Goal: Information Seeking & Learning: Learn about a topic

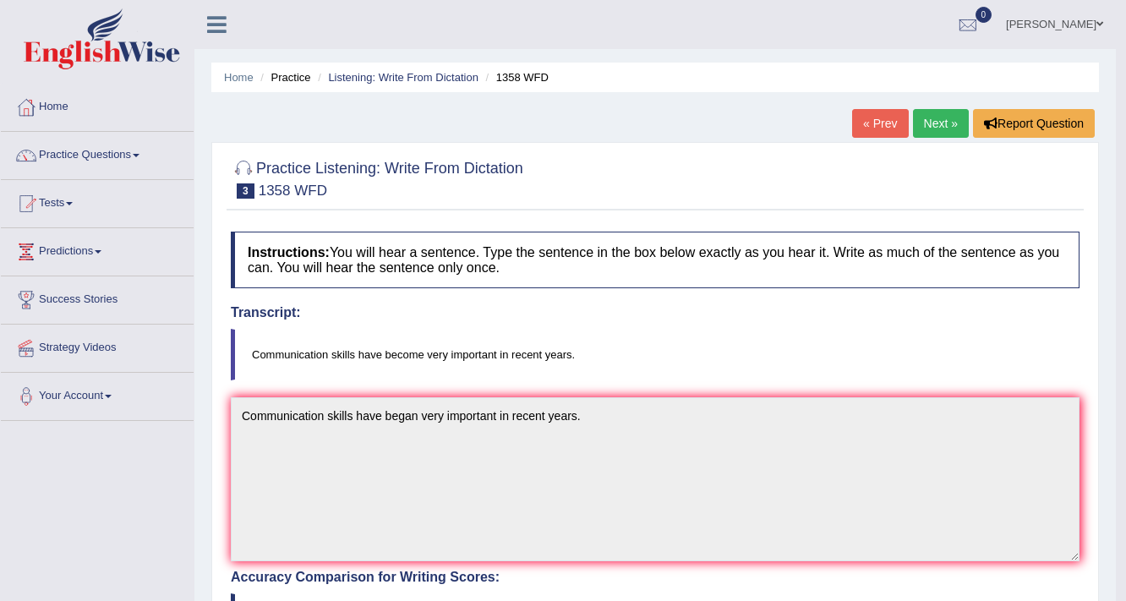
click at [1047, 27] on link "Mehak Joura" at bounding box center [1054, 22] width 123 height 44
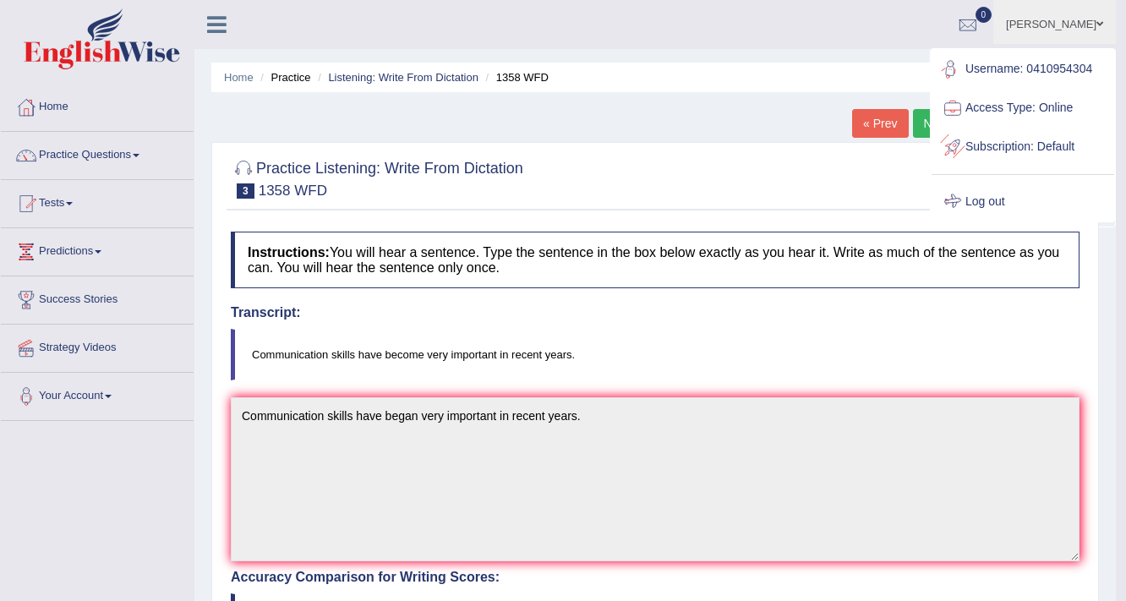
click at [997, 191] on link "Log out" at bounding box center [1022, 202] width 183 height 39
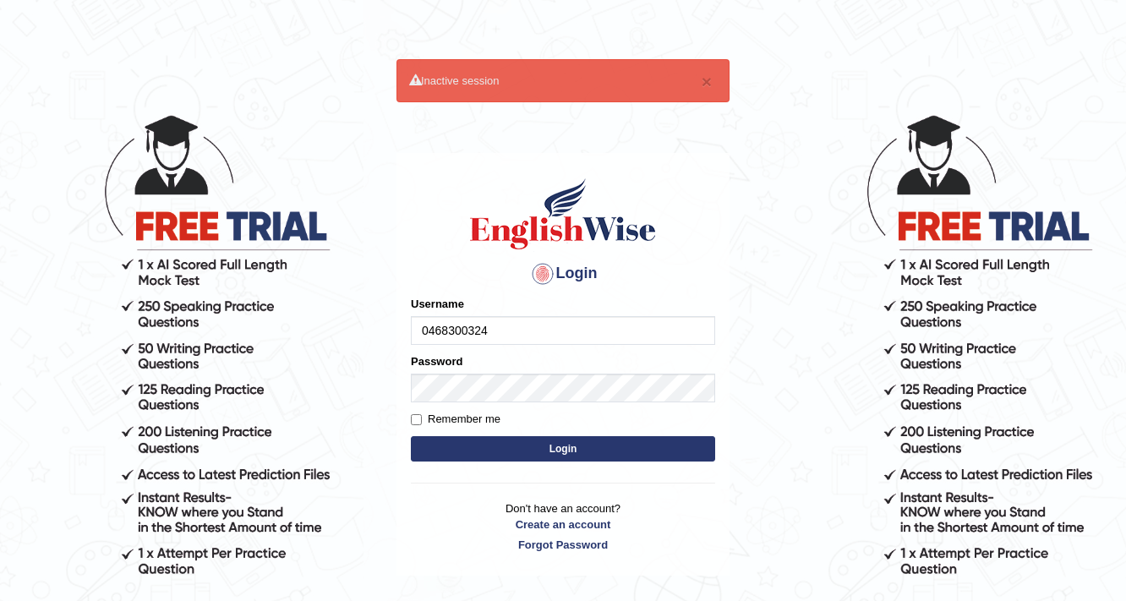
type input "0468300324"
click at [586, 442] on button "Login" at bounding box center [563, 448] width 304 height 25
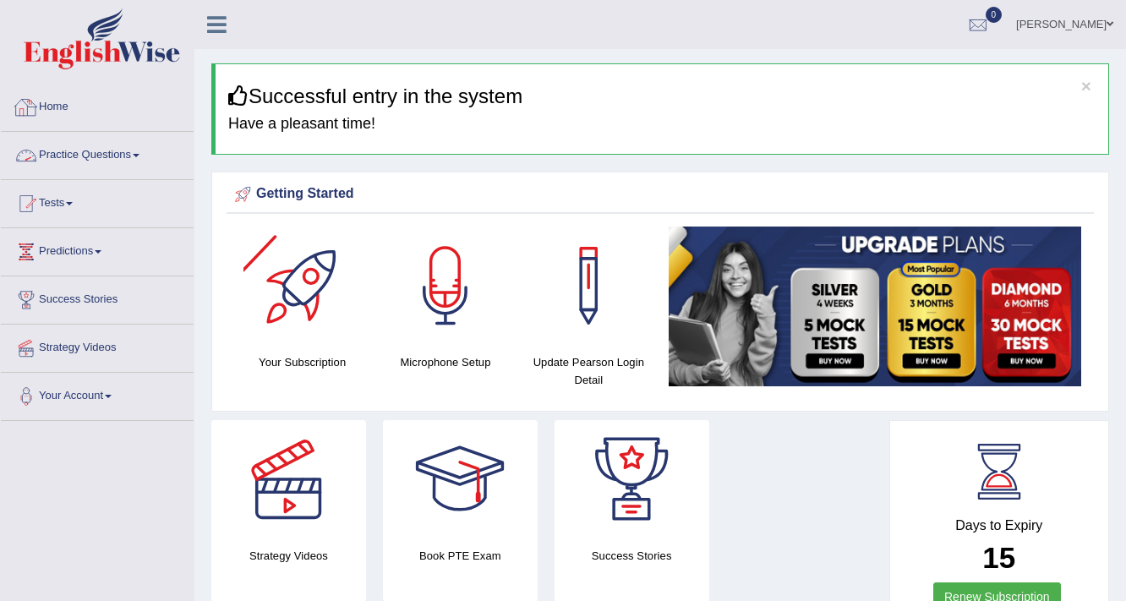
click at [73, 108] on link "Home" at bounding box center [97, 105] width 193 height 42
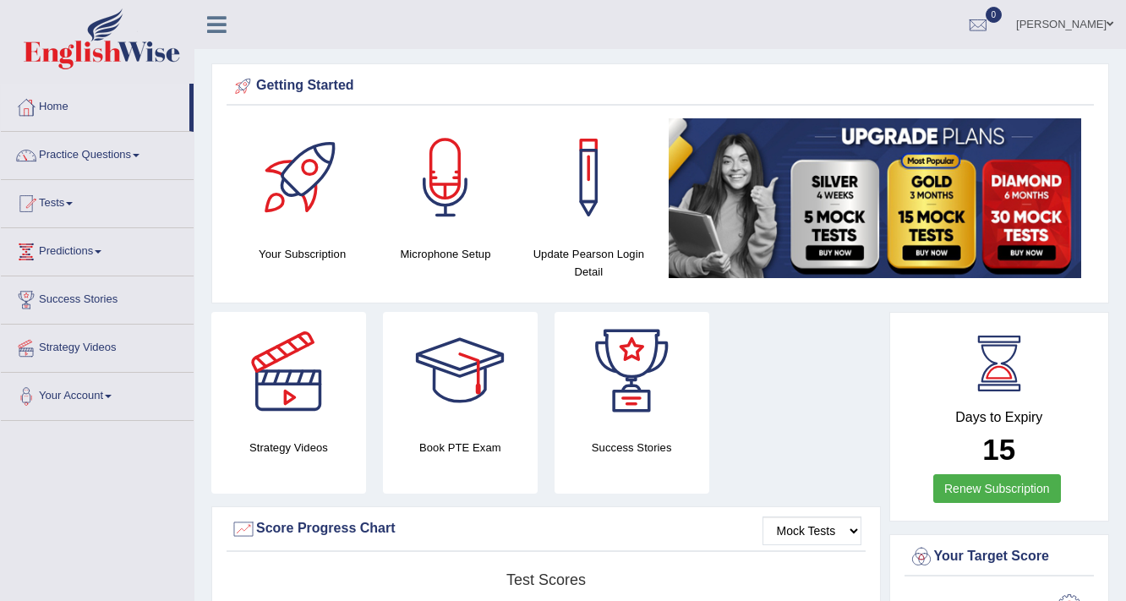
drag, startPoint x: 0, startPoint y: 0, endPoint x: 102, endPoint y: 156, distance: 186.8
click at [102, 156] on link "Practice Questions" at bounding box center [97, 153] width 193 height 42
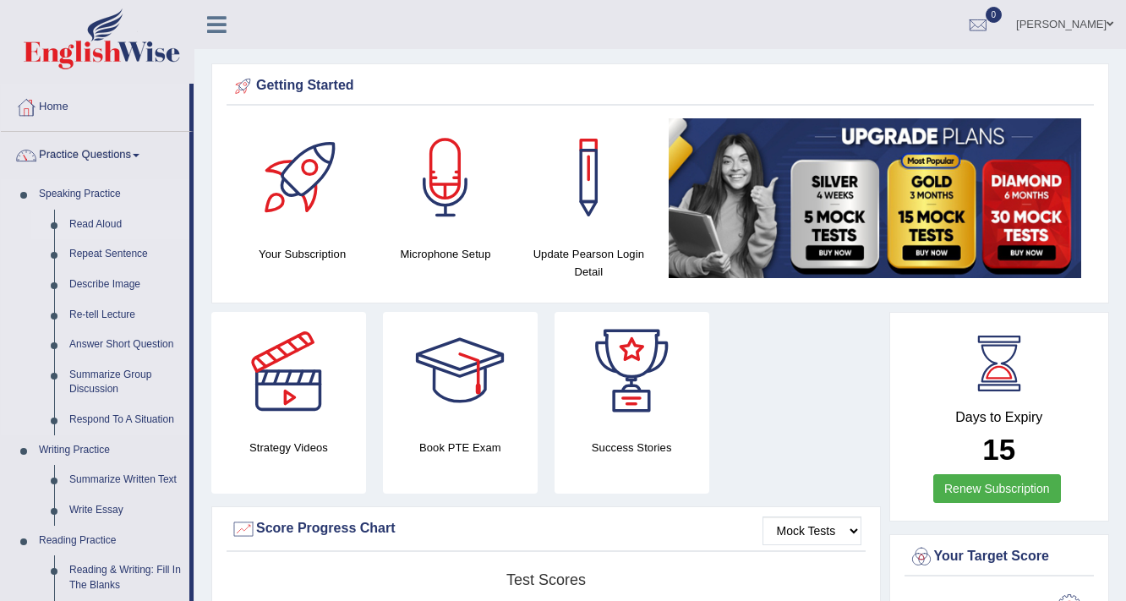
click at [114, 221] on link "Read Aloud" at bounding box center [126, 225] width 128 height 30
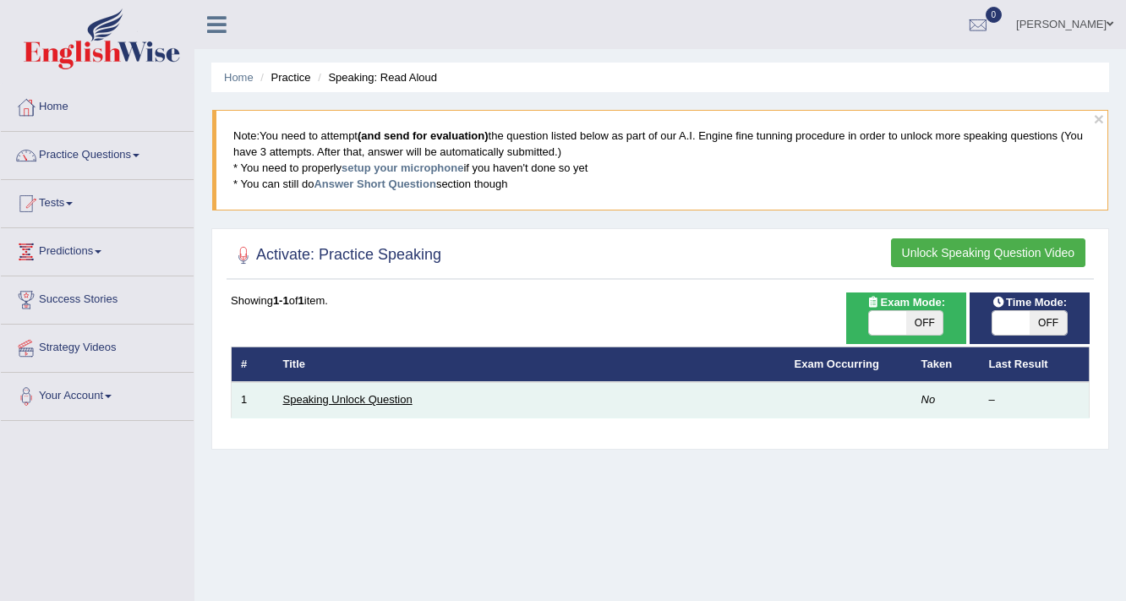
click at [347, 393] on link "Speaking Unlock Question" at bounding box center [347, 399] width 129 height 13
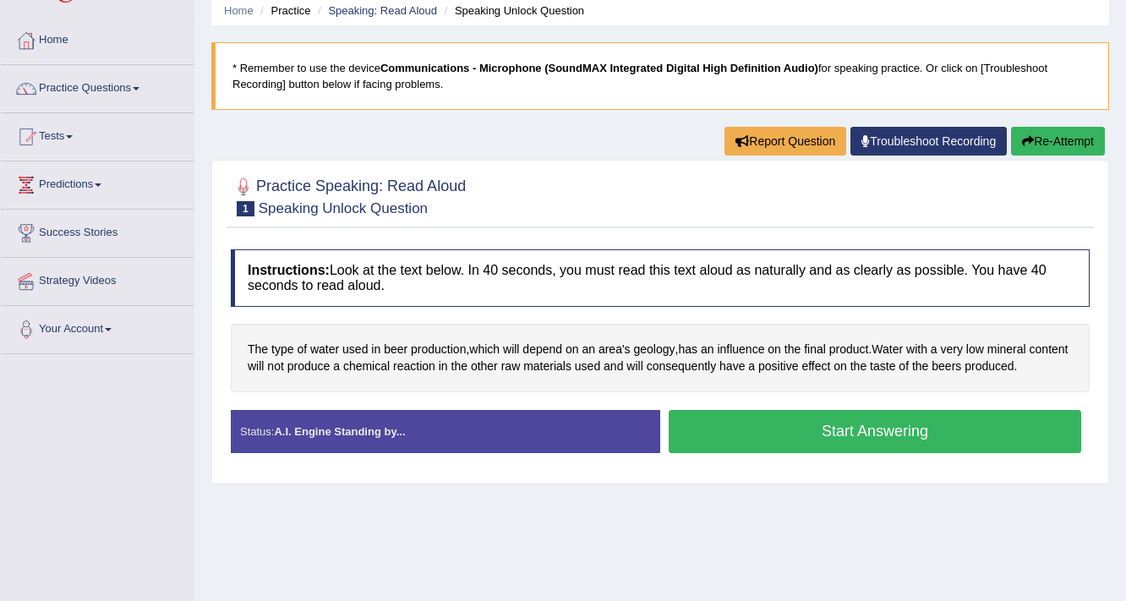
scroll to position [68, 0]
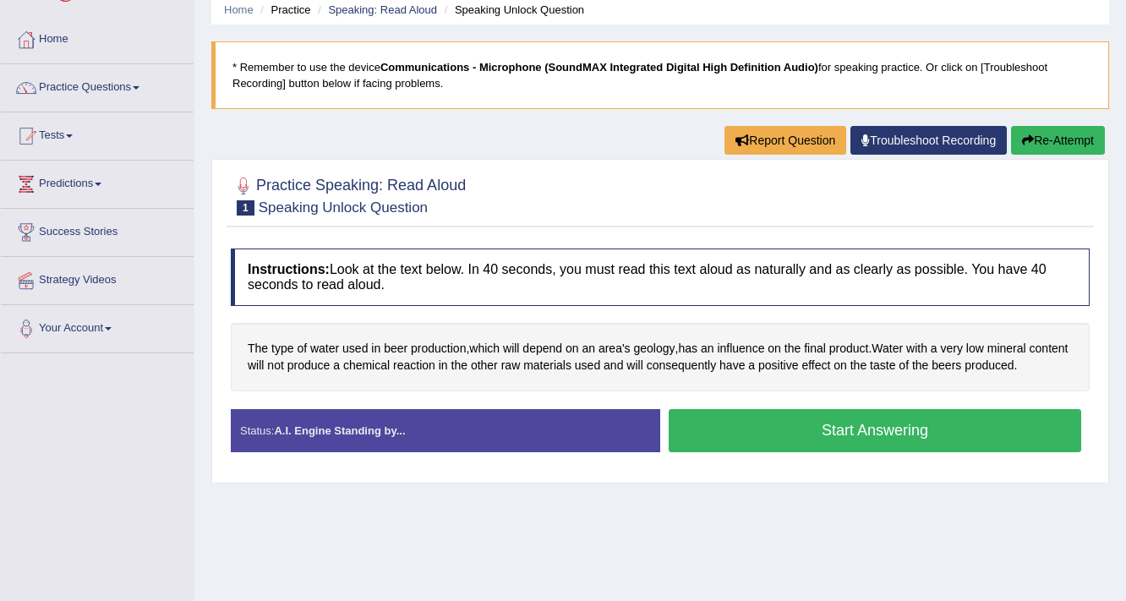
click at [771, 429] on button "Start Answering" at bounding box center [875, 430] width 412 height 43
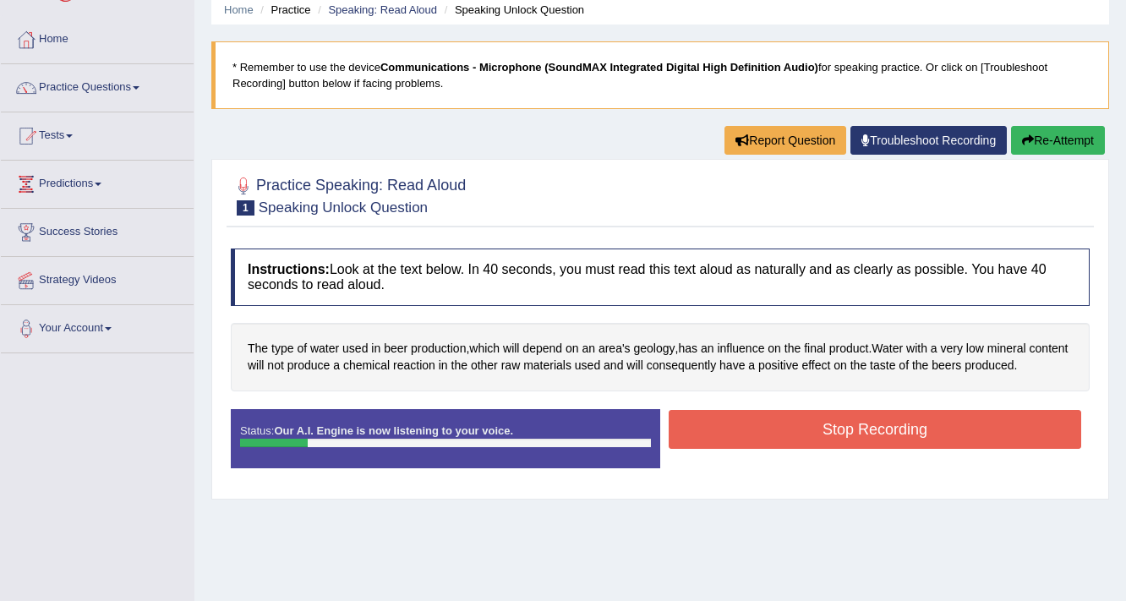
click at [782, 424] on button "Stop Recording" at bounding box center [875, 429] width 412 height 39
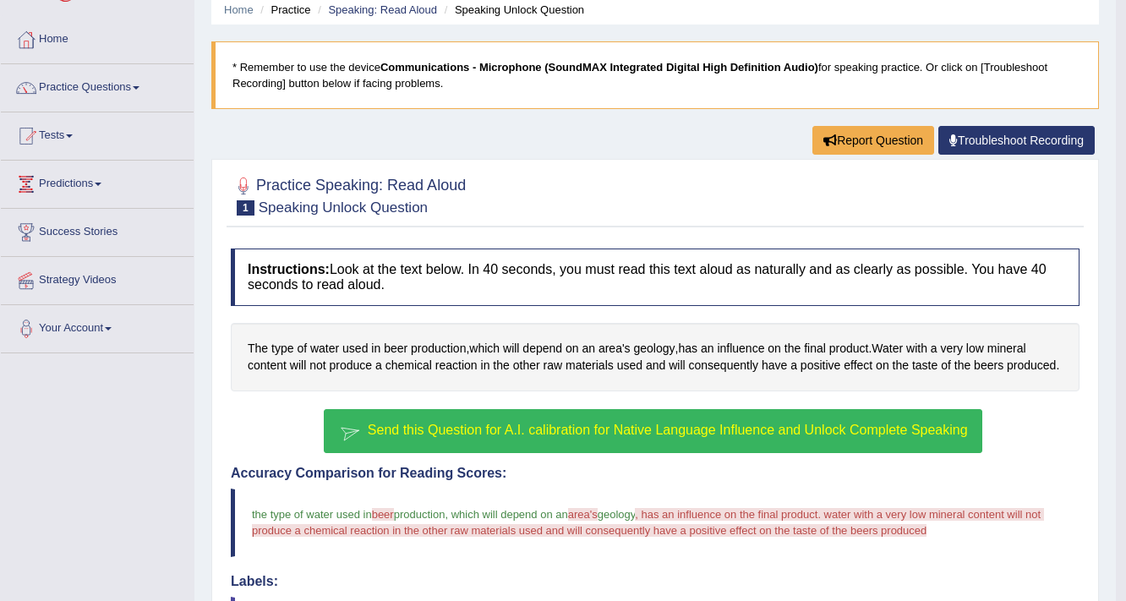
click at [653, 414] on button "Send this Question for A.I. calibration for Native Language Influence and Unloc…" at bounding box center [653, 431] width 658 height 44
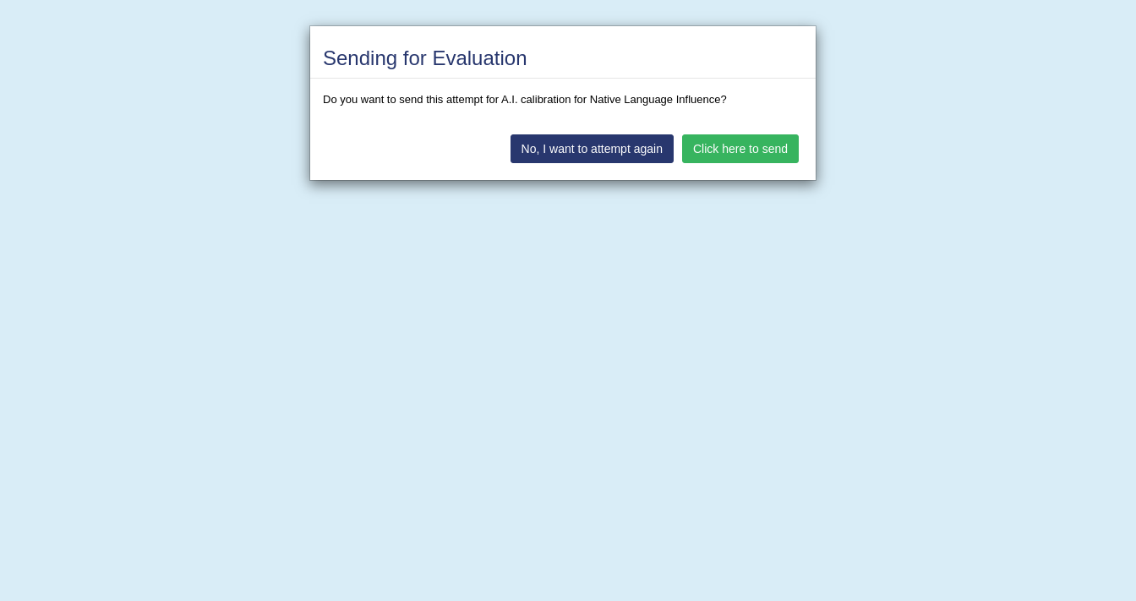
click at [751, 139] on button "Click here to send" at bounding box center [740, 148] width 117 height 29
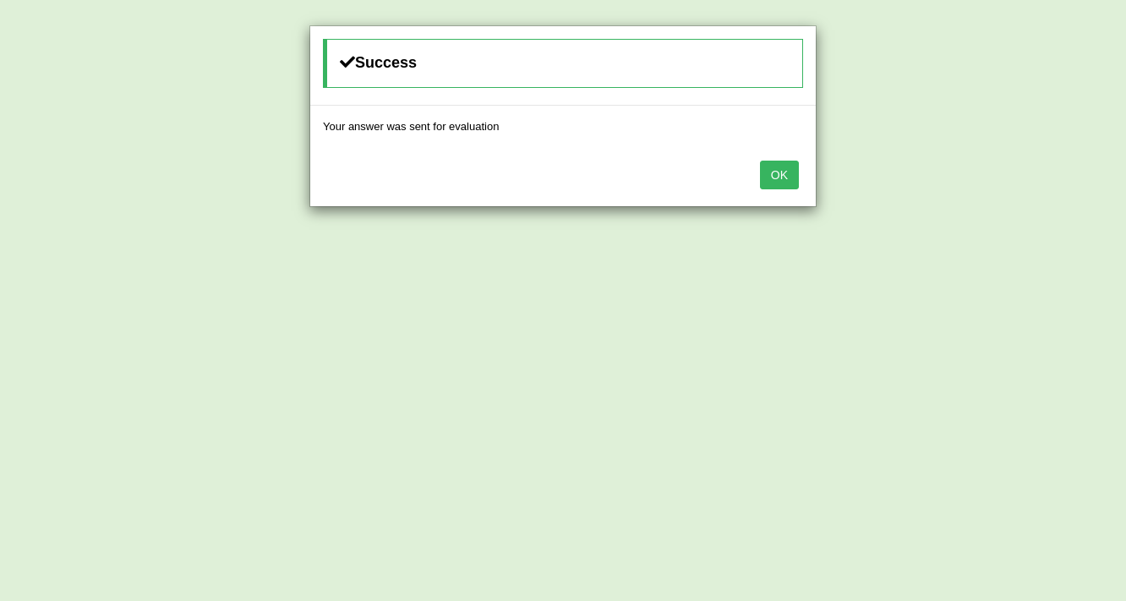
click at [799, 166] on div "OK" at bounding box center [562, 176] width 505 height 59
click at [797, 166] on button "OK" at bounding box center [779, 175] width 39 height 29
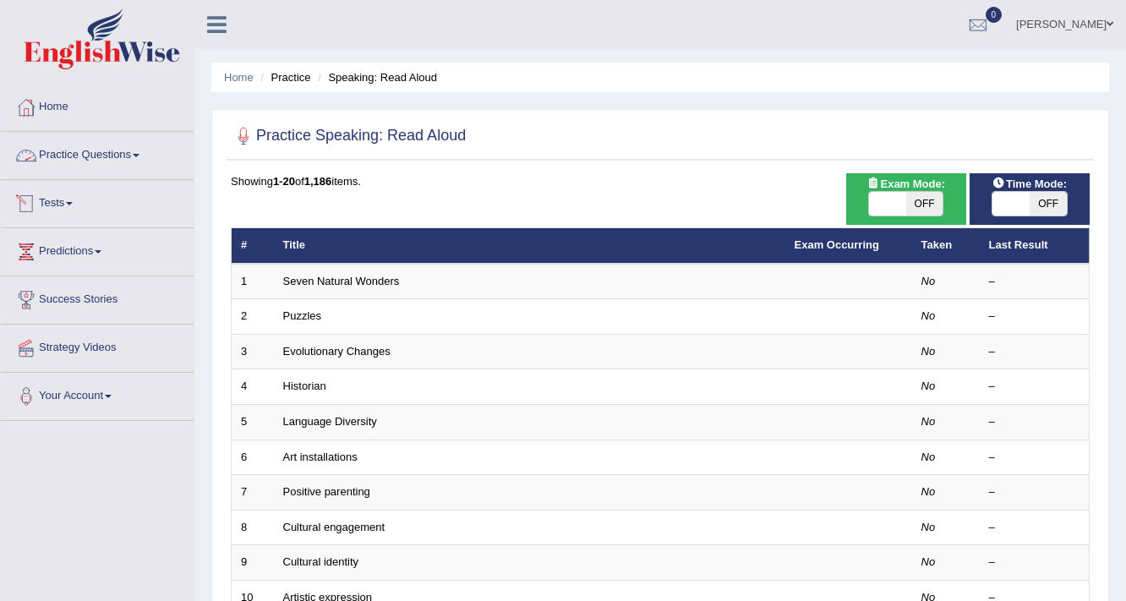
click at [101, 165] on link "Practice Questions" at bounding box center [97, 153] width 193 height 42
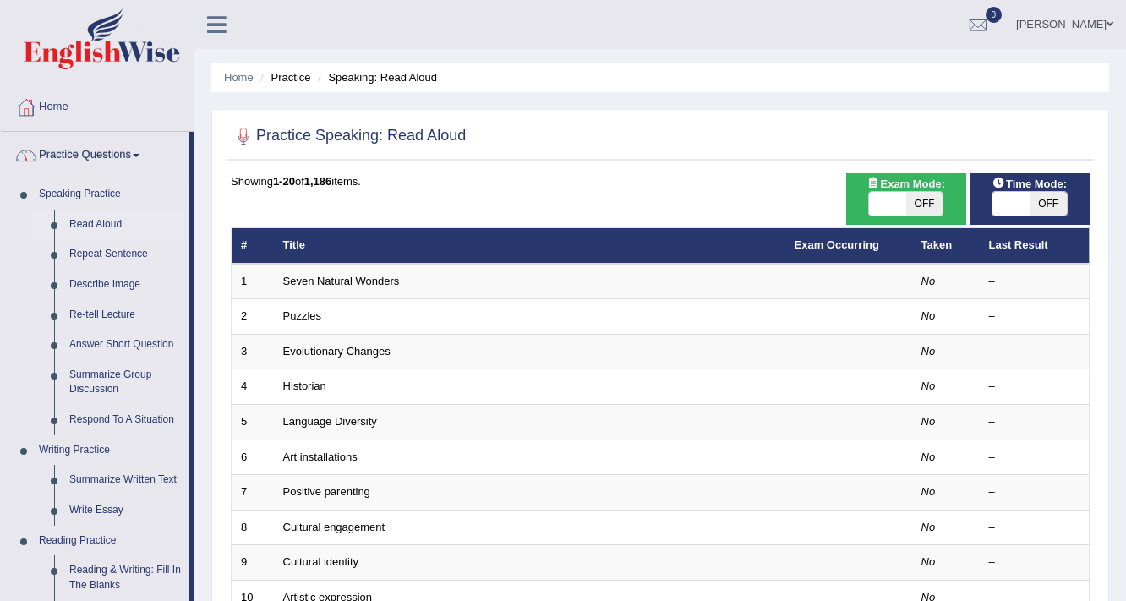
click at [101, 220] on link "Read Aloud" at bounding box center [126, 225] width 128 height 30
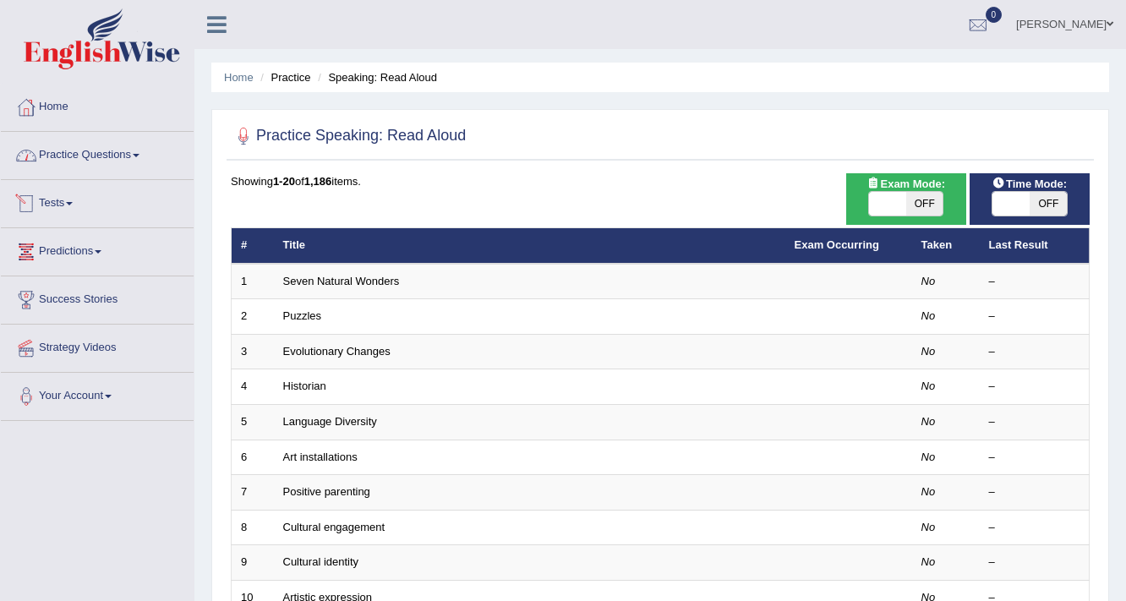
click at [71, 161] on link "Practice Questions" at bounding box center [97, 153] width 193 height 42
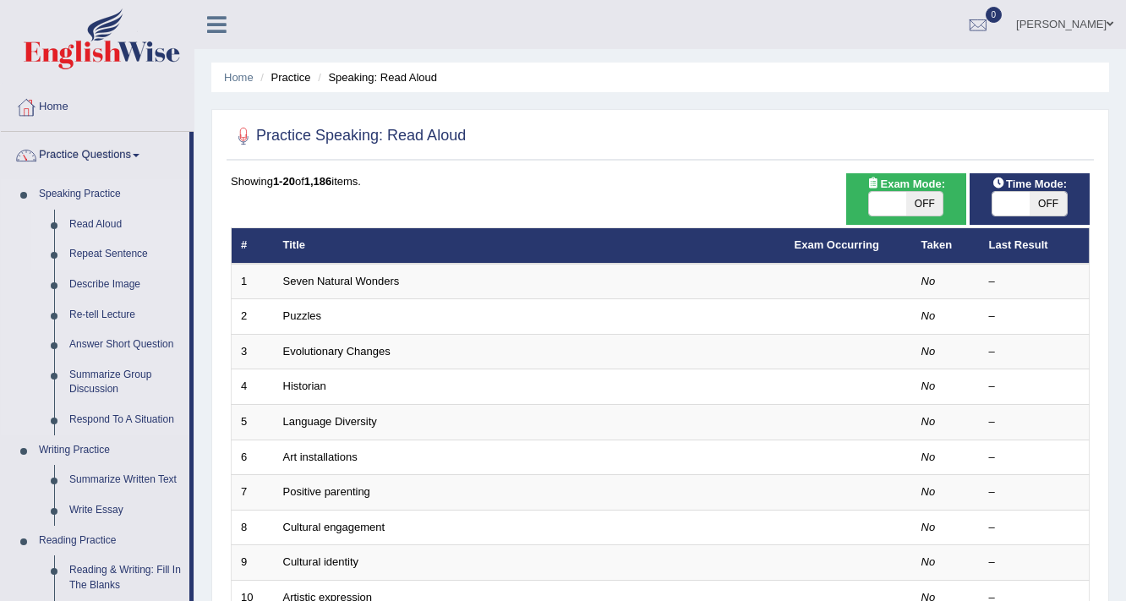
click at [104, 252] on link "Repeat Sentence" at bounding box center [126, 254] width 128 height 30
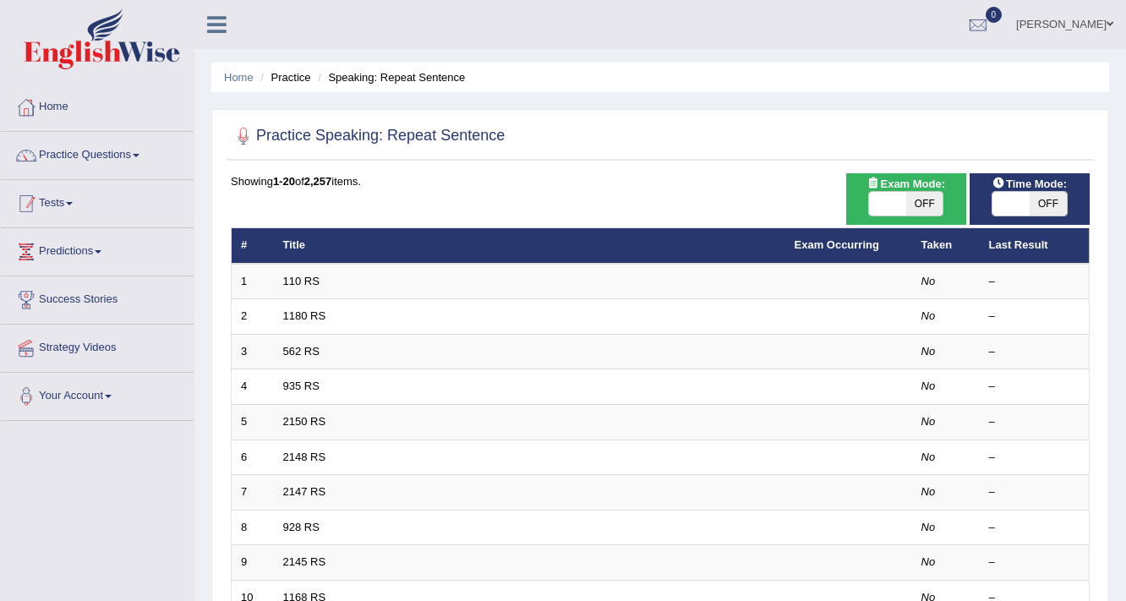
click at [83, 151] on link "Practice Questions" at bounding box center [97, 153] width 193 height 42
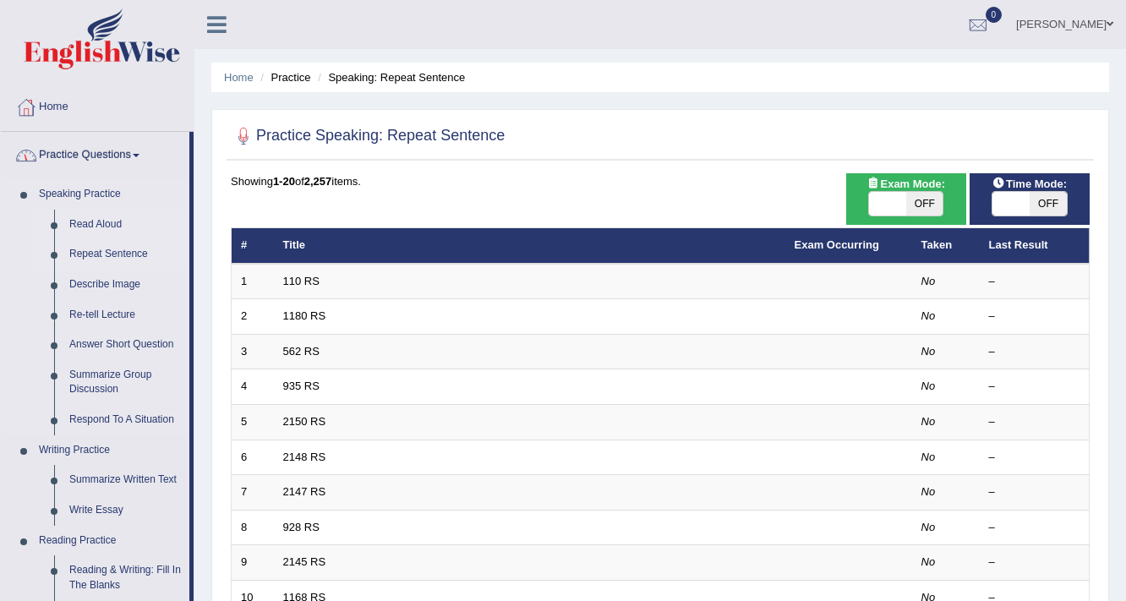
click at [95, 216] on link "Read Aloud" at bounding box center [126, 225] width 128 height 30
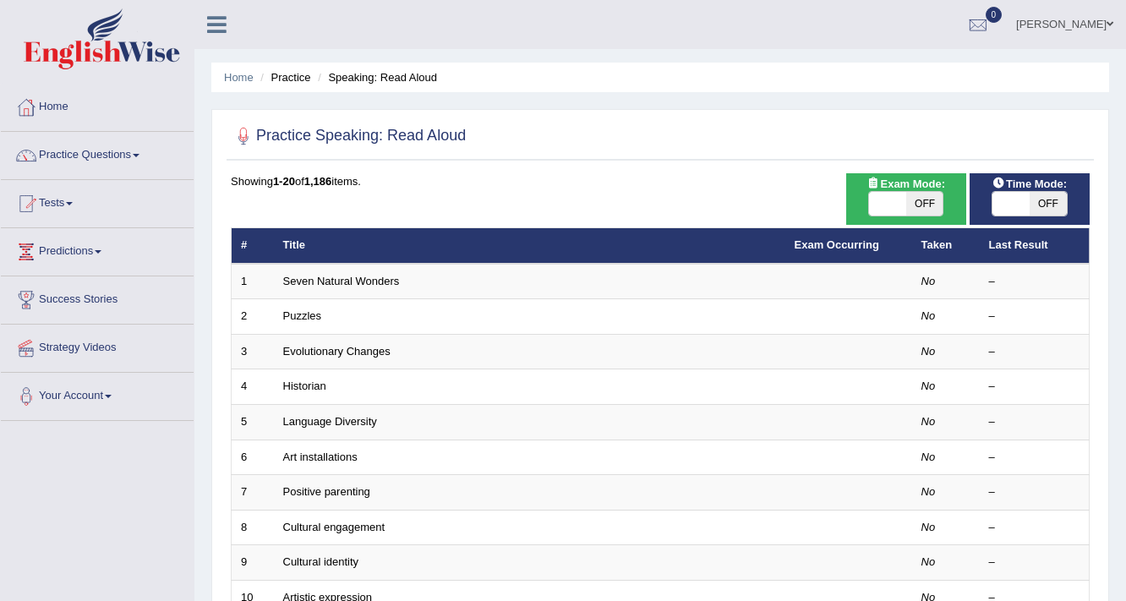
click at [306, 284] on link "Seven Natural Wonders" at bounding box center [341, 281] width 117 height 13
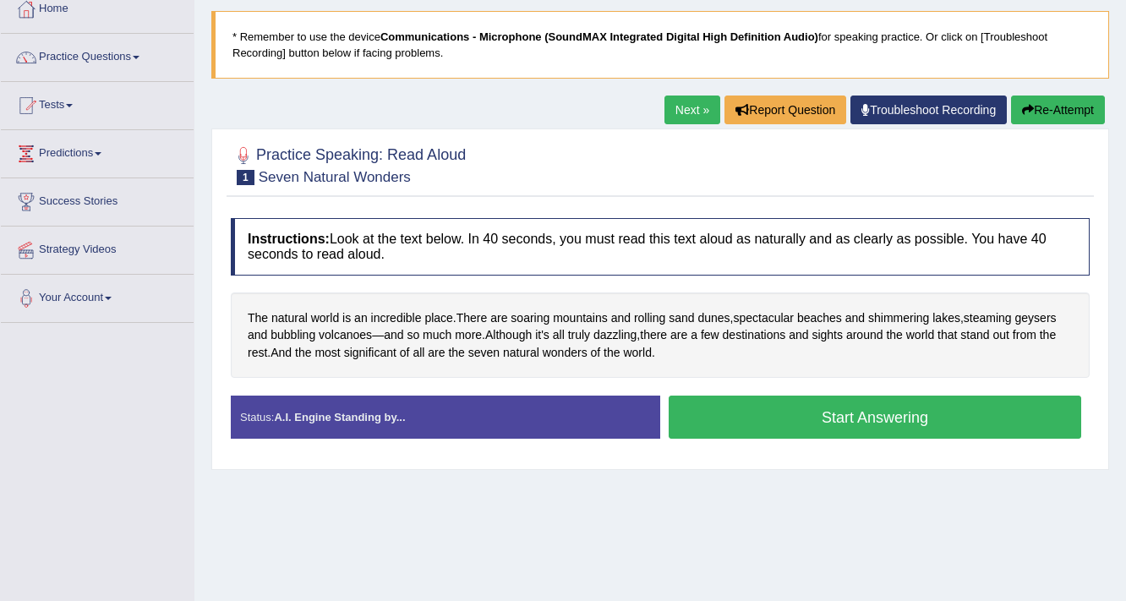
scroll to position [68, 0]
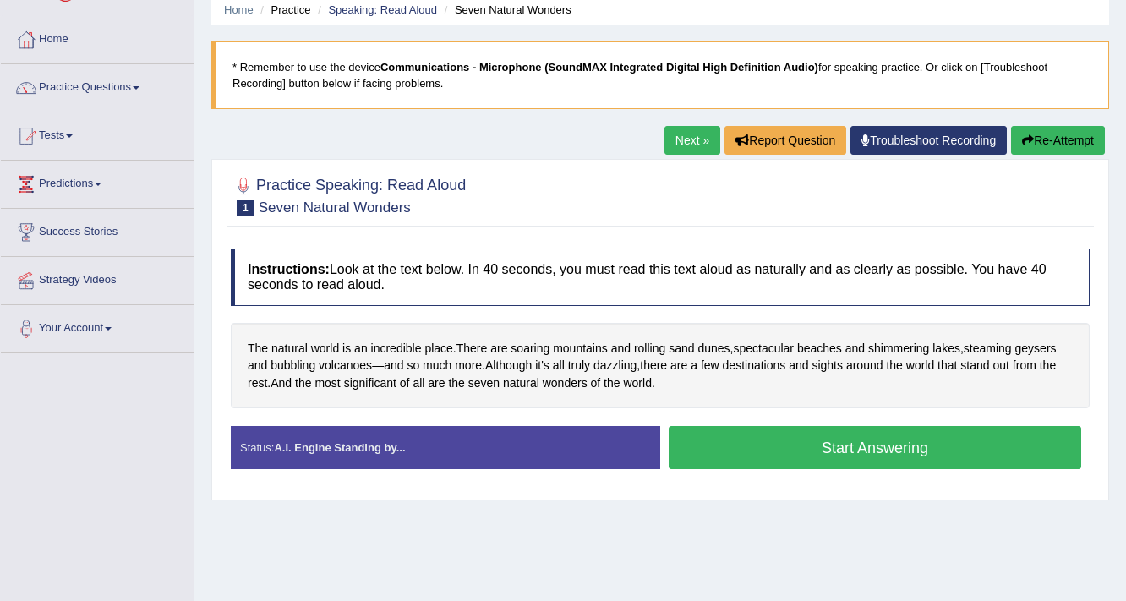
click at [860, 451] on button "Start Answering" at bounding box center [875, 447] width 412 height 43
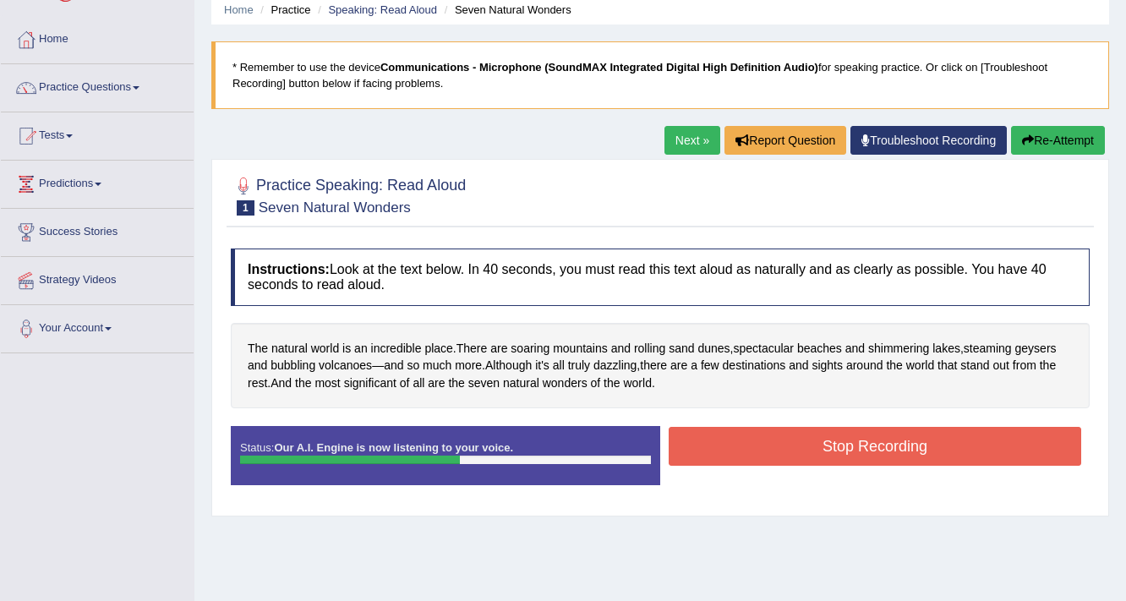
click at [860, 451] on button "Stop Recording" at bounding box center [875, 446] width 412 height 39
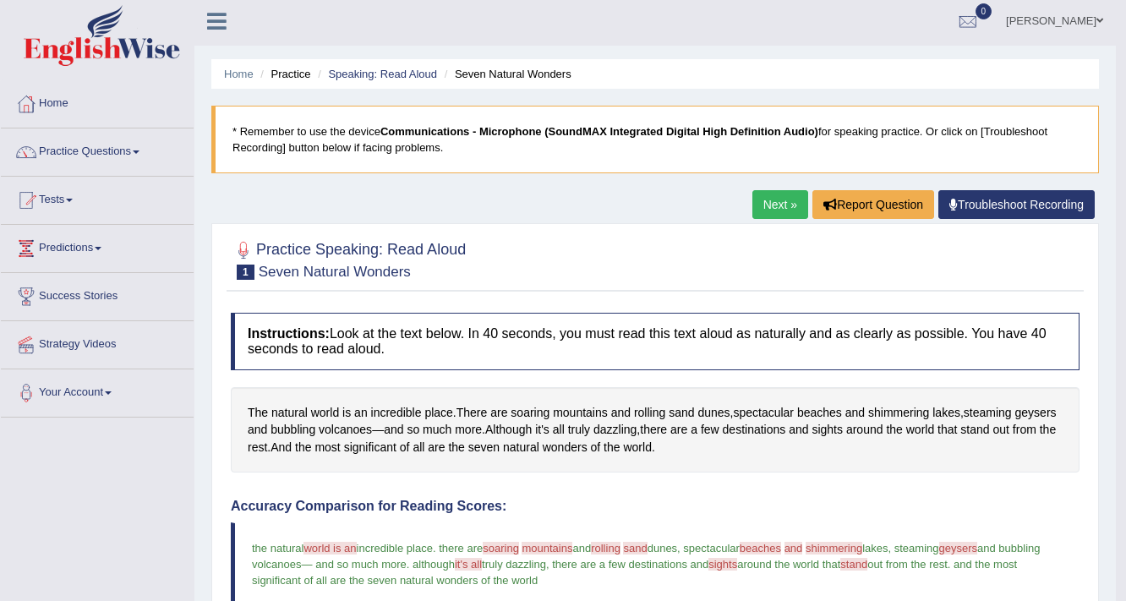
scroll to position [0, 0]
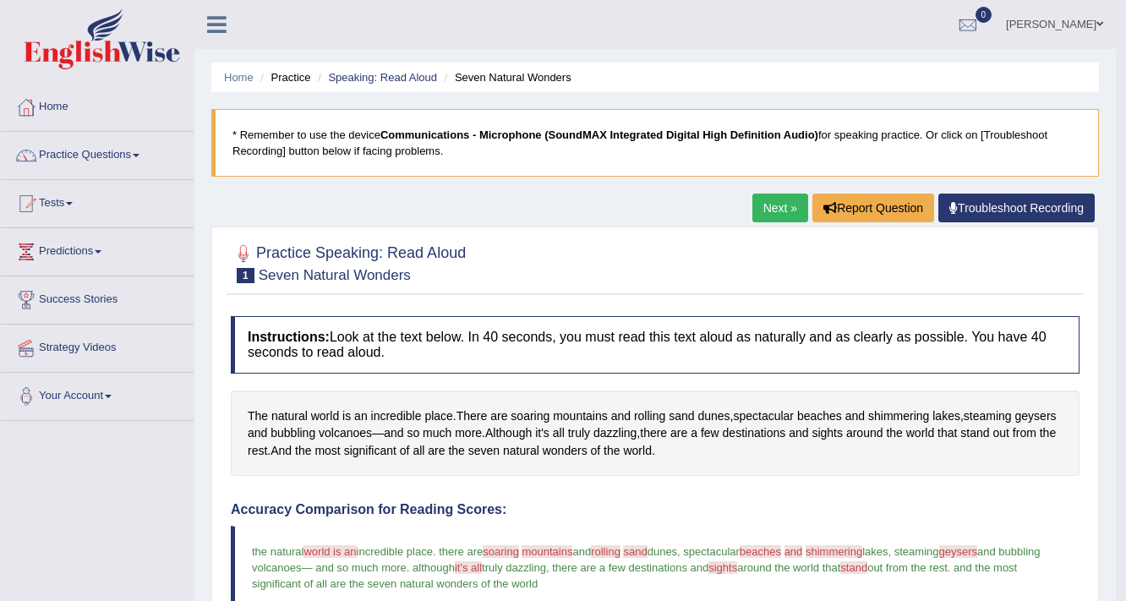
click at [769, 203] on link "Next »" at bounding box center [780, 208] width 56 height 29
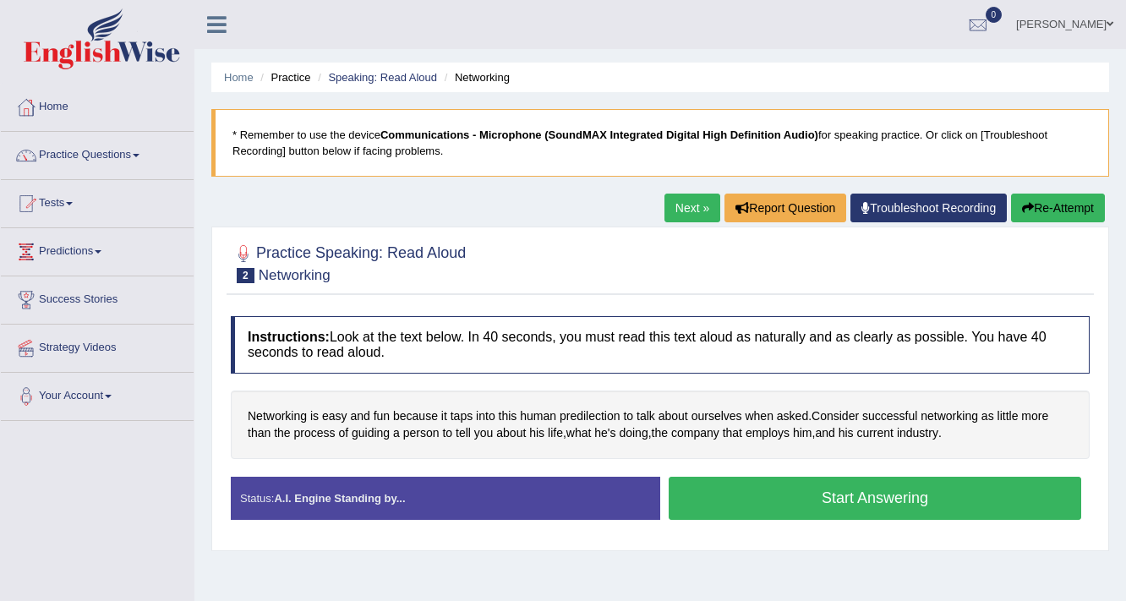
click at [871, 496] on button "Start Answering" at bounding box center [875, 498] width 412 height 43
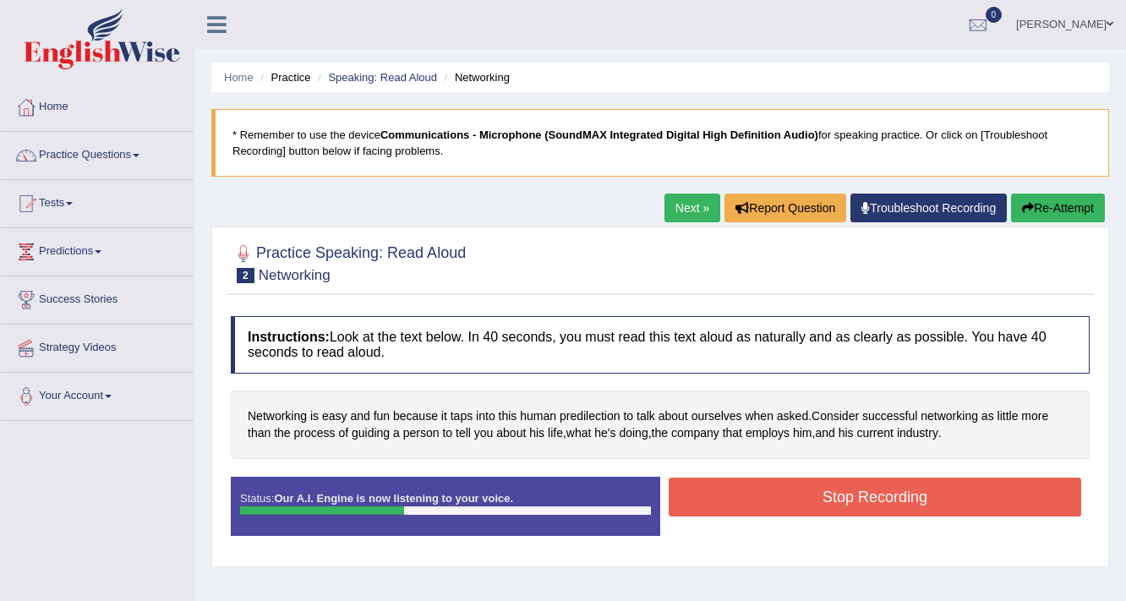
click at [871, 496] on button "Stop Recording" at bounding box center [875, 497] width 412 height 39
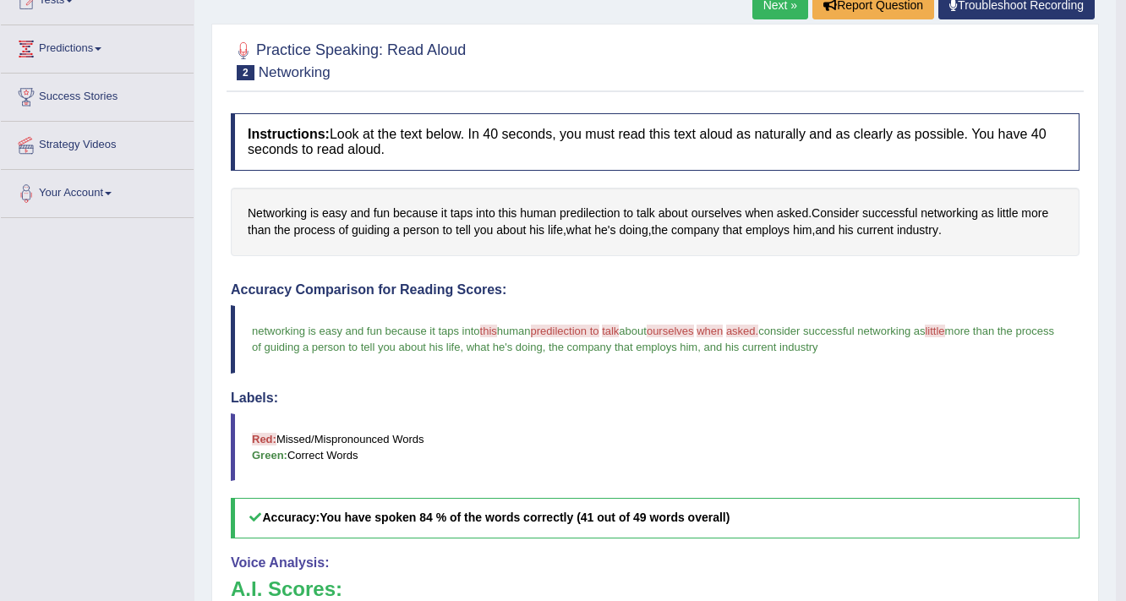
scroll to position [203, 0]
click at [579, 325] on span "predilection to" at bounding box center [565, 331] width 68 height 13
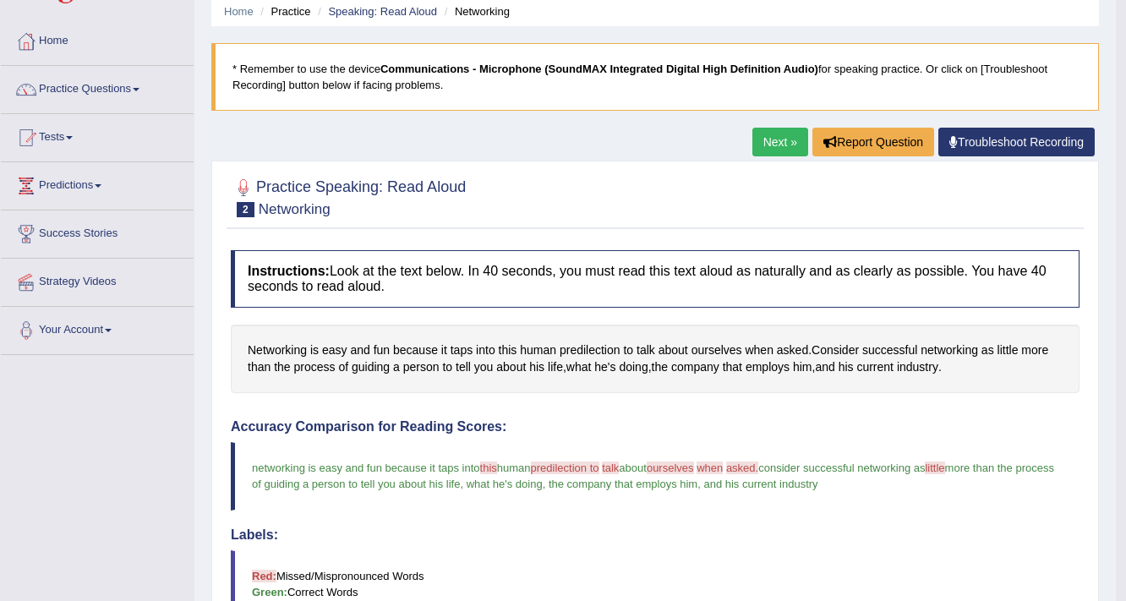
scroll to position [0, 0]
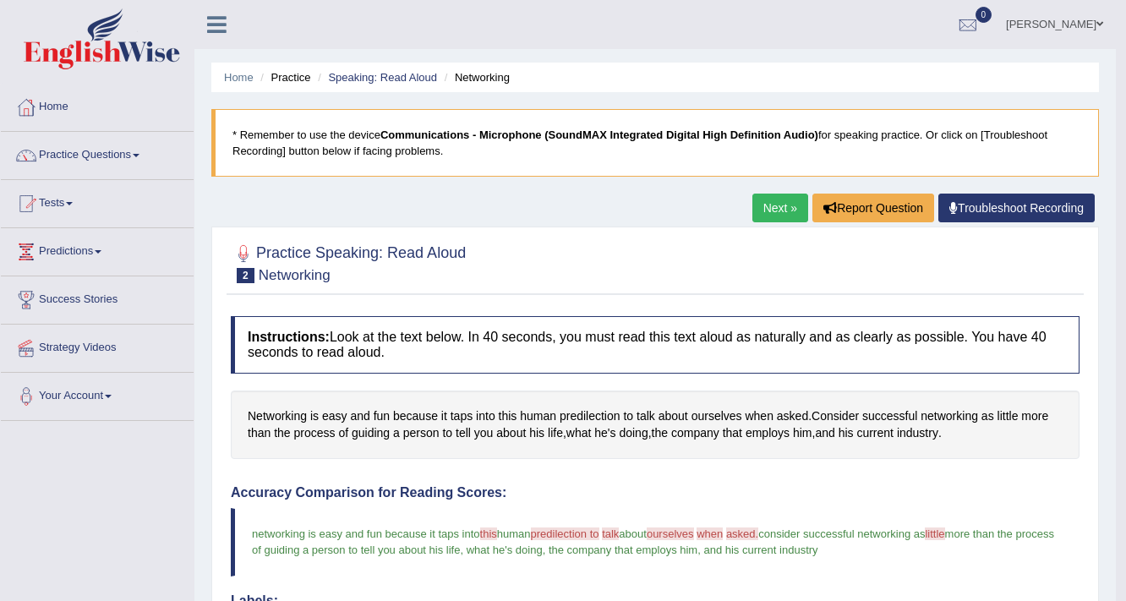
click at [780, 205] on link "Next »" at bounding box center [780, 208] width 56 height 29
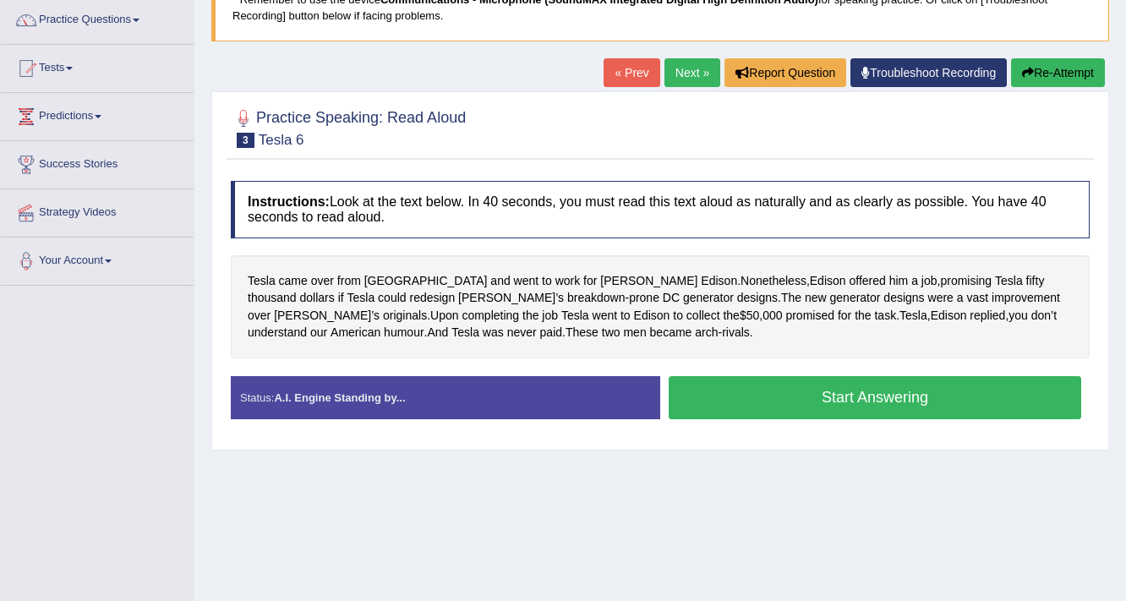
click at [829, 396] on button "Start Answering" at bounding box center [875, 397] width 412 height 43
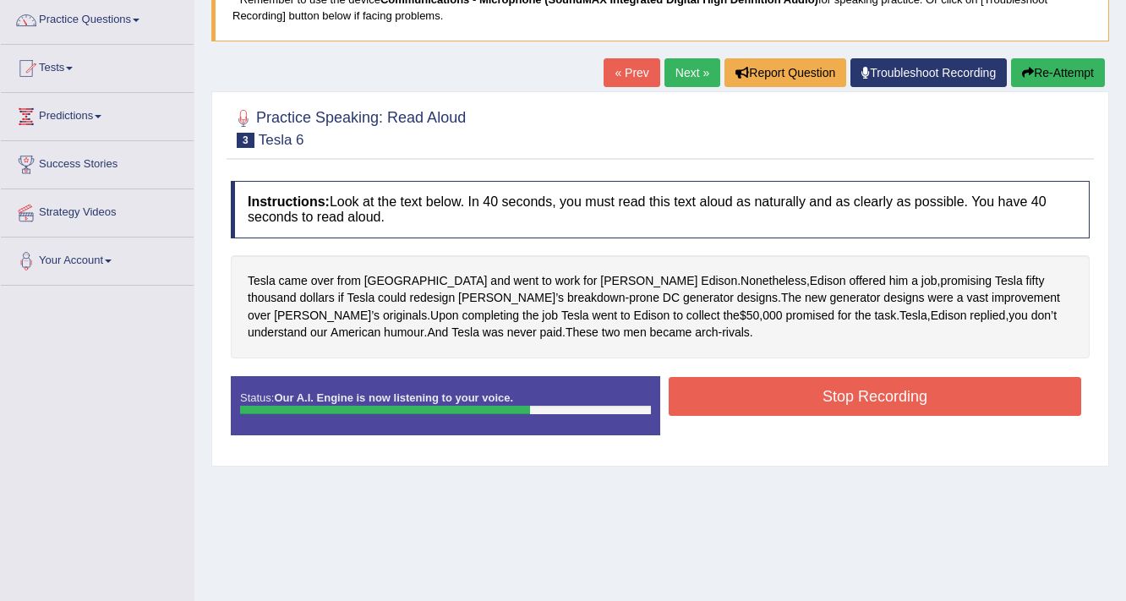
click at [828, 396] on button "Stop Recording" at bounding box center [875, 396] width 412 height 39
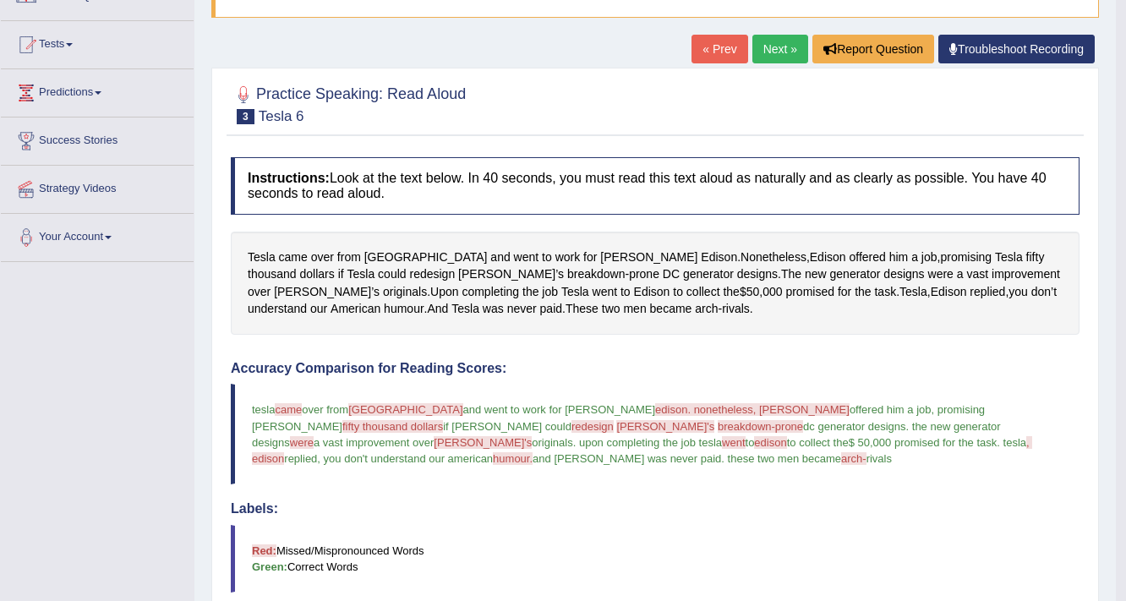
scroll to position [47, 0]
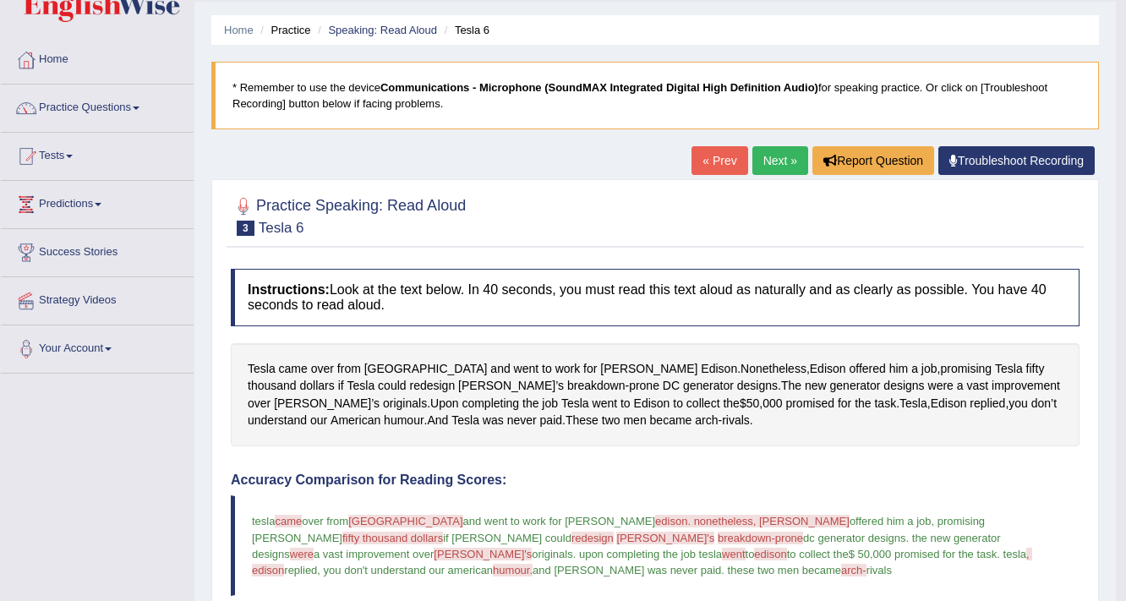
click at [774, 149] on link "Next »" at bounding box center [780, 160] width 56 height 29
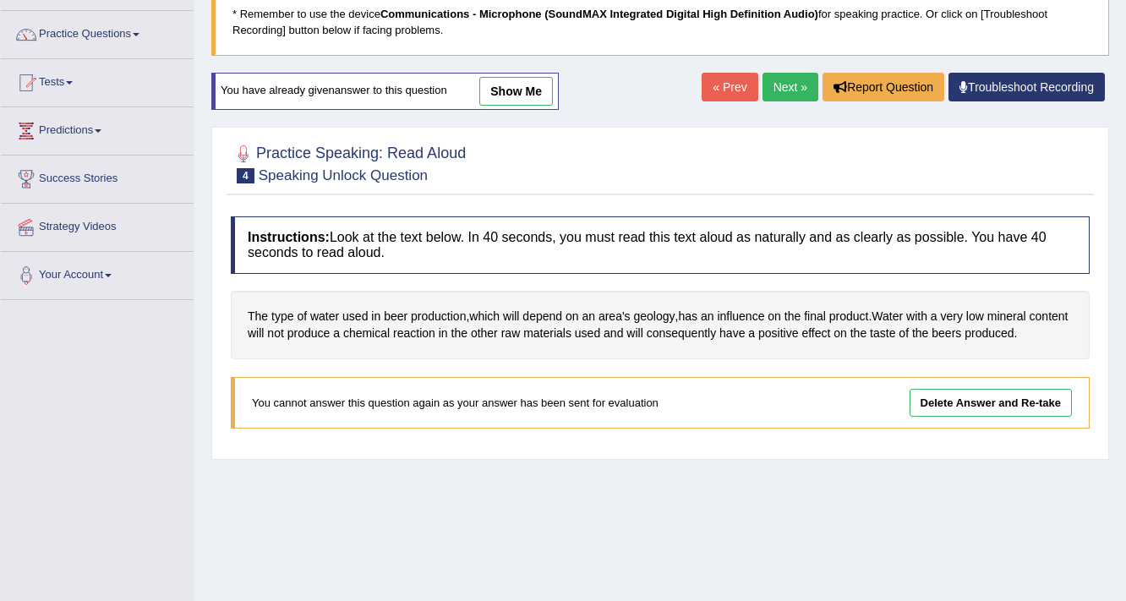
scroll to position [151, 0]
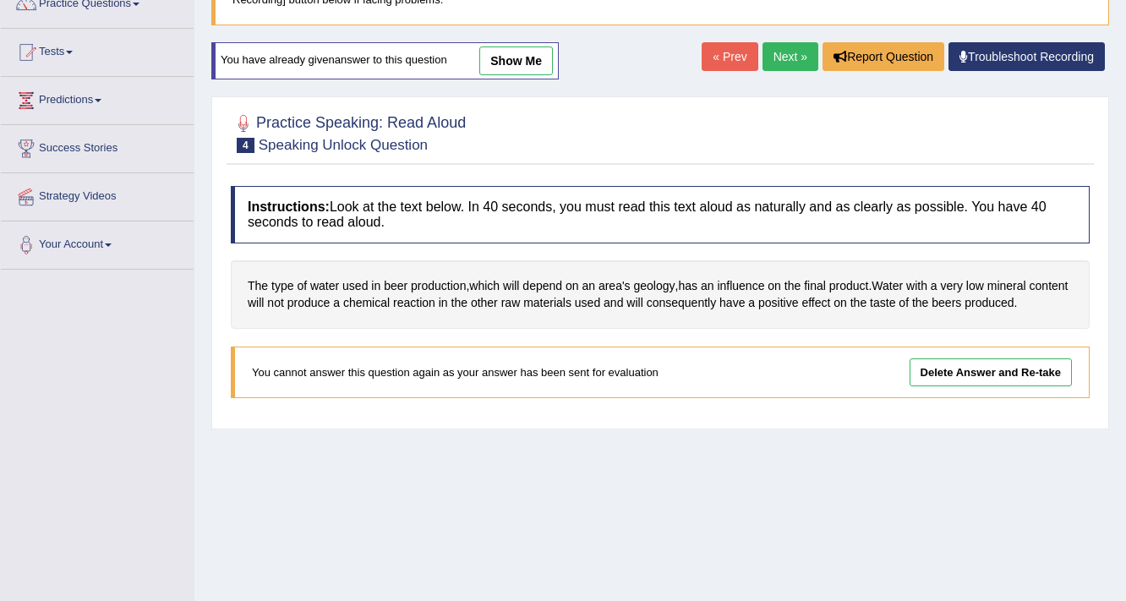
click at [793, 53] on link "Next »" at bounding box center [790, 56] width 56 height 29
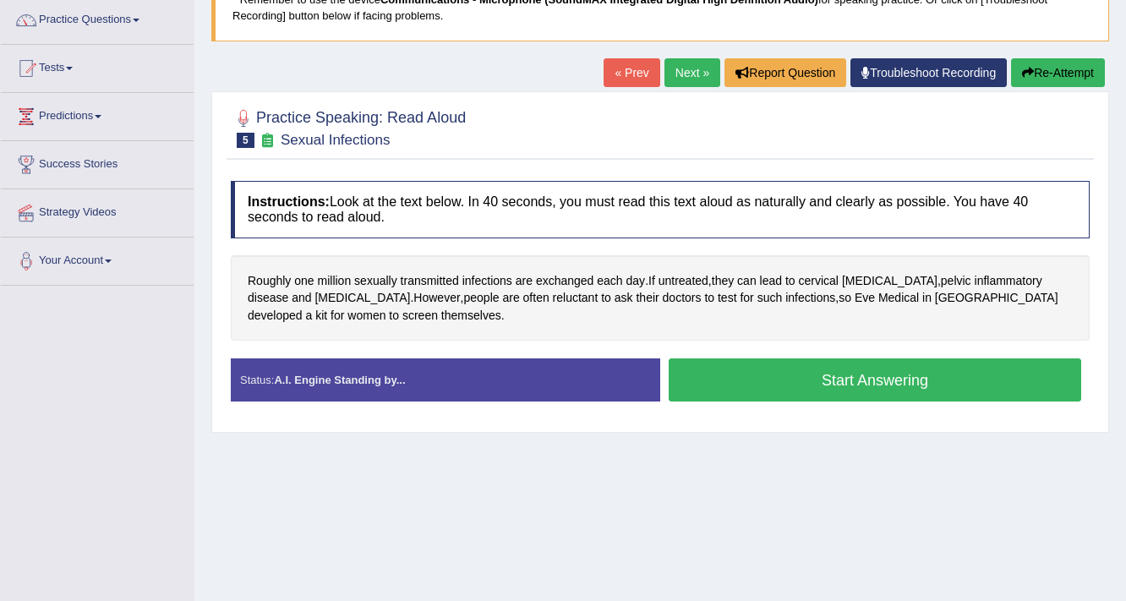
scroll to position [135, 0]
click at [809, 385] on button "Start Answering" at bounding box center [875, 379] width 412 height 43
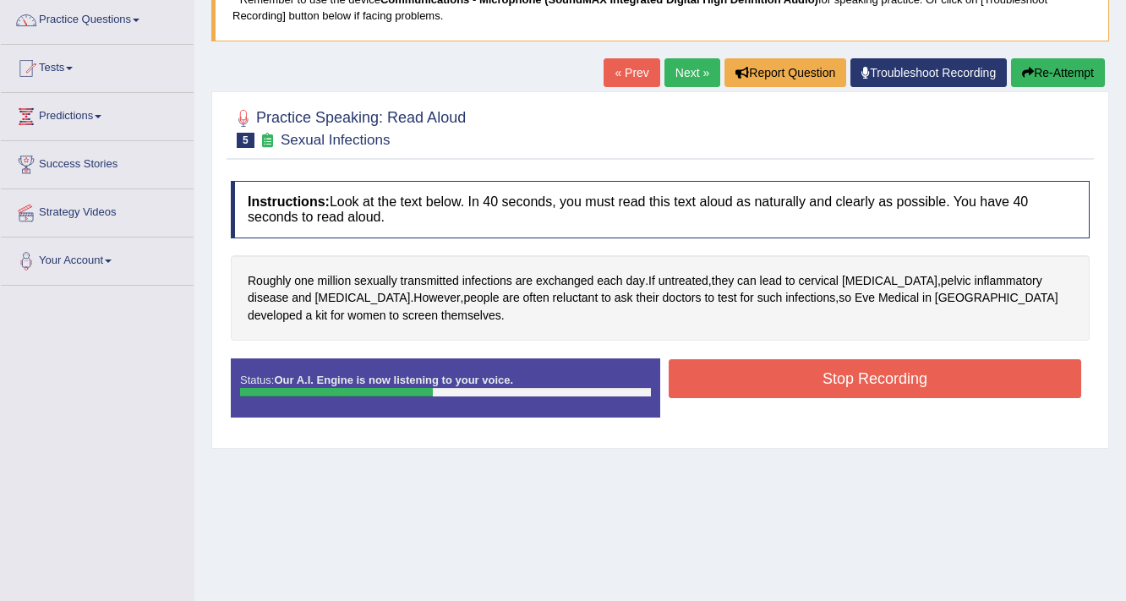
click at [809, 385] on button "Stop Recording" at bounding box center [875, 378] width 412 height 39
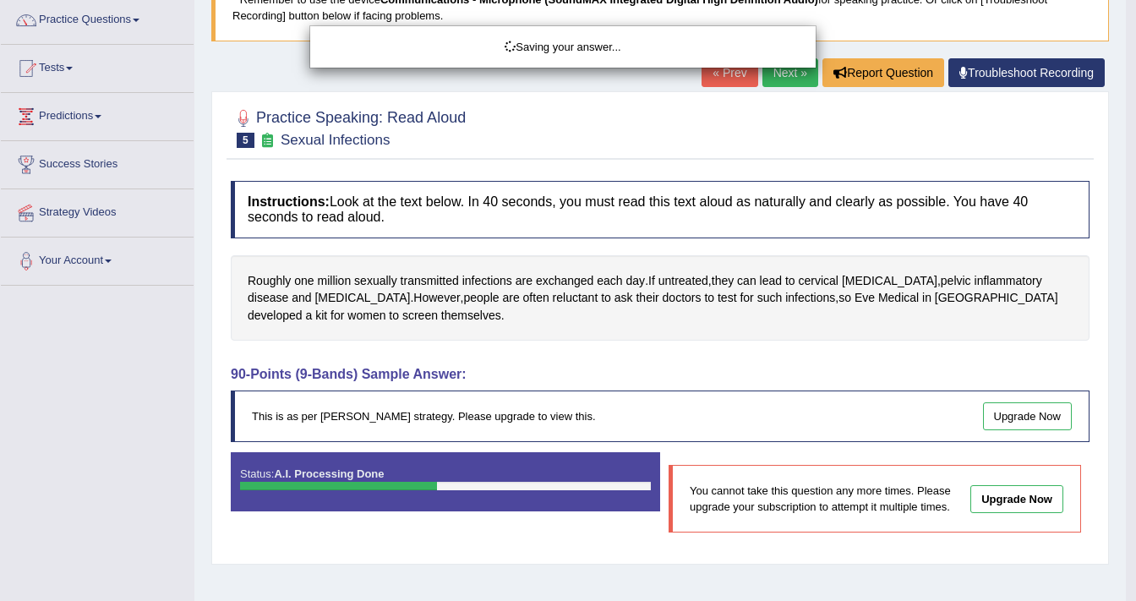
click at [128, 17] on div "Saving your answer..." at bounding box center [568, 300] width 1136 height 601
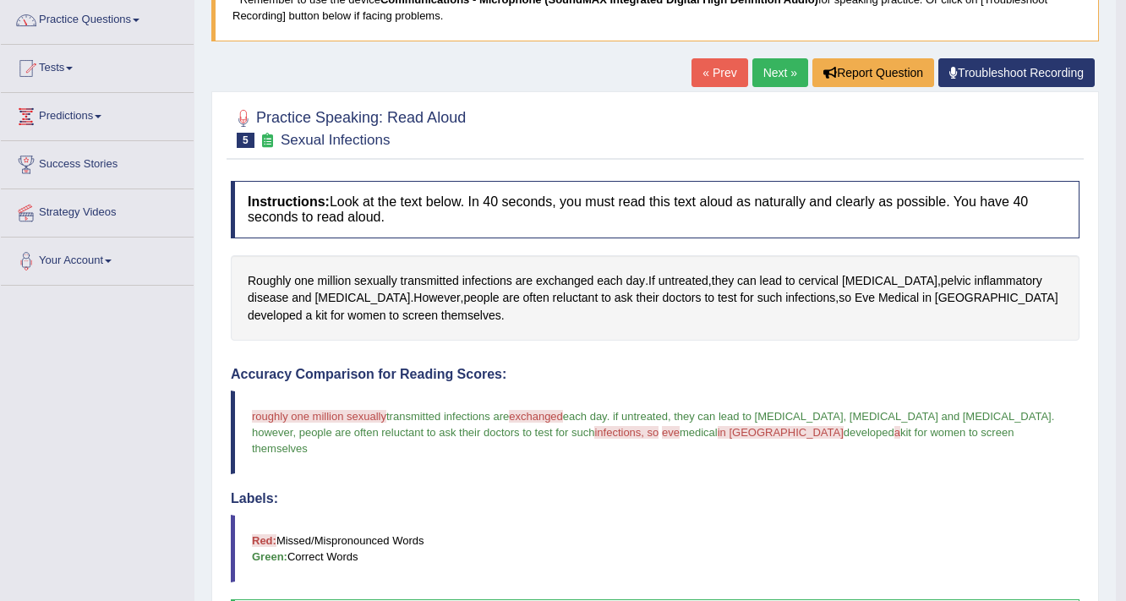
click at [128, 17] on link "Practice Questions" at bounding box center [97, 18] width 193 height 42
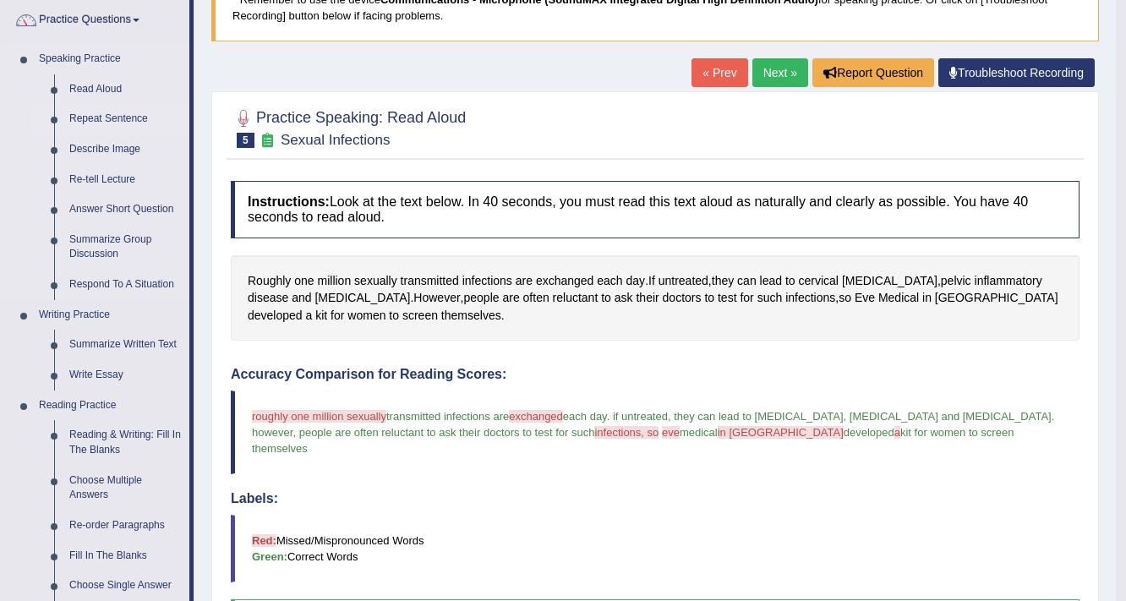
click at [119, 117] on link "Repeat Sentence" at bounding box center [126, 119] width 128 height 30
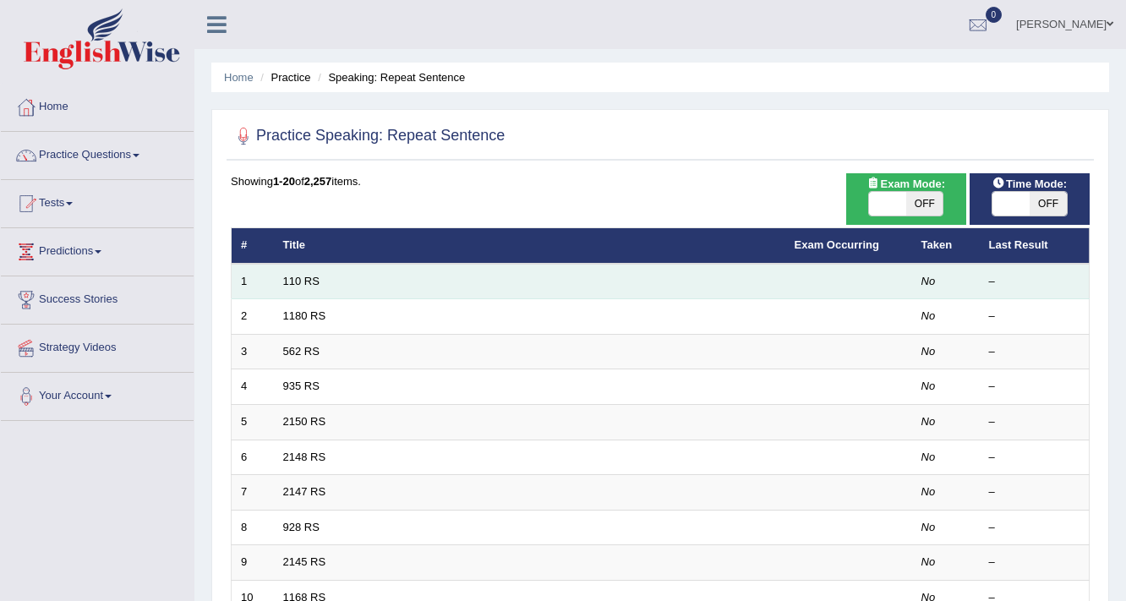
click at [517, 289] on td "110 RS" at bounding box center [529, 282] width 511 height 36
click at [436, 276] on td "110 RS" at bounding box center [529, 282] width 511 height 36
click at [312, 276] on link "110 RS" at bounding box center [301, 281] width 36 height 13
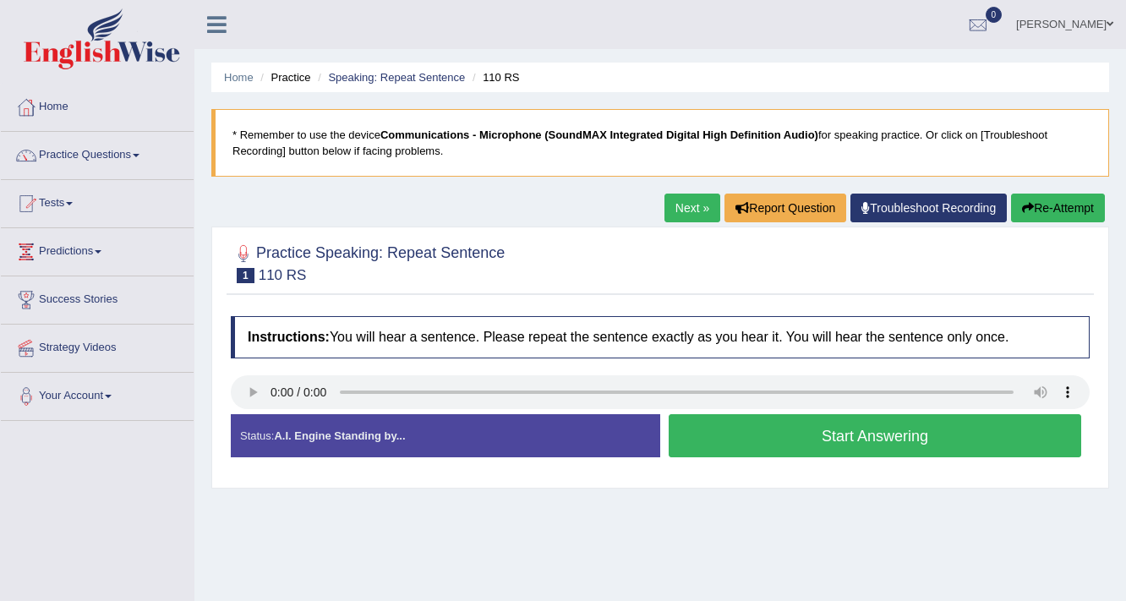
click at [844, 425] on button "Start Answering" at bounding box center [875, 435] width 412 height 43
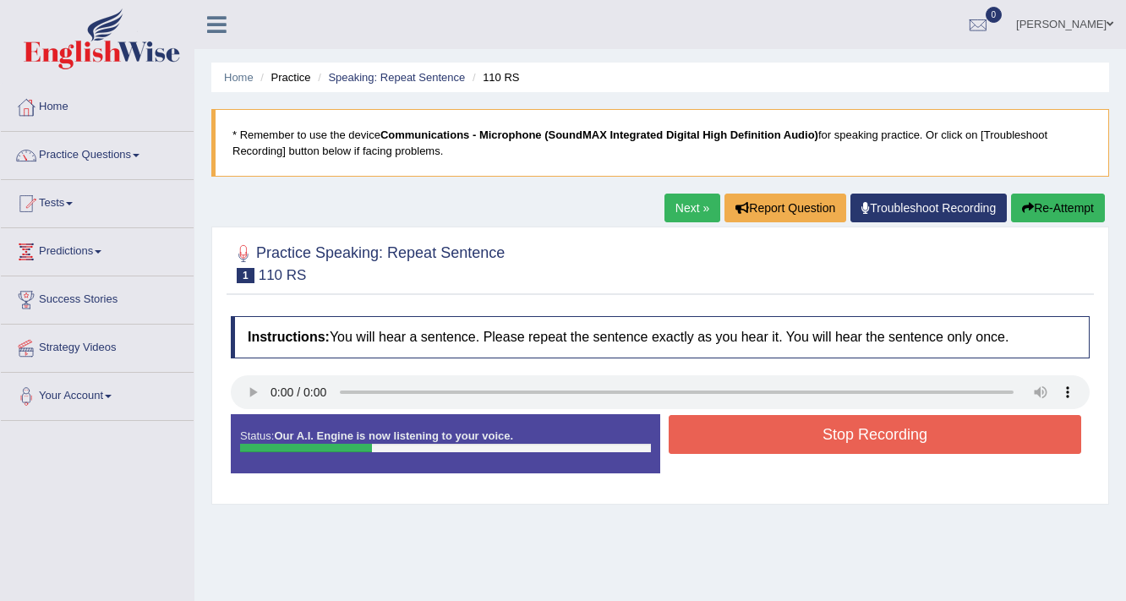
click at [844, 425] on button "Stop Recording" at bounding box center [875, 434] width 412 height 39
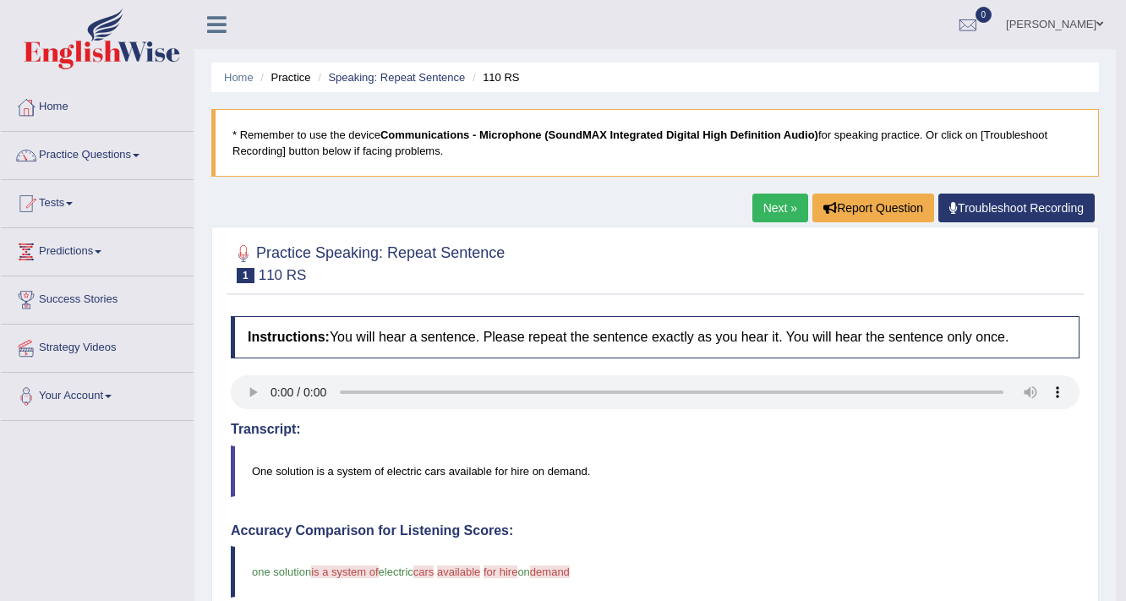
click at [790, 216] on link "Next »" at bounding box center [780, 208] width 56 height 29
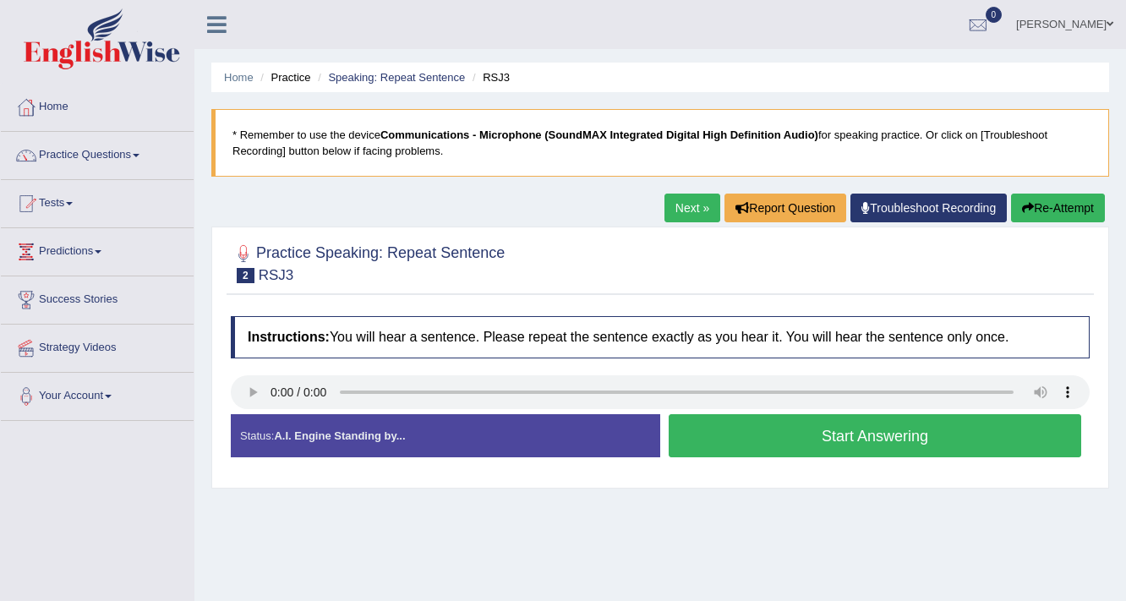
click at [868, 425] on button "Start Answering" at bounding box center [875, 435] width 412 height 43
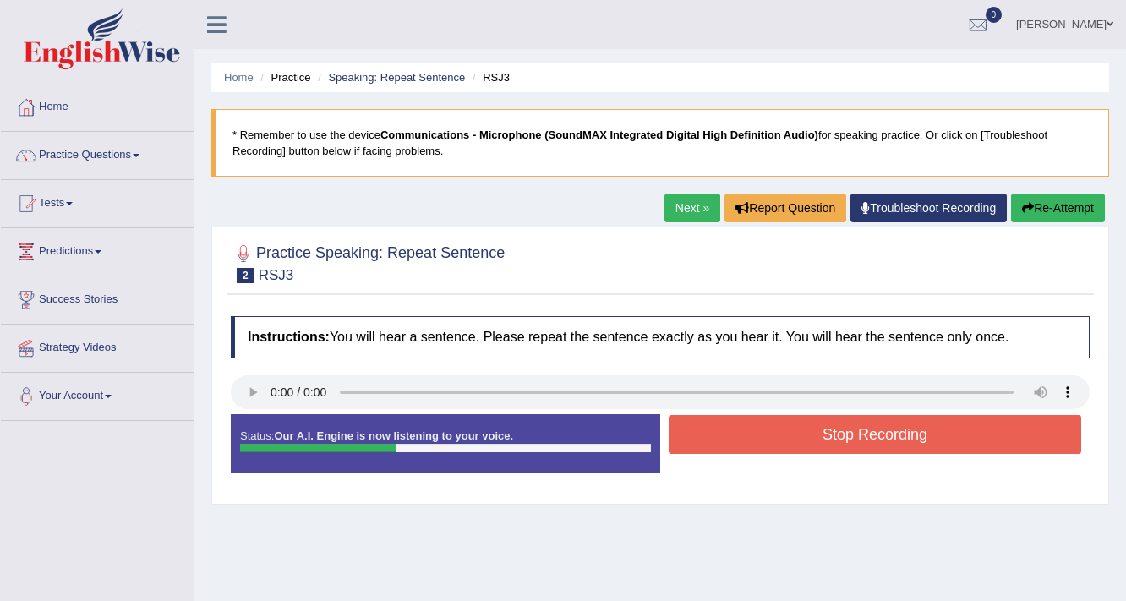
click at [867, 425] on button "Stop Recording" at bounding box center [875, 434] width 412 height 39
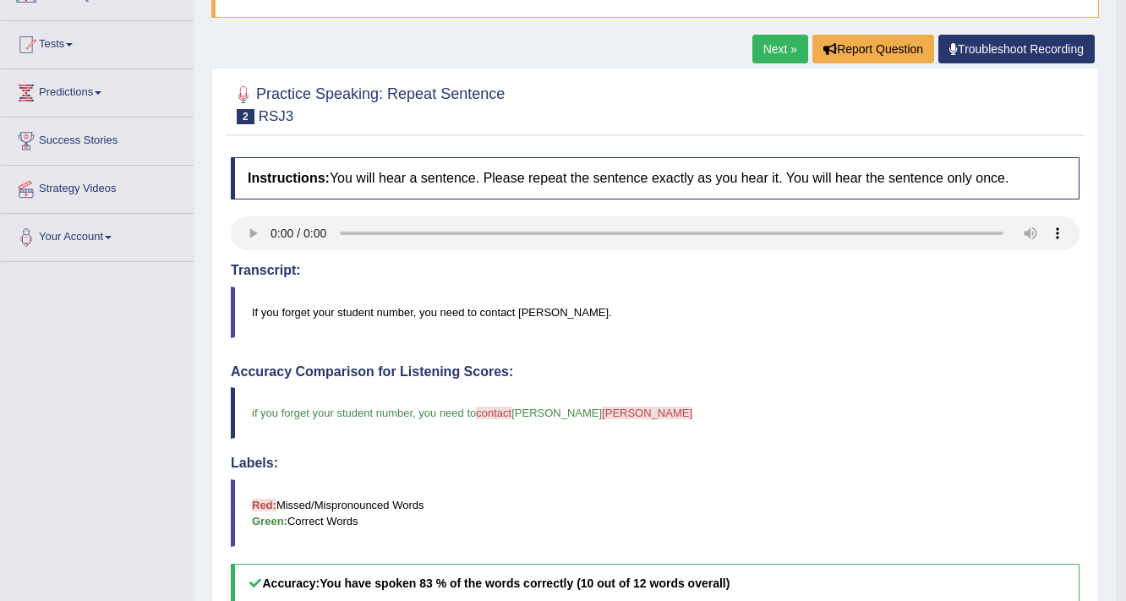
scroll to position [135, 0]
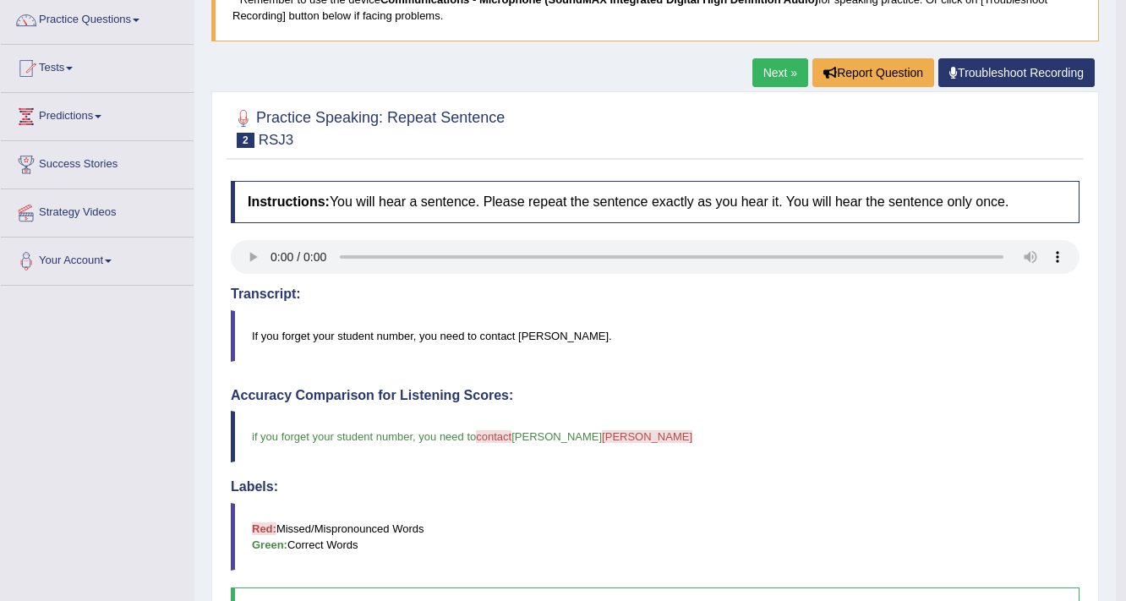
click at [785, 75] on link "Next »" at bounding box center [780, 72] width 56 height 29
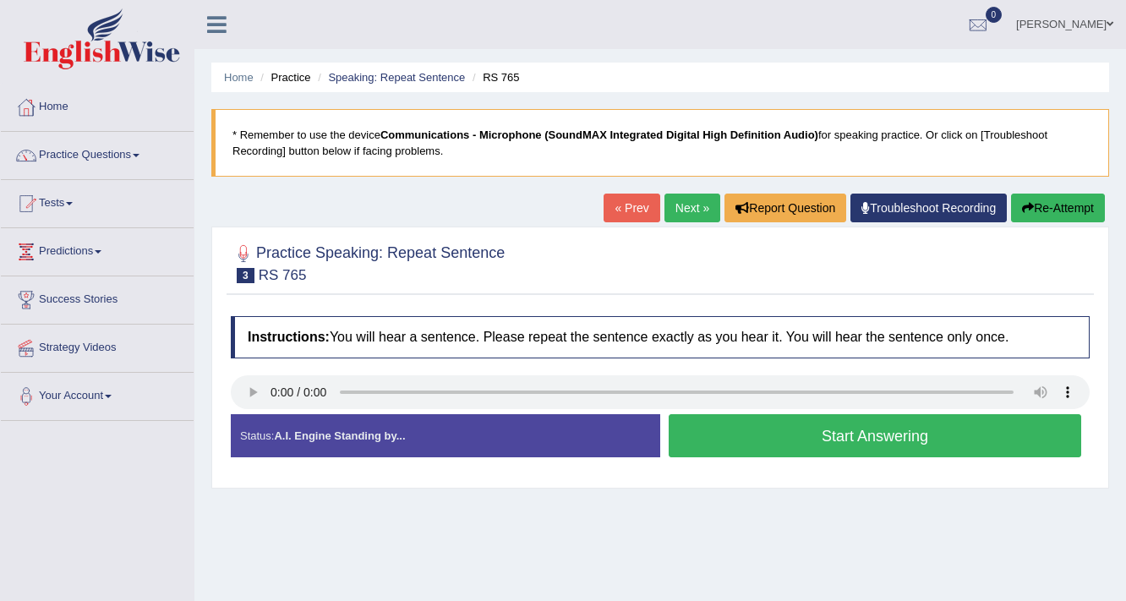
click at [783, 435] on button "Start Answering" at bounding box center [875, 435] width 412 height 43
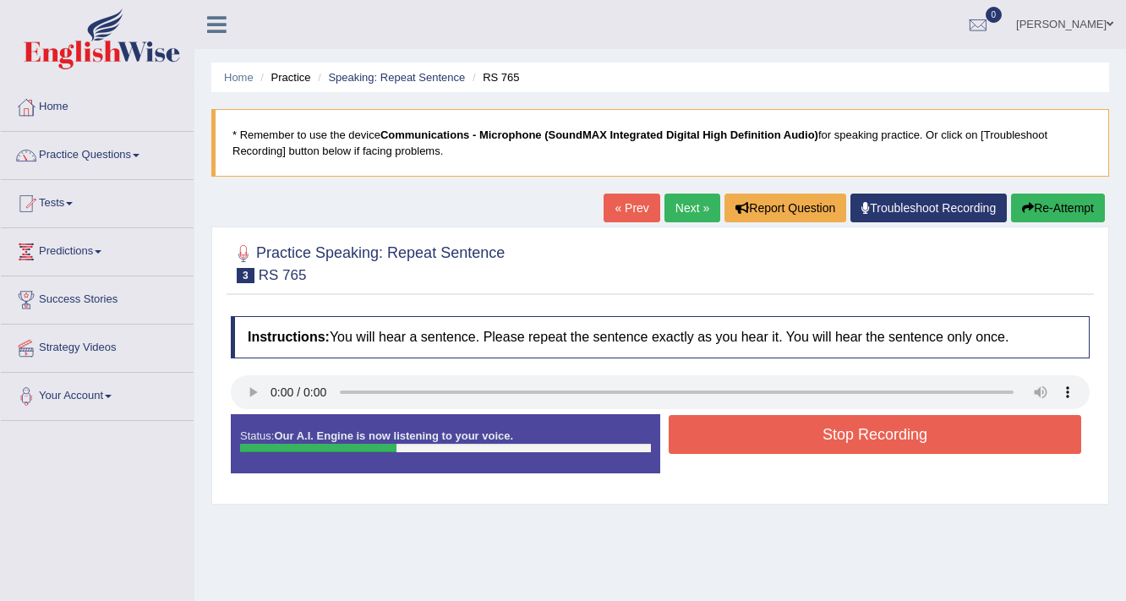
click at [782, 435] on button "Stop Recording" at bounding box center [875, 434] width 412 height 39
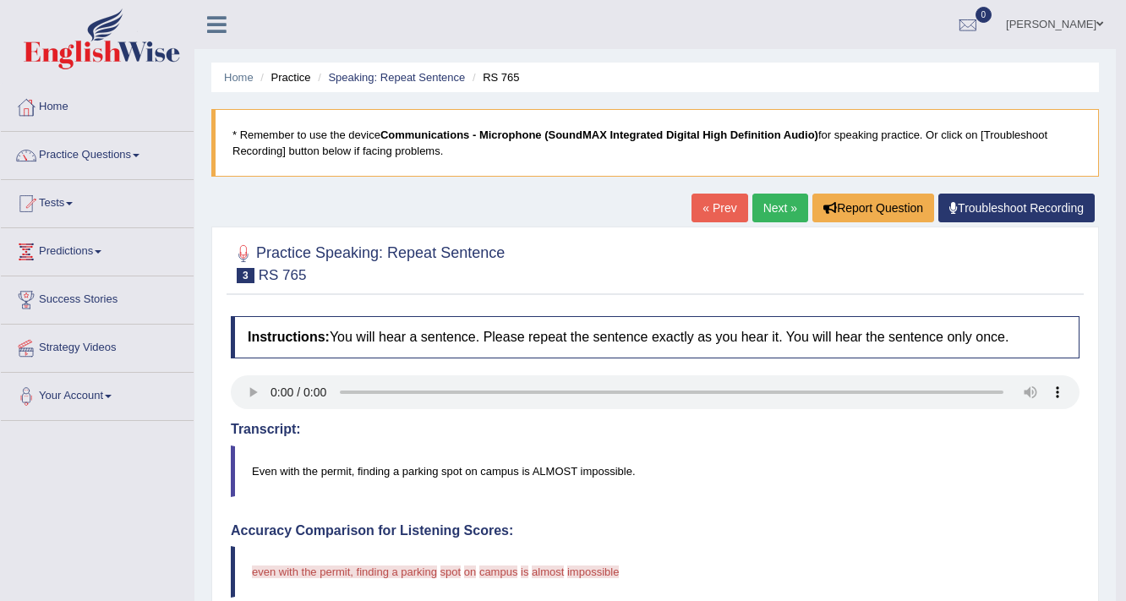
click at [767, 198] on link "Next »" at bounding box center [780, 208] width 56 height 29
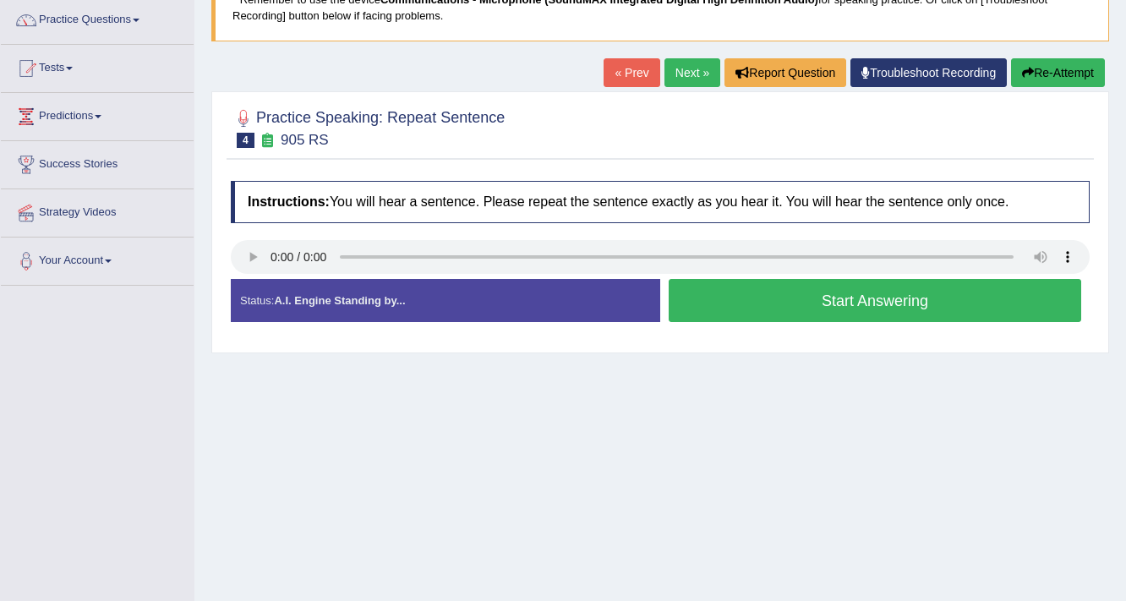
click at [877, 308] on button "Start Answering" at bounding box center [875, 300] width 412 height 43
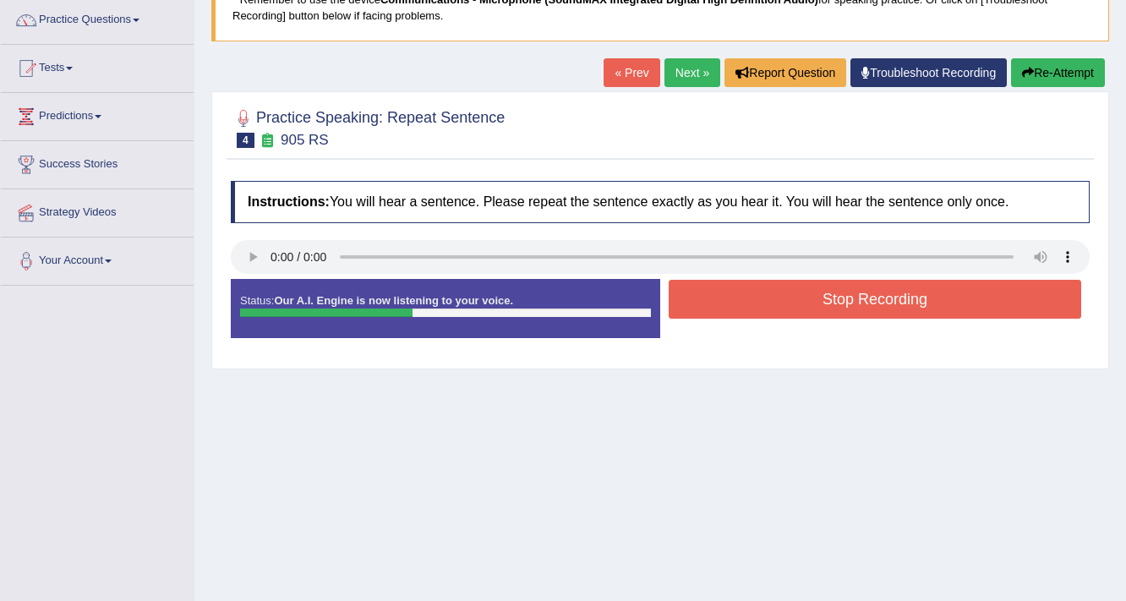
click at [877, 308] on button "Stop Recording" at bounding box center [875, 299] width 412 height 39
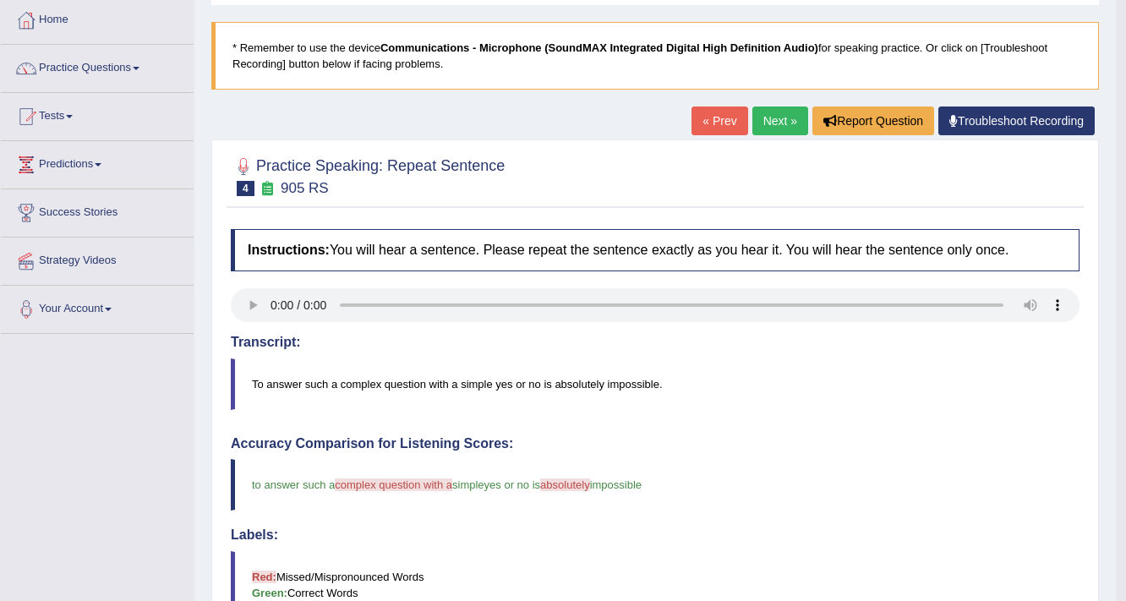
scroll to position [68, 0]
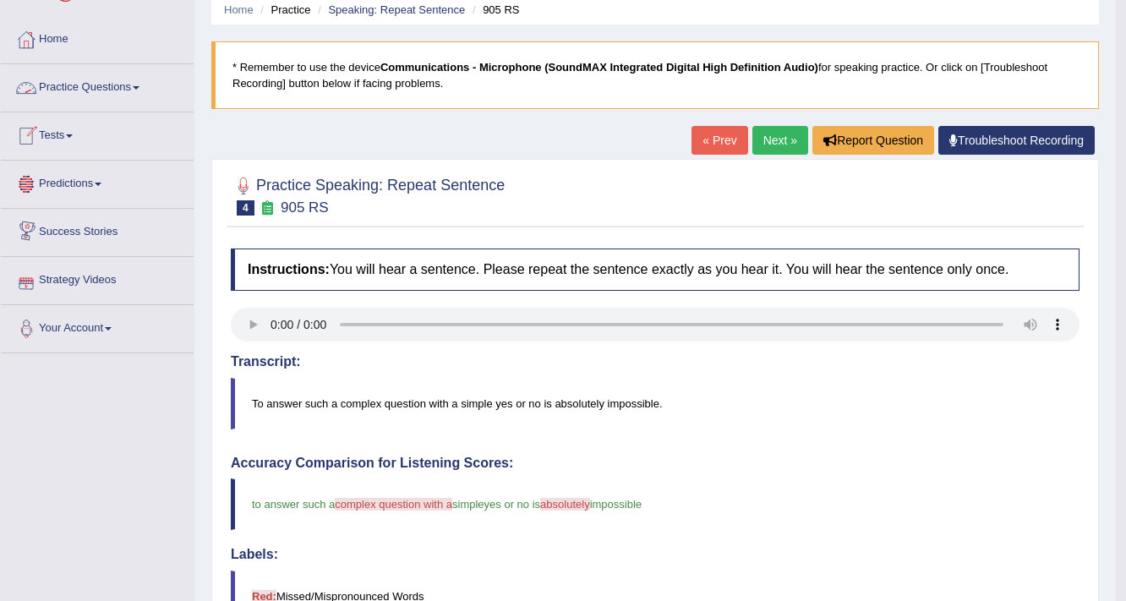
click at [56, 90] on link "Practice Questions" at bounding box center [97, 85] width 193 height 42
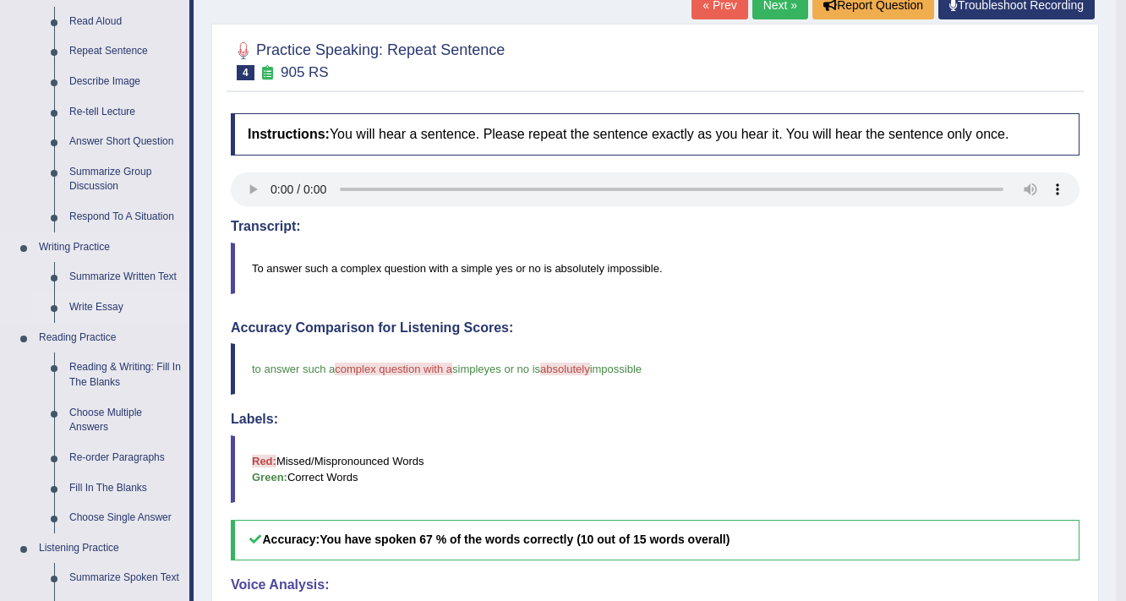
scroll to position [270, 0]
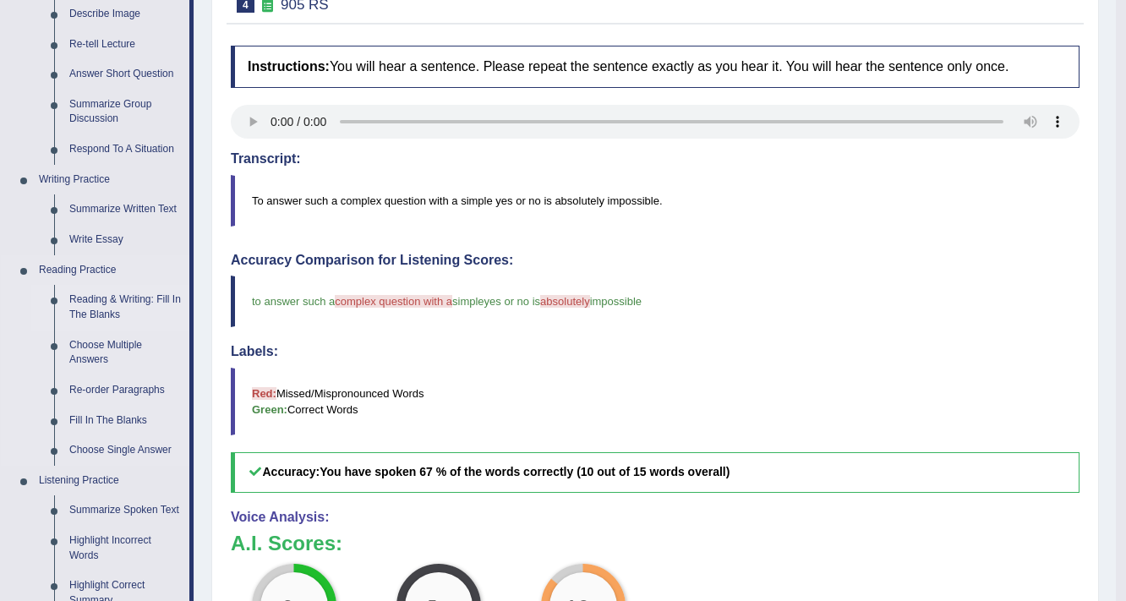
click at [101, 298] on link "Reading & Writing: Fill In The Blanks" at bounding box center [126, 307] width 128 height 45
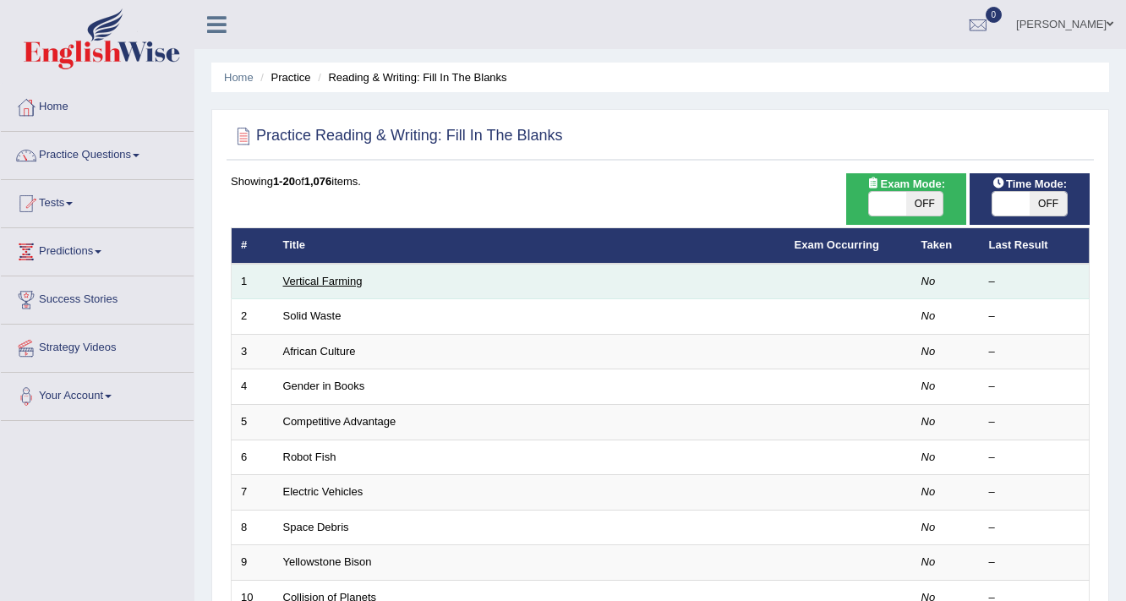
click at [344, 281] on link "Vertical Farming" at bounding box center [322, 281] width 79 height 13
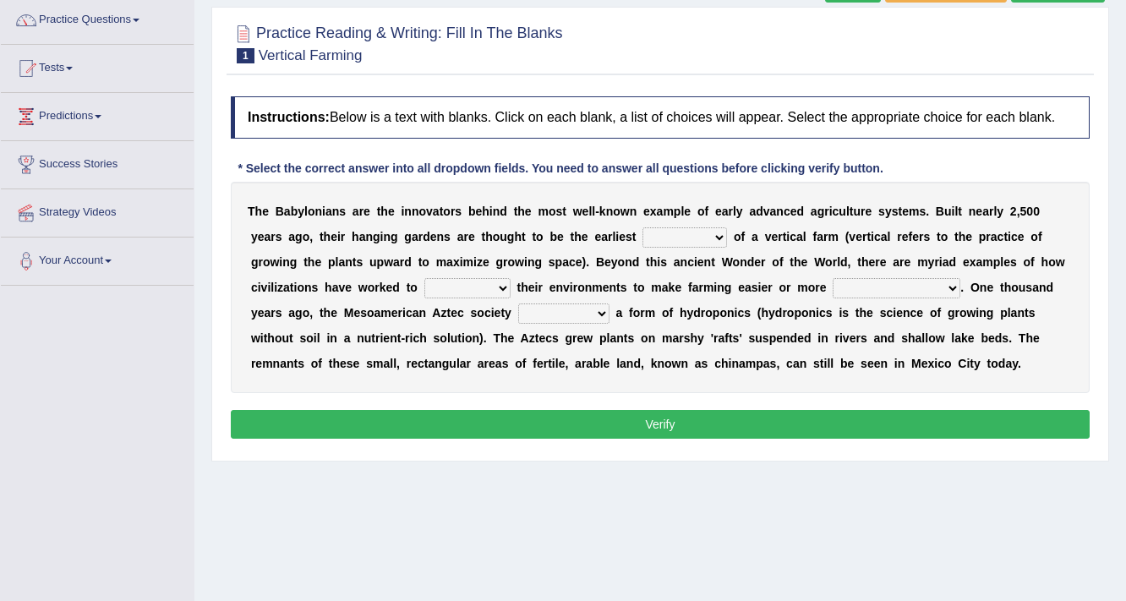
click at [723, 233] on select "prototype failure discredit protocol" at bounding box center [684, 237] width 85 height 20
select select "prototype"
click at [642, 227] on select "prototype failure discredit protocol" at bounding box center [684, 237] width 85 height 20
click at [493, 285] on select "manipulate escape respect disarrange" at bounding box center [467, 288] width 86 height 20
select select "manipulate"
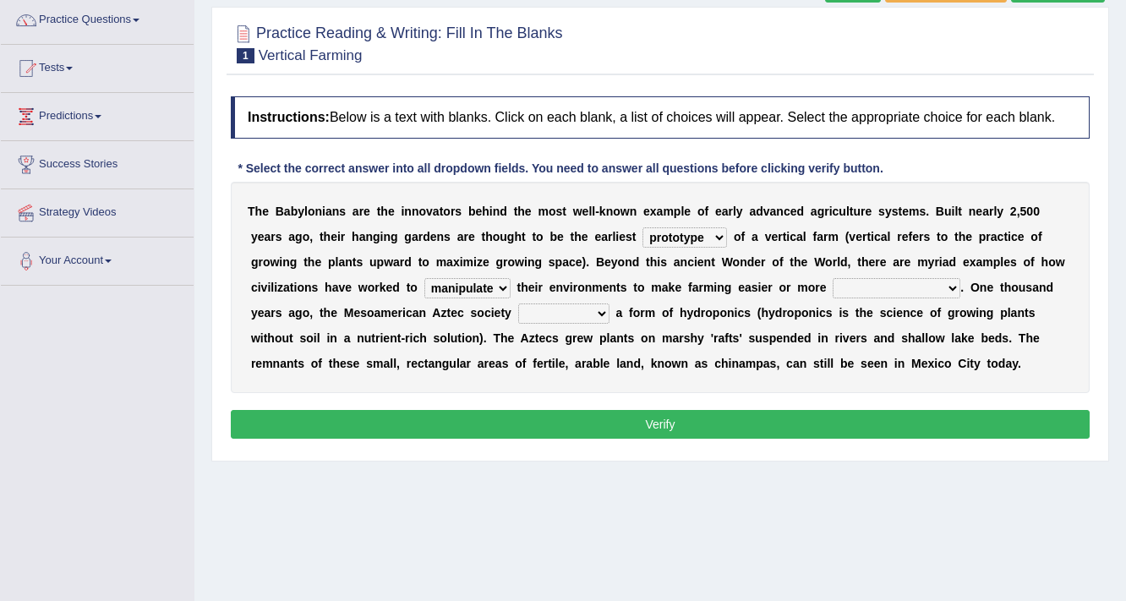
click at [424, 278] on select "manipulate escape respect disarrange" at bounding box center [467, 288] width 86 height 20
click at [854, 281] on select "productive constructive connective counterproductive" at bounding box center [897, 288] width 128 height 20
select select "productive"
click at [833, 278] on select "productive constructive connective counterproductive" at bounding box center [897, 288] width 128 height 20
click at [589, 309] on select "domineered volunteered pioneered engineered" at bounding box center [563, 313] width 91 height 20
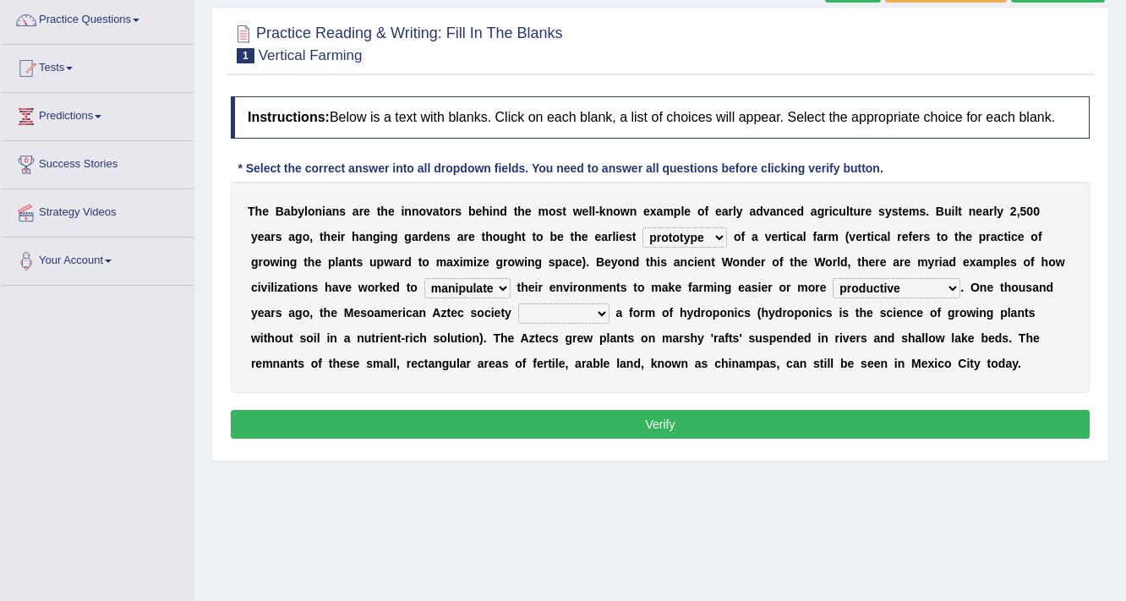
select select "domineered"
click at [518, 303] on select "domineered volunteered pioneered engineered" at bounding box center [563, 313] width 91 height 20
click at [685, 410] on button "Verify" at bounding box center [660, 424] width 859 height 29
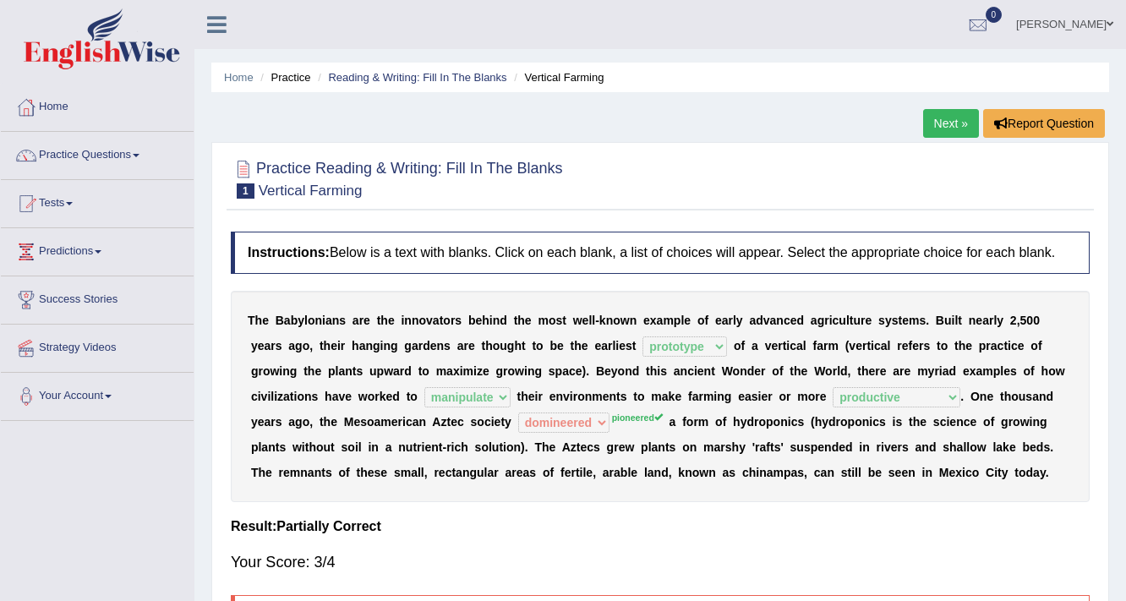
click at [943, 124] on link "Next »" at bounding box center [951, 123] width 56 height 29
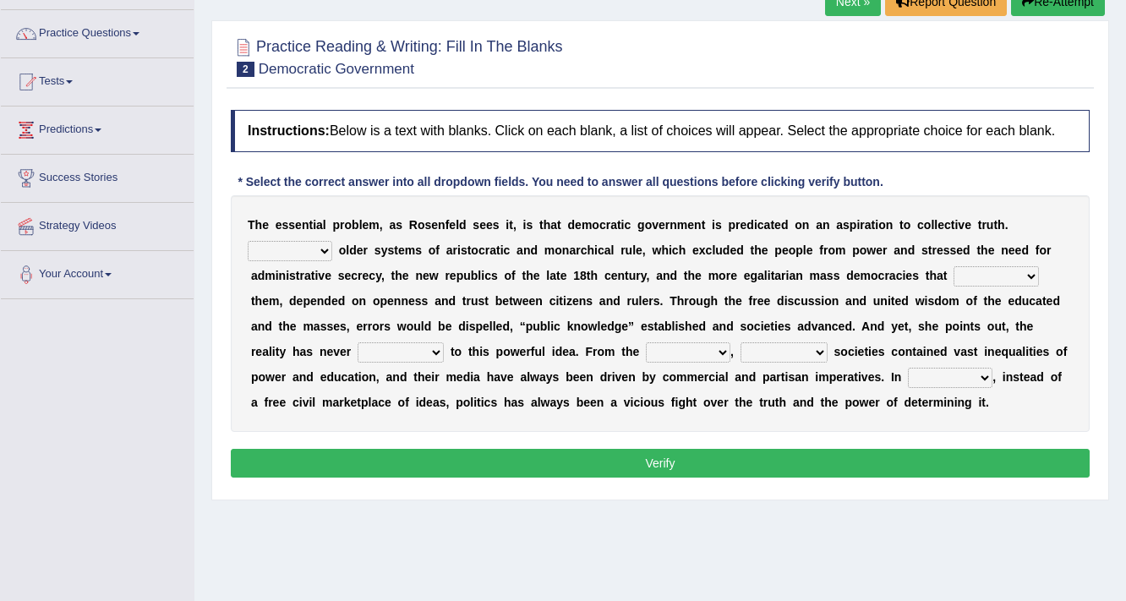
scroll to position [135, 0]
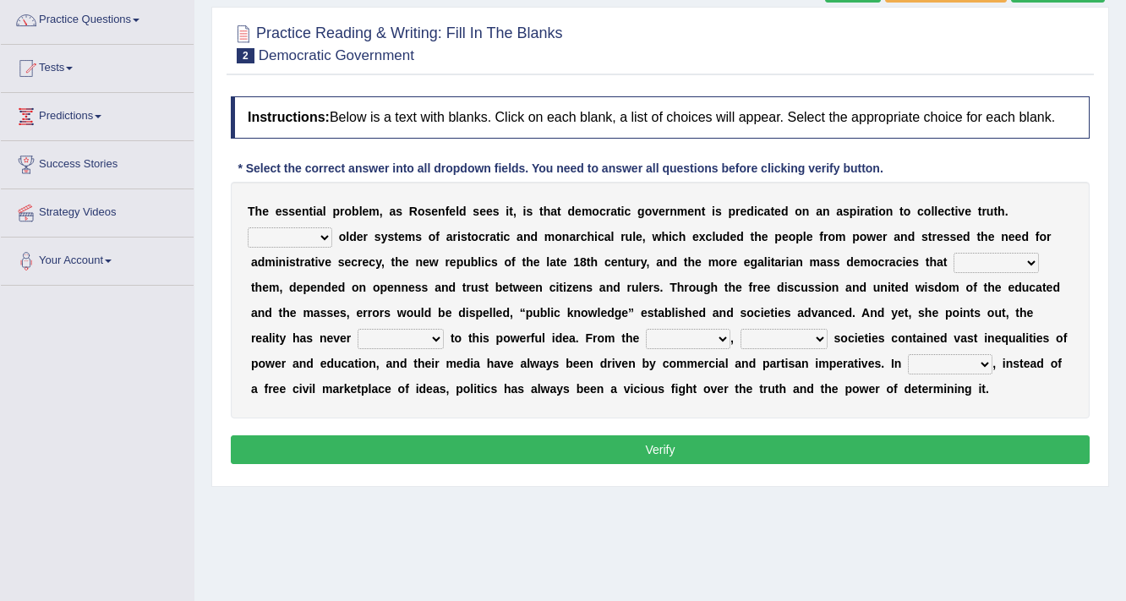
click at [325, 236] on select "Like Unlike Likely Safely" at bounding box center [290, 237] width 85 height 20
click at [483, 240] on b "c" at bounding box center [481, 237] width 7 height 14
click at [304, 233] on select "Like Unlike Likely Safely" at bounding box center [290, 237] width 85 height 20
click at [614, 302] on div "T h e e s s e n t i a l p r o b l e m , a s R o s e n f e l d s e e s i t , i s…" at bounding box center [660, 300] width 859 height 237
click at [309, 239] on select "Like Unlike Likely Safely" at bounding box center [290, 237] width 85 height 20
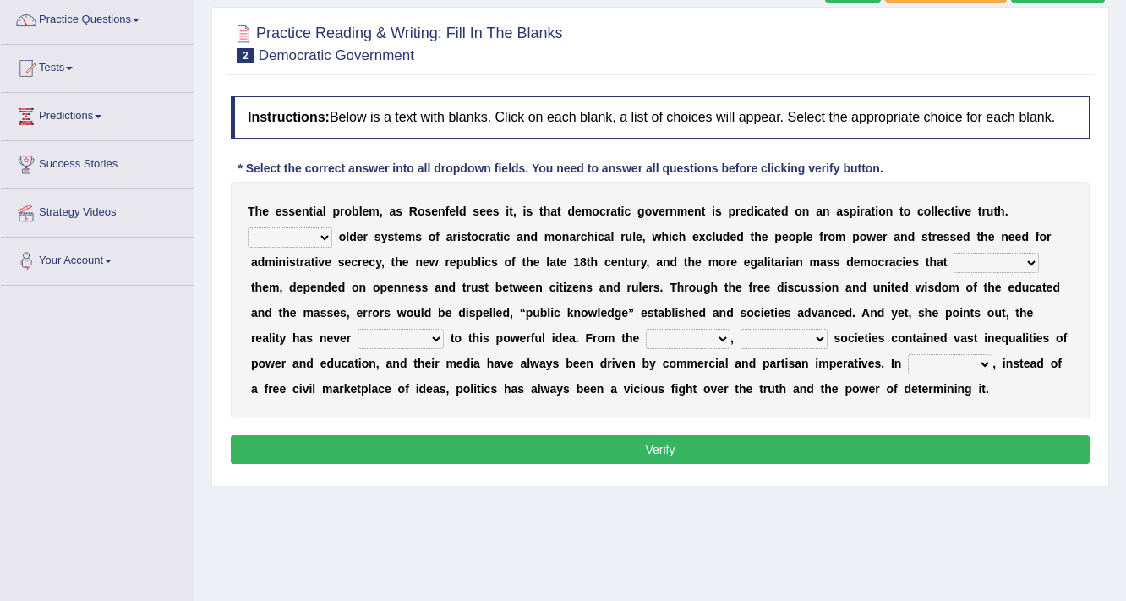
select select "Likely"
click at [248, 227] on select "Like Unlike Likely Safely" at bounding box center [290, 237] width 85 height 20
click at [1009, 254] on select "readed grated succeeded printed" at bounding box center [995, 263] width 85 height 20
select select "succeeded"
click at [953, 253] on select "readed grated succeeded printed" at bounding box center [995, 263] width 85 height 20
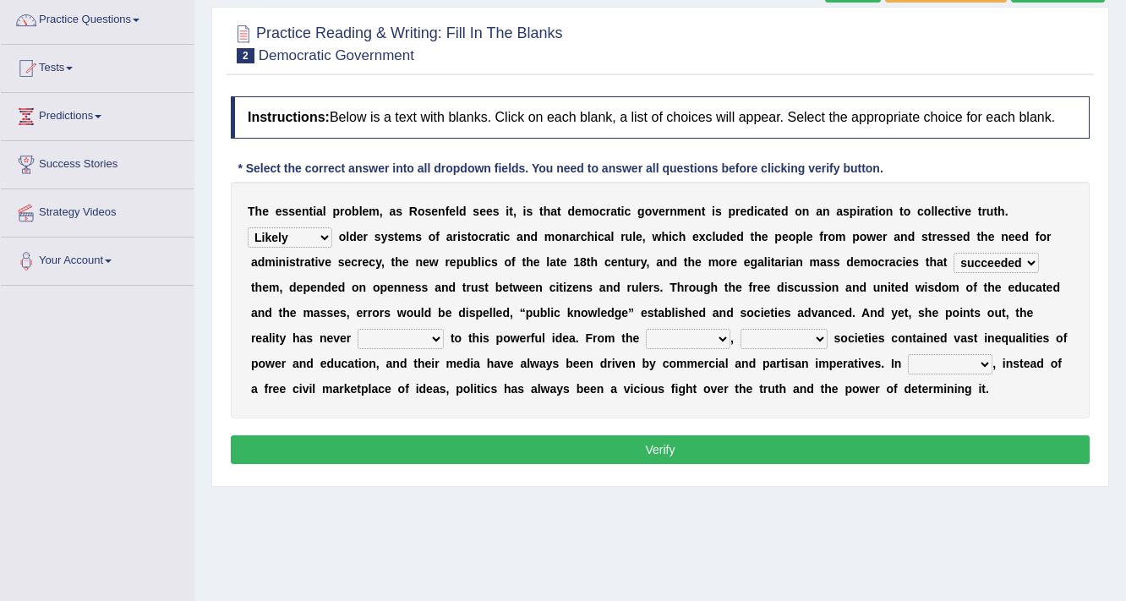
click at [409, 333] on select "saved up stood up brought up lived up" at bounding box center [401, 339] width 86 height 20
select select "brought up"
click at [358, 329] on select "saved up stood up brought up lived up" at bounding box center [401, 339] width 86 height 20
click at [684, 336] on select "outset ranged stood caught" at bounding box center [688, 339] width 85 height 20
select select "caught"
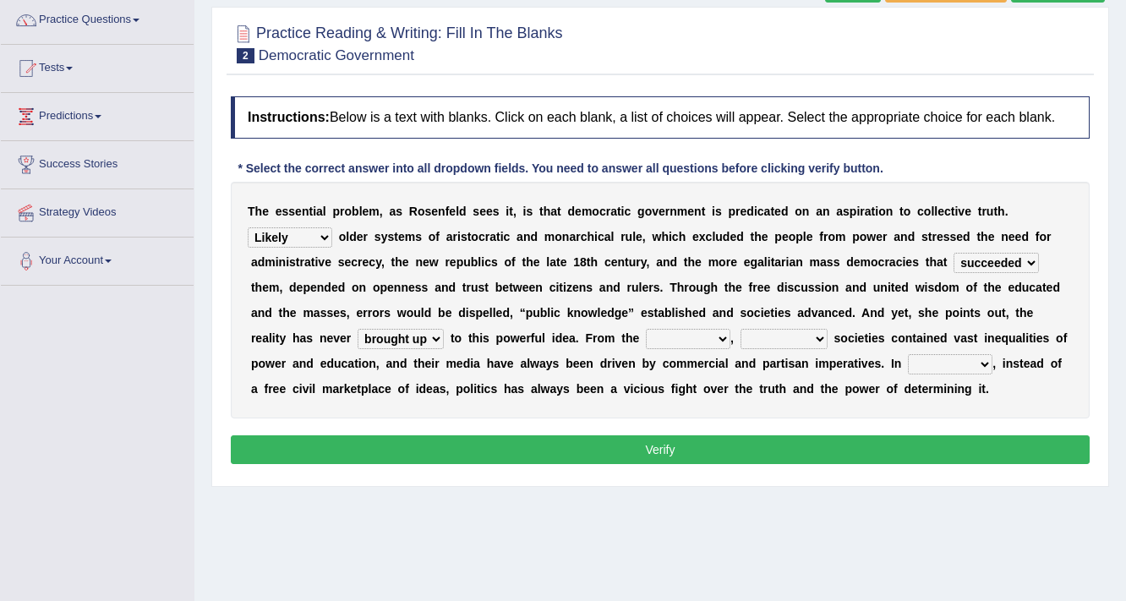
click at [646, 329] on select "outset ranged stood caught" at bounding box center [688, 339] width 85 height 20
click at [759, 325] on div "T h e e s s e n t i a l p r o b l e m , a s R o s e n f e l d s e e s i t , i s…" at bounding box center [660, 300] width 859 height 237
click at [760, 334] on select "freedom democratic media stilled" at bounding box center [783, 339] width 87 height 20
select select "democratic"
click at [740, 329] on select "freedom democratic media stilled" at bounding box center [783, 339] width 87 height 20
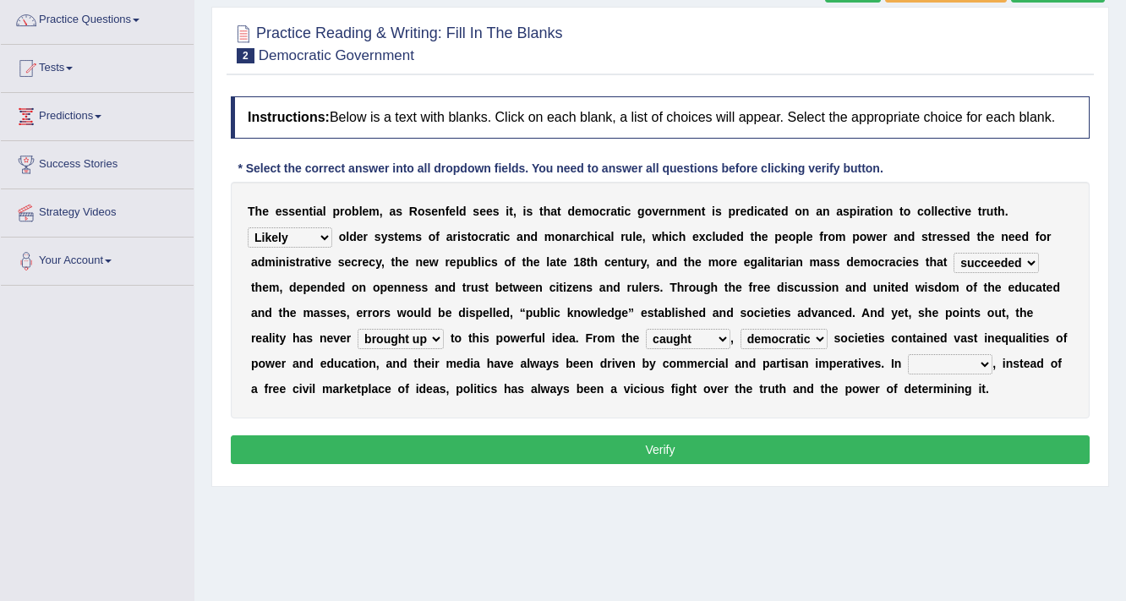
click at [937, 348] on div "T h e e s s e n t i a l p r o b l e m , a s R o s e n f e l d s e e s i t , i s…" at bounding box center [660, 300] width 859 height 237
click at [939, 365] on select "power practice ideas fought" at bounding box center [950, 364] width 85 height 20
select select "practice"
click at [908, 354] on select "power practice ideas fought" at bounding box center [950, 364] width 85 height 20
click at [502, 435] on button "Verify" at bounding box center [660, 449] width 859 height 29
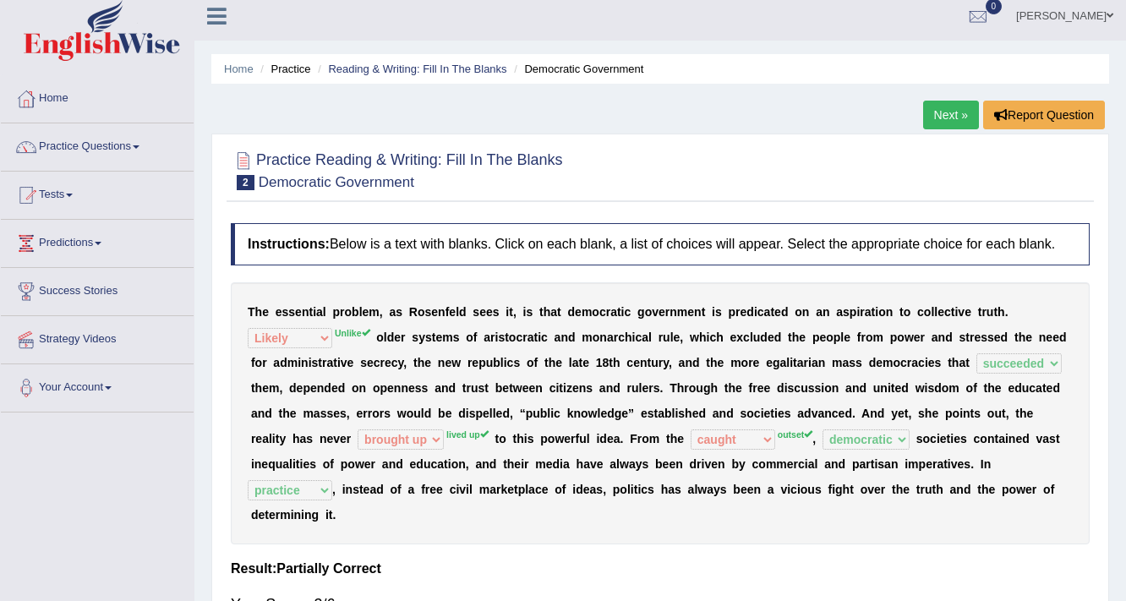
scroll to position [0, 0]
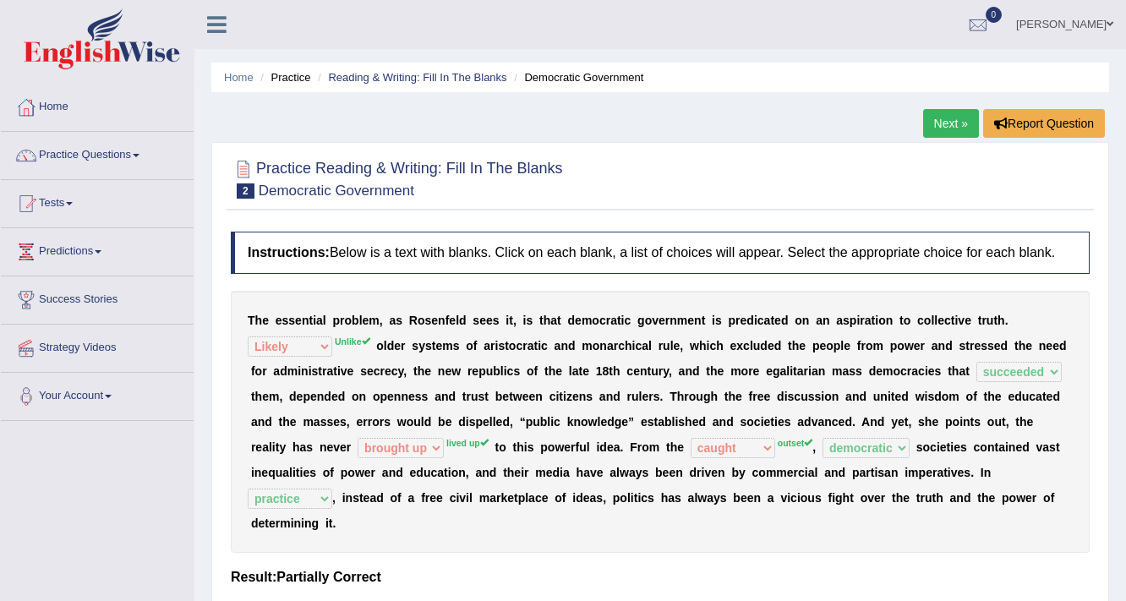
click at [946, 132] on link "Next »" at bounding box center [951, 123] width 56 height 29
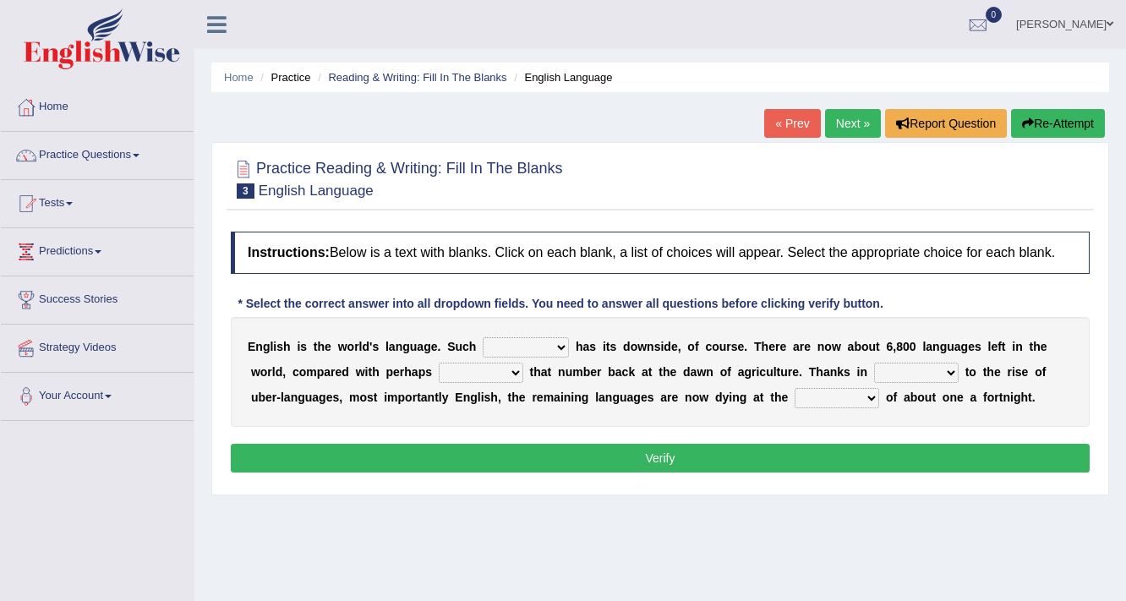
click at [554, 345] on select "power idea subject dominance" at bounding box center [526, 347] width 86 height 20
select select "dominance"
click at [483, 337] on select "power idea subject dominance" at bounding box center [526, 347] width 86 height 20
click at [494, 365] on select "rise twice firstly never" at bounding box center [481, 373] width 85 height 20
select select "rise"
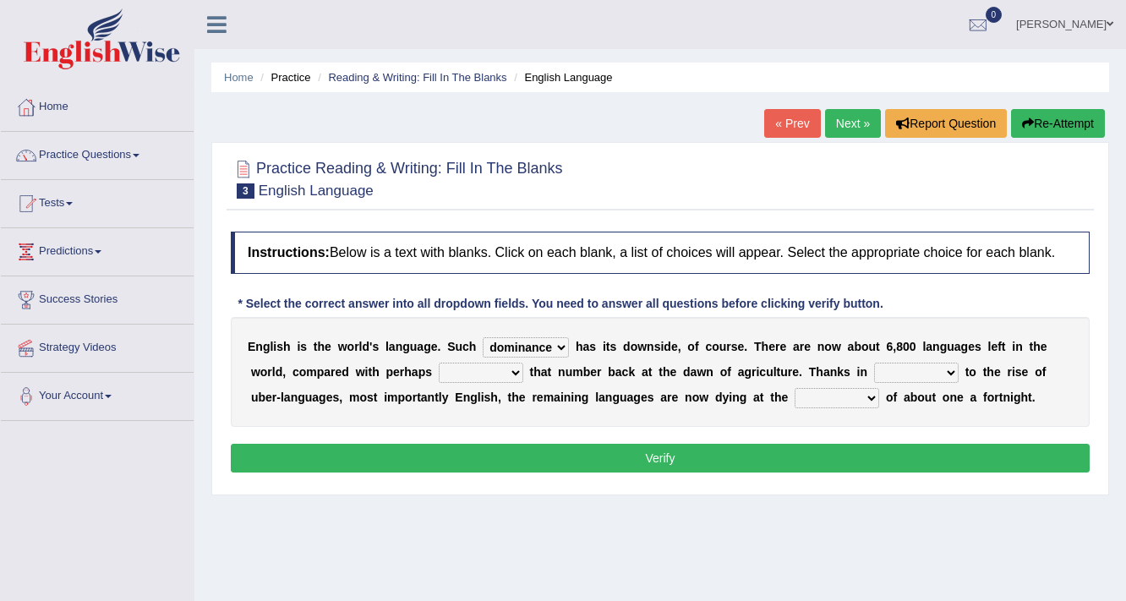
click at [439, 363] on select "rise twice firstly never" at bounding box center [481, 373] width 85 height 20
click at [887, 363] on select "rare start part bother" at bounding box center [916, 373] width 85 height 20
select select "part"
click at [874, 363] on select "rare start part bother" at bounding box center [916, 373] width 85 height 20
click at [870, 393] on select "state rate wait great" at bounding box center [837, 398] width 85 height 20
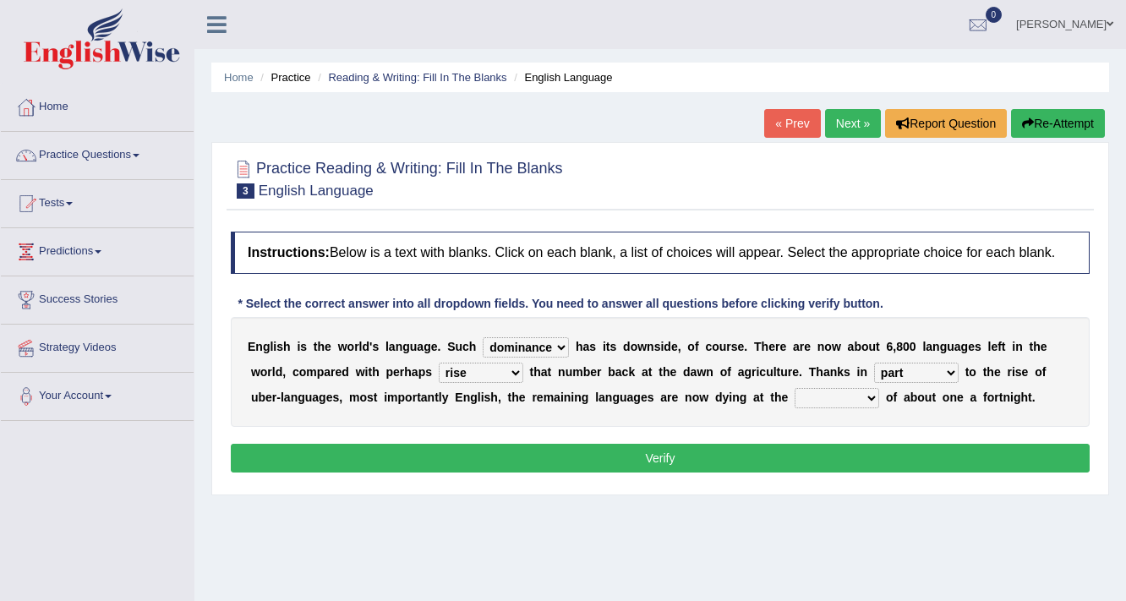
select select "rate"
click at [795, 388] on select "state rate wait great" at bounding box center [837, 398] width 85 height 20
click at [599, 403] on div "E n g l i s h i s t h e w o r l d ' s l a n g u a g e . S u c h power idea subj…" at bounding box center [660, 372] width 859 height 110
click at [614, 455] on button "Verify" at bounding box center [660, 458] width 859 height 29
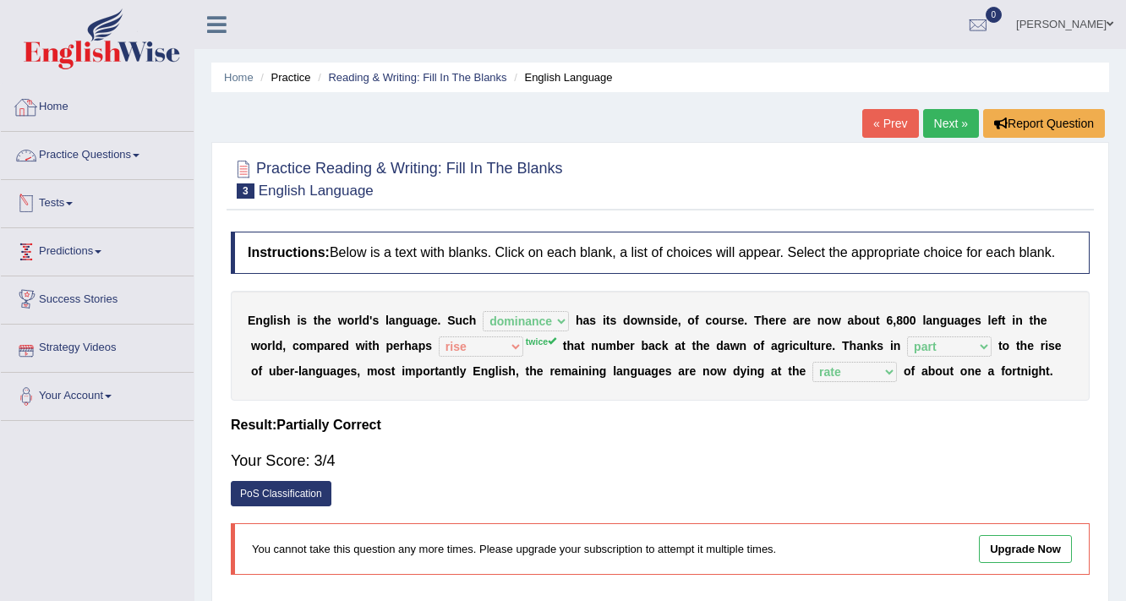
click at [98, 156] on link "Practice Questions" at bounding box center [97, 153] width 193 height 42
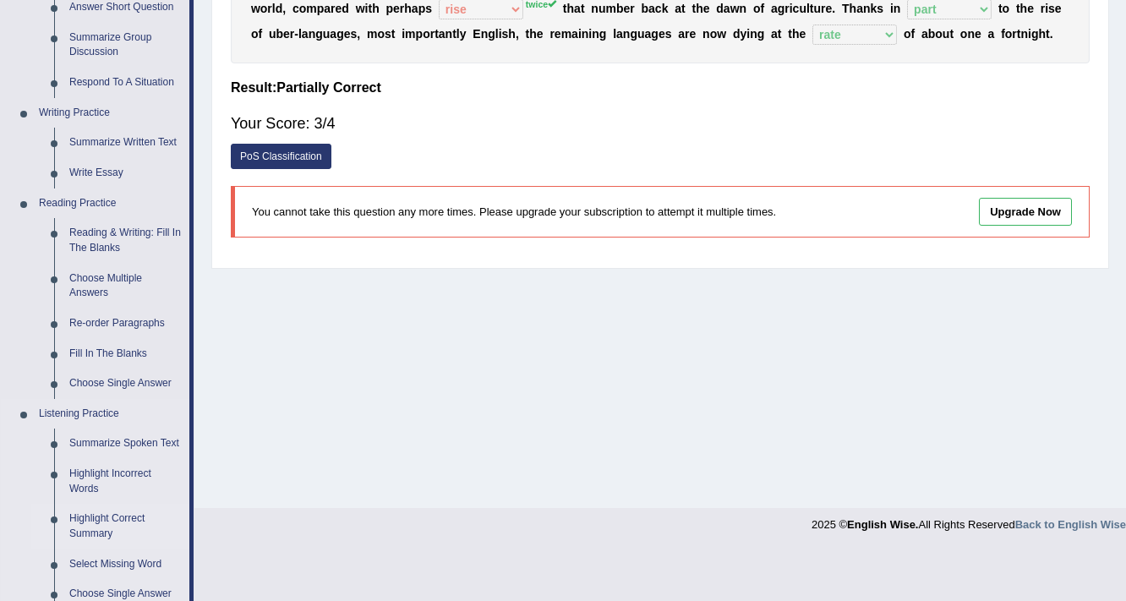
scroll to position [338, 0]
click at [126, 318] on link "Re-order Paragraphs" at bounding box center [126, 323] width 128 height 30
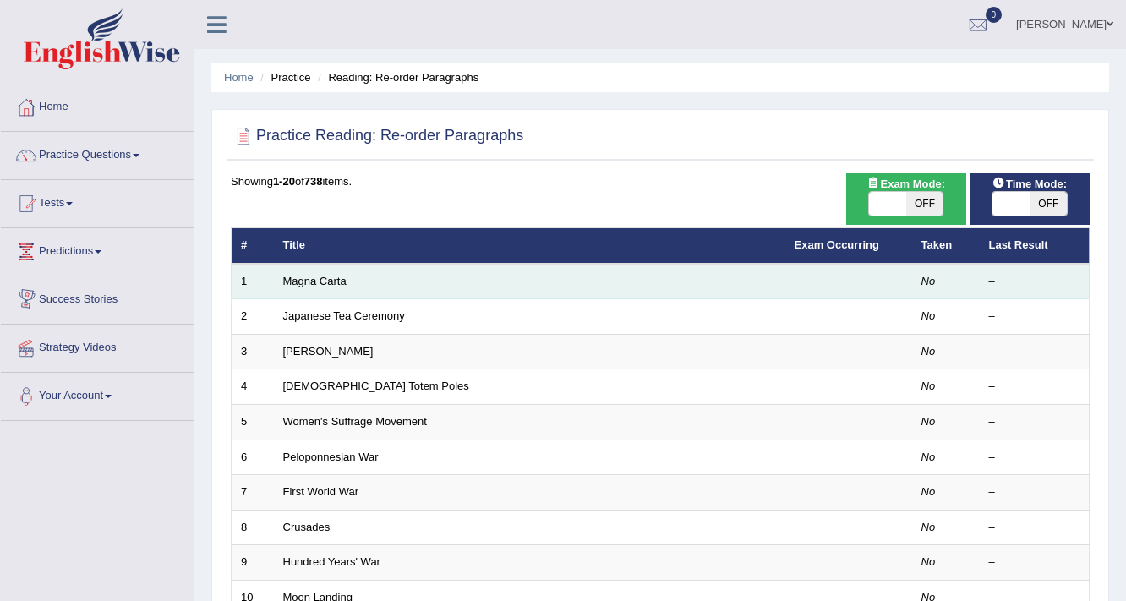
click at [380, 287] on td "Magna Carta" at bounding box center [529, 282] width 511 height 36
click at [323, 281] on link "Magna Carta" at bounding box center [314, 281] width 63 height 13
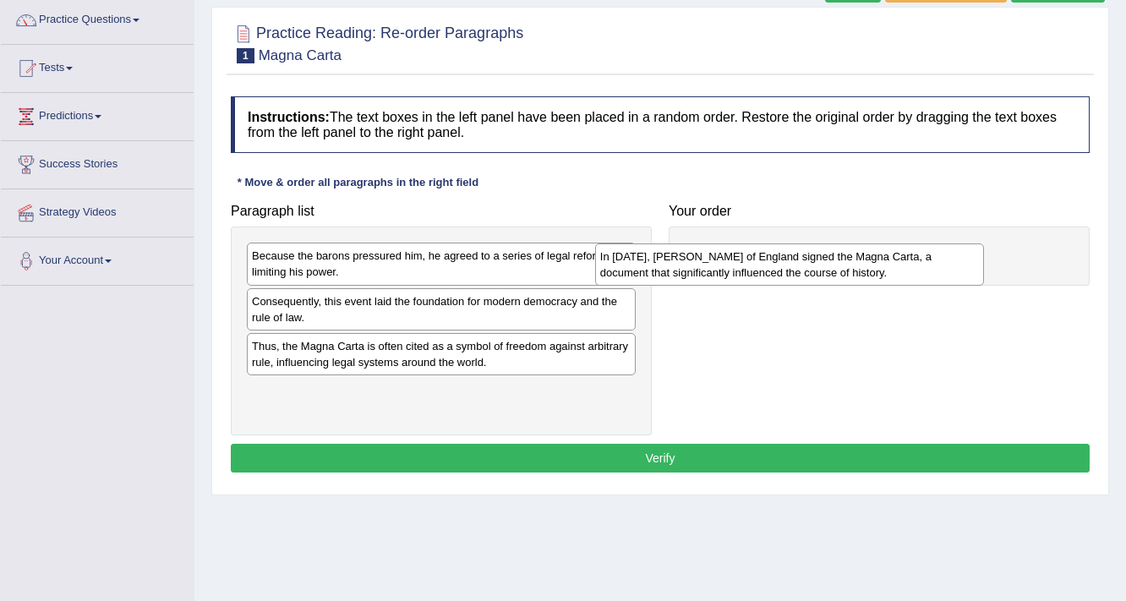
drag, startPoint x: 406, startPoint y: 314, endPoint x: 754, endPoint y: 270, distance: 351.0
click at [754, 270] on div "In [DATE], [PERSON_NAME] of England signed the Magna Carta, a document that sig…" at bounding box center [790, 264] width 390 height 42
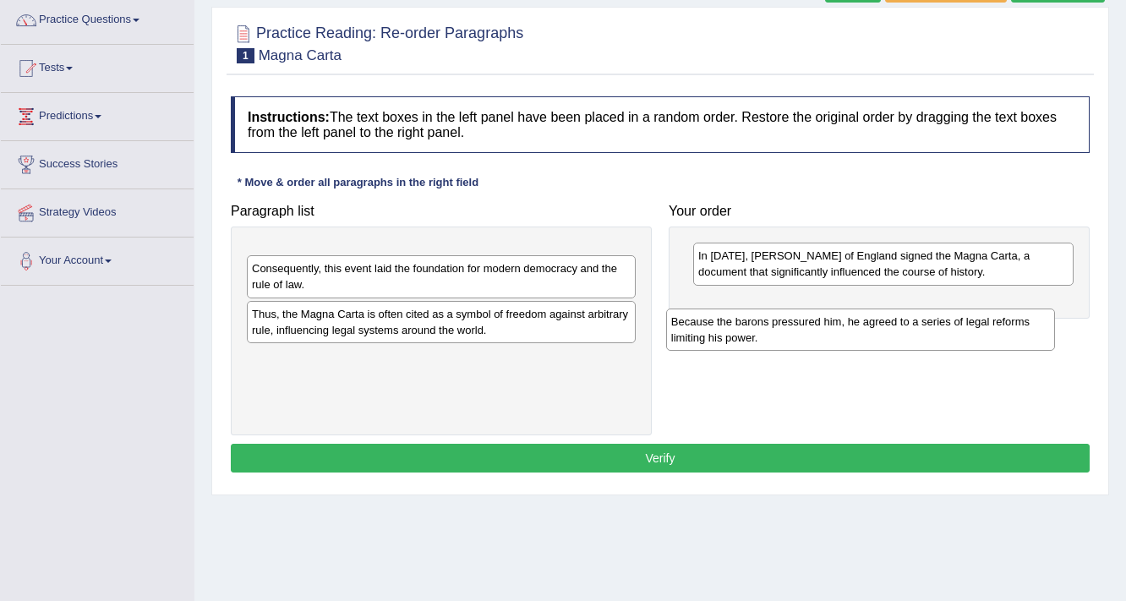
drag, startPoint x: 449, startPoint y: 262, endPoint x: 853, endPoint y: 330, distance: 409.8
click at [853, 330] on div "Because the barons pressured him, he agreed to a series of legal reforms limiti…" at bounding box center [861, 330] width 390 height 42
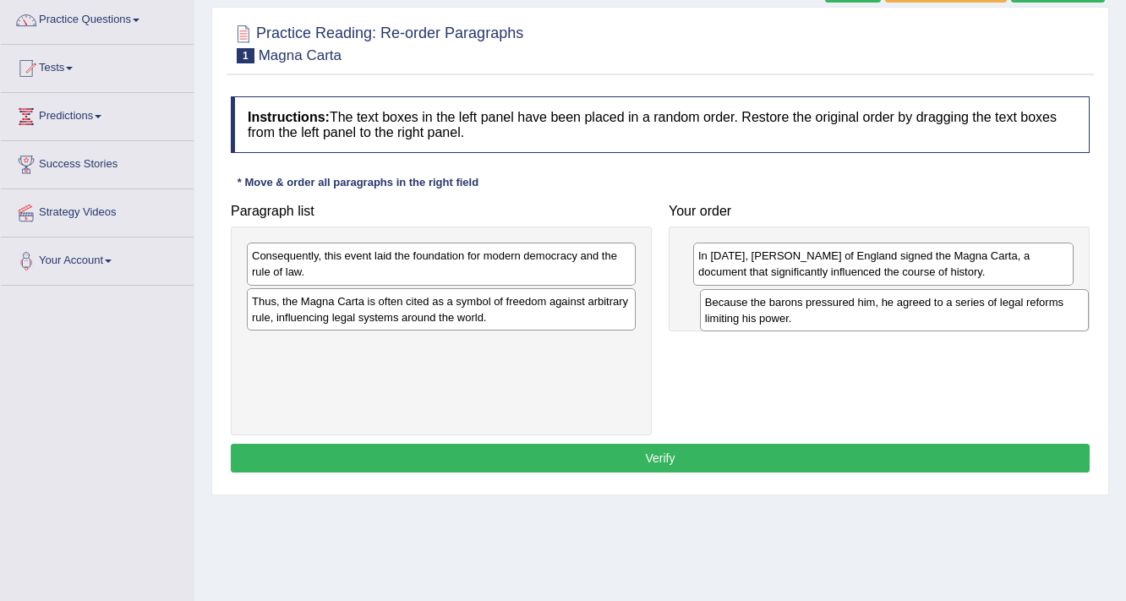
drag, startPoint x: 483, startPoint y: 243, endPoint x: 931, endPoint y: 298, distance: 451.2
click at [933, 292] on div "Because the barons pressured him, he agreed to a series of legal reforms limiti…" at bounding box center [895, 310] width 390 height 42
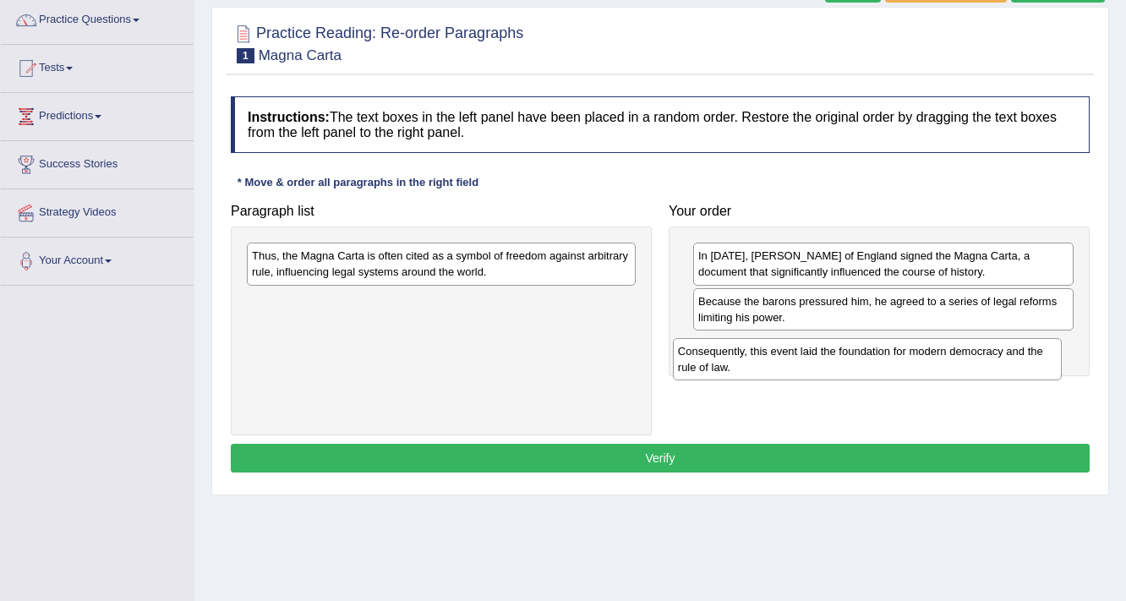
drag, startPoint x: 471, startPoint y: 260, endPoint x: 893, endPoint y: 358, distance: 433.0
click at [893, 358] on div "Consequently, this event laid the foundation for modern democracy and the rule …" at bounding box center [868, 359] width 390 height 42
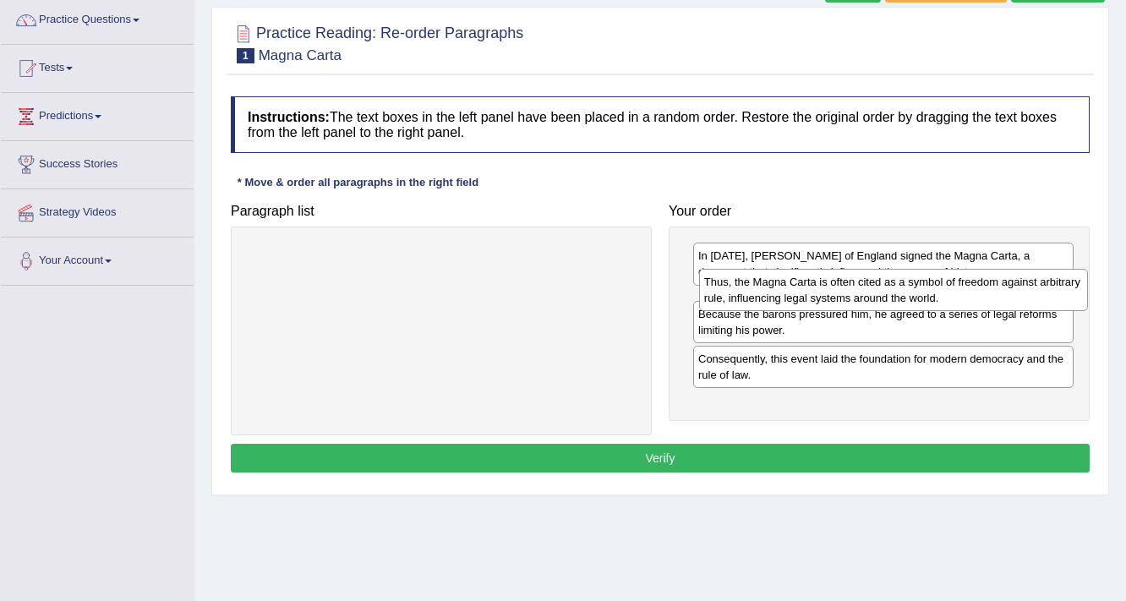
drag, startPoint x: 553, startPoint y: 271, endPoint x: 1004, endPoint y: 298, distance: 452.1
click at [1004, 298] on div "Thus, the Magna Carta is often cited as a symbol of freedom against arbitrary r…" at bounding box center [894, 290] width 390 height 42
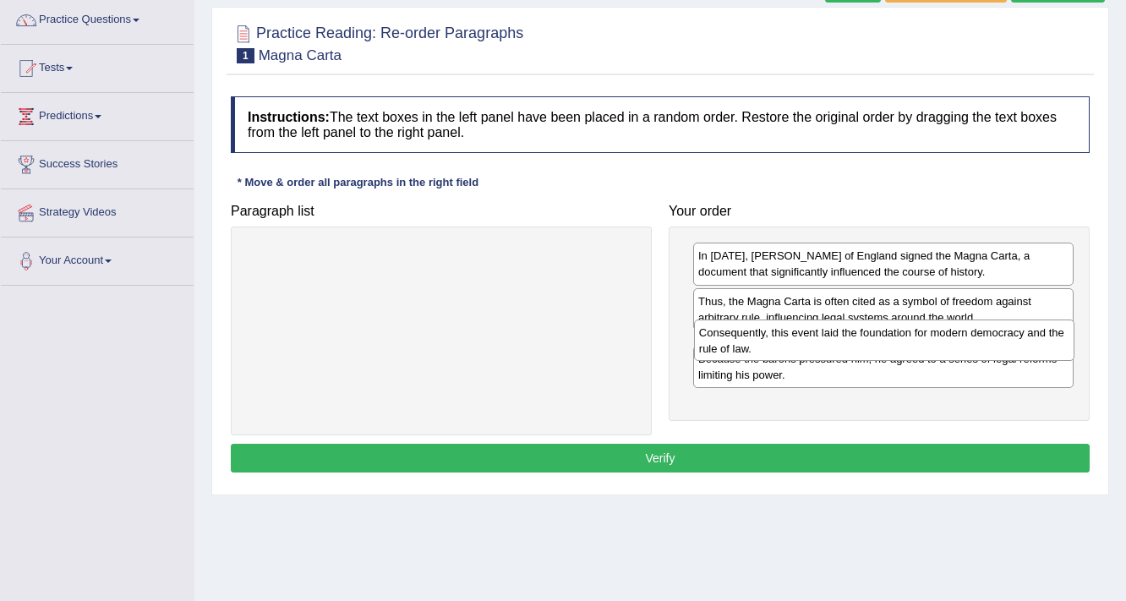
drag, startPoint x: 957, startPoint y: 409, endPoint x: 958, endPoint y: 352, distance: 57.5
click at [958, 352] on div "Consequently, this event laid the foundation for modern democracy and the rule …" at bounding box center [884, 341] width 381 height 42
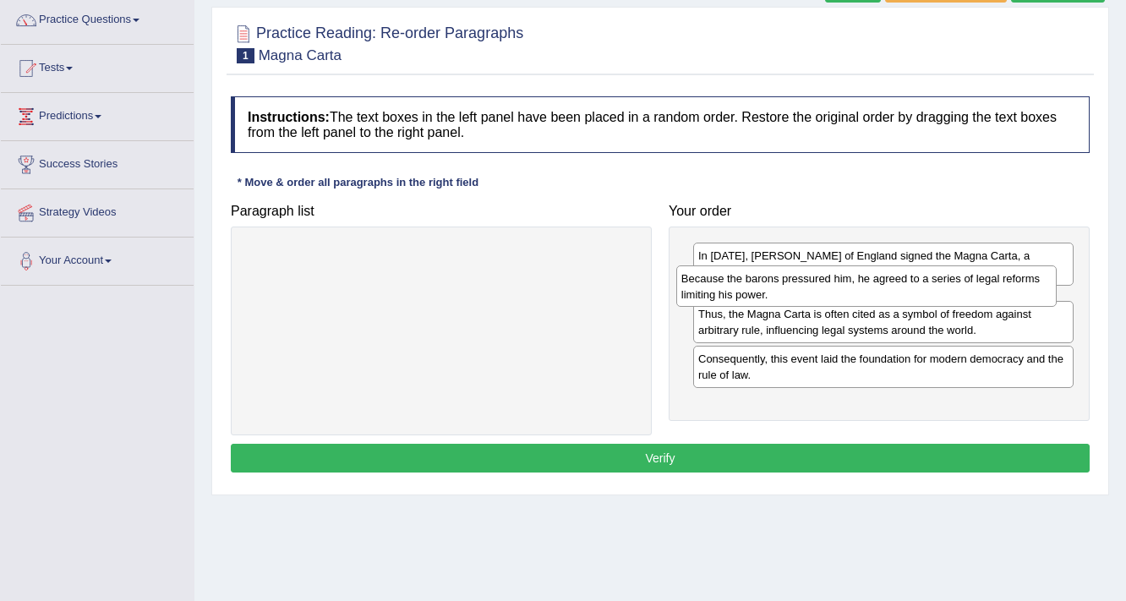
drag, startPoint x: 825, startPoint y: 407, endPoint x: 804, endPoint y: 298, distance: 111.9
click at [805, 298] on div "Because the barons pressured him, he agreed to a series of legal reforms limiti…" at bounding box center [866, 286] width 381 height 42
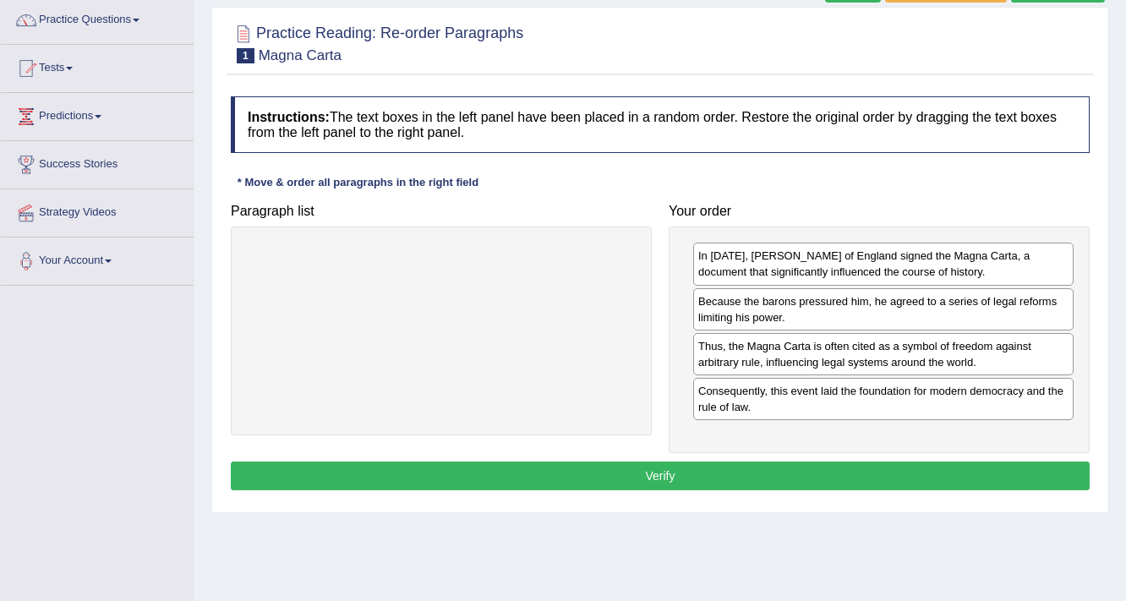
click at [720, 472] on button "Verify" at bounding box center [660, 476] width 859 height 29
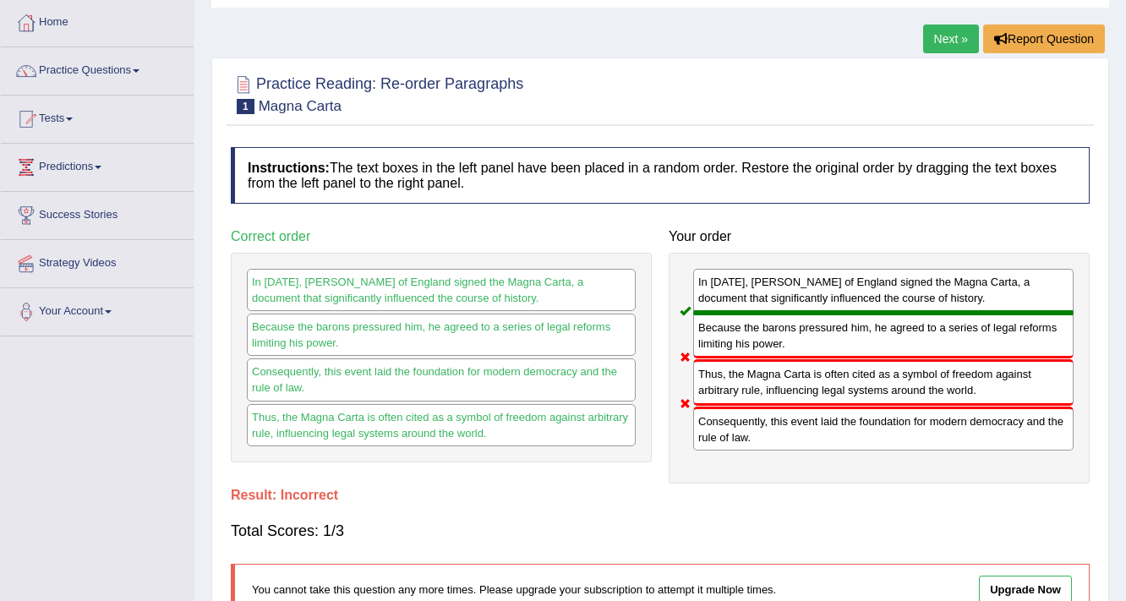
scroll to position [84, 0]
click at [923, 34] on link "Next »" at bounding box center [951, 39] width 56 height 29
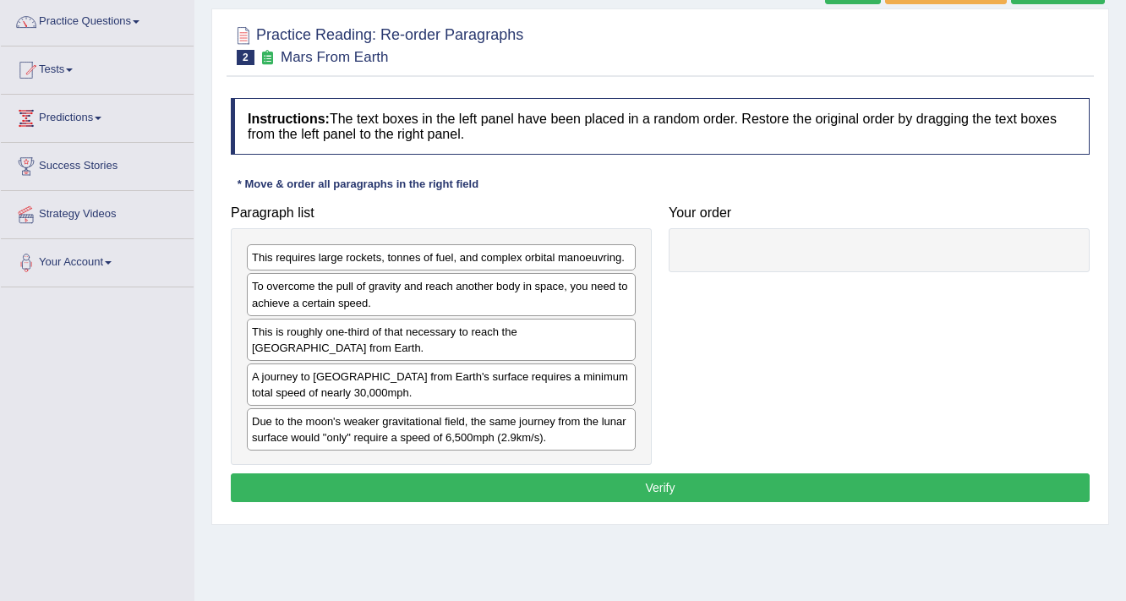
scroll to position [135, 0]
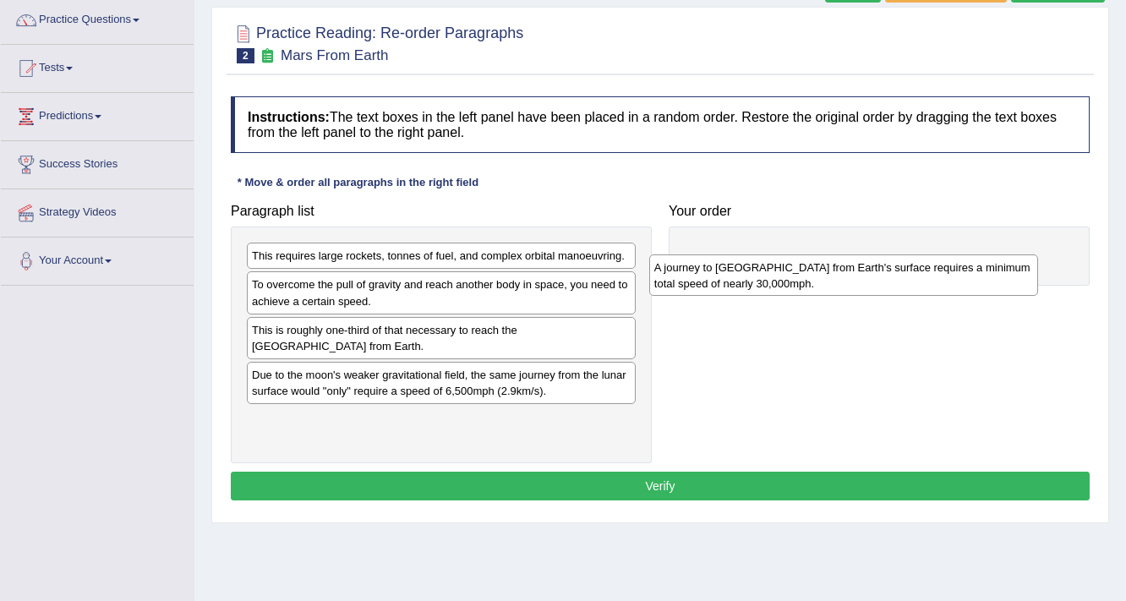
drag, startPoint x: 433, startPoint y: 384, endPoint x: 833, endPoint y: 277, distance: 414.6
click at [833, 277] on div "A journey to [GEOGRAPHIC_DATA] from Earth's surface requires a minimum total sp…" at bounding box center [844, 275] width 390 height 42
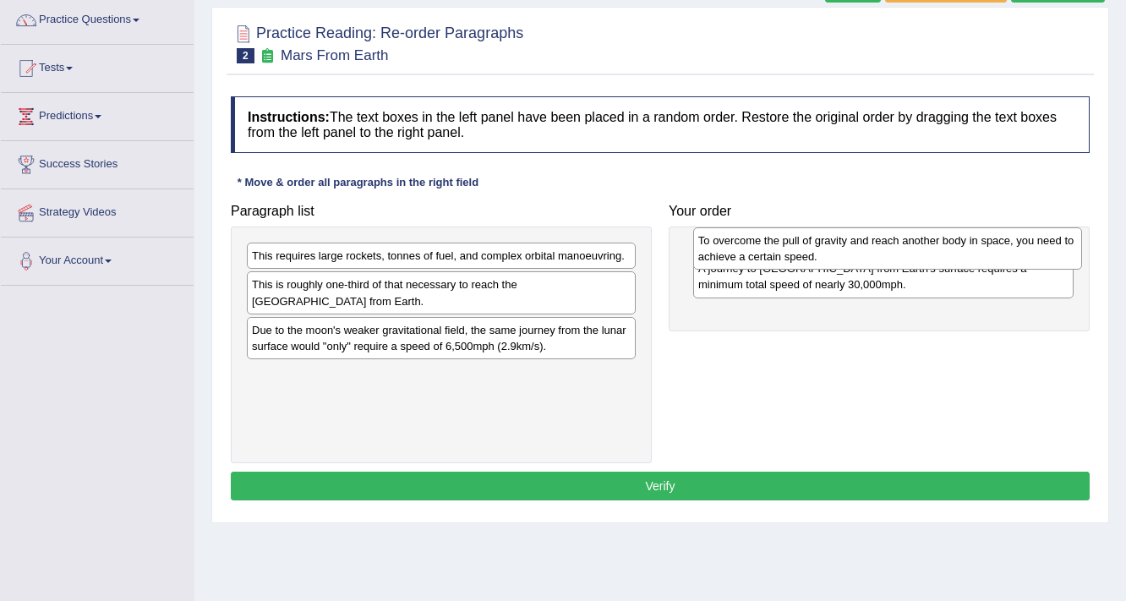
drag, startPoint x: 429, startPoint y: 295, endPoint x: 875, endPoint y: 251, distance: 447.6
click at [875, 251] on div "To overcome the pull of gravity and reach another body in space, you need to ac…" at bounding box center [888, 248] width 390 height 42
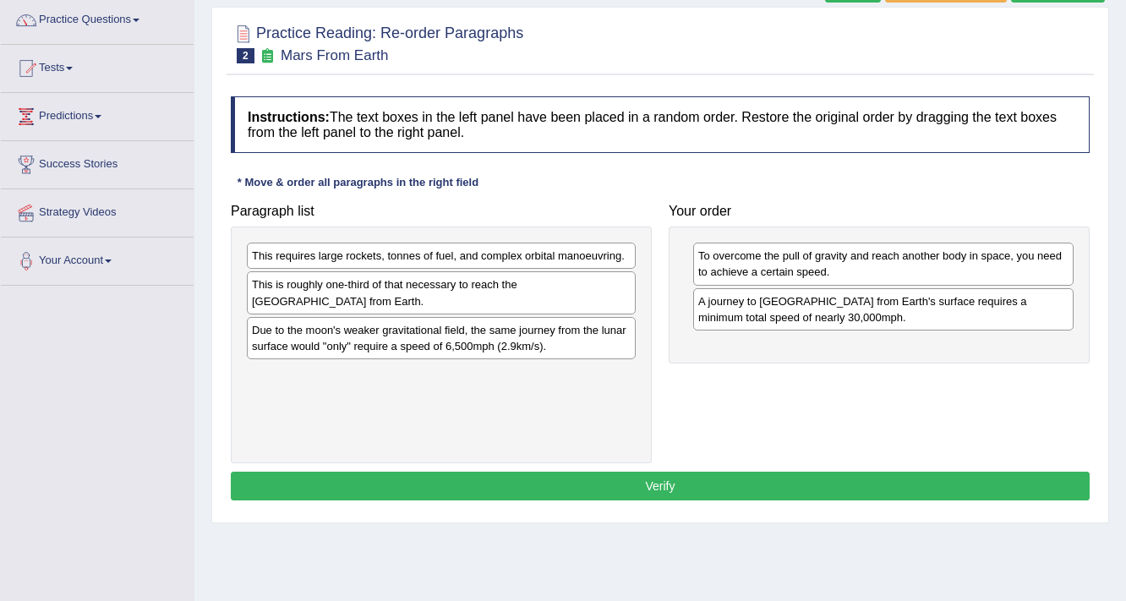
click at [401, 259] on div "This requires large rockets, tonnes of fuel, and complex orbital manoeuvring." at bounding box center [441, 256] width 389 height 26
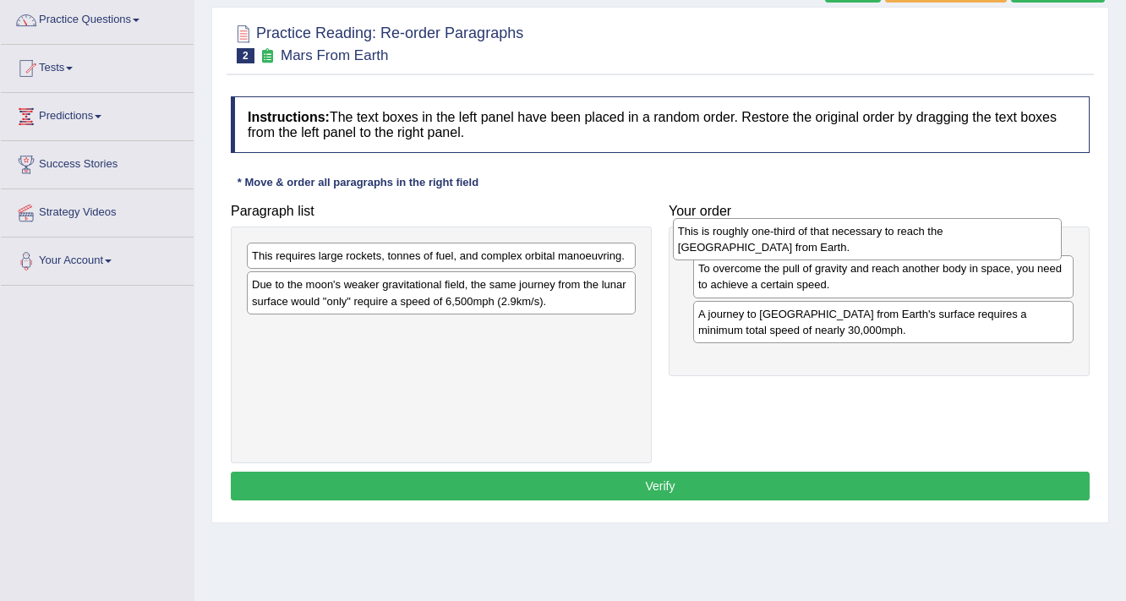
drag, startPoint x: 411, startPoint y: 306, endPoint x: 837, endPoint y: 253, distance: 429.3
click at [837, 253] on div "This is roughly one-third of that necessary to reach the International Space St…" at bounding box center [868, 239] width 390 height 42
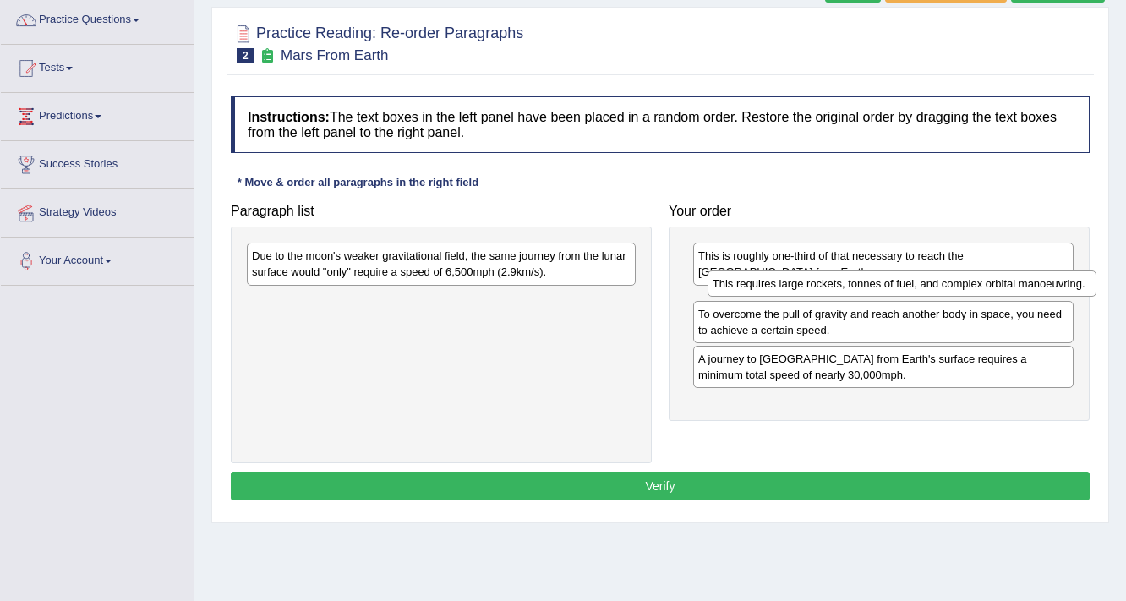
drag, startPoint x: 385, startPoint y: 257, endPoint x: 846, endPoint y: 285, distance: 461.5
click at [846, 285] on div "This requires large rockets, tonnes of fuel, and complex orbital manoeuvring." at bounding box center [902, 283] width 390 height 26
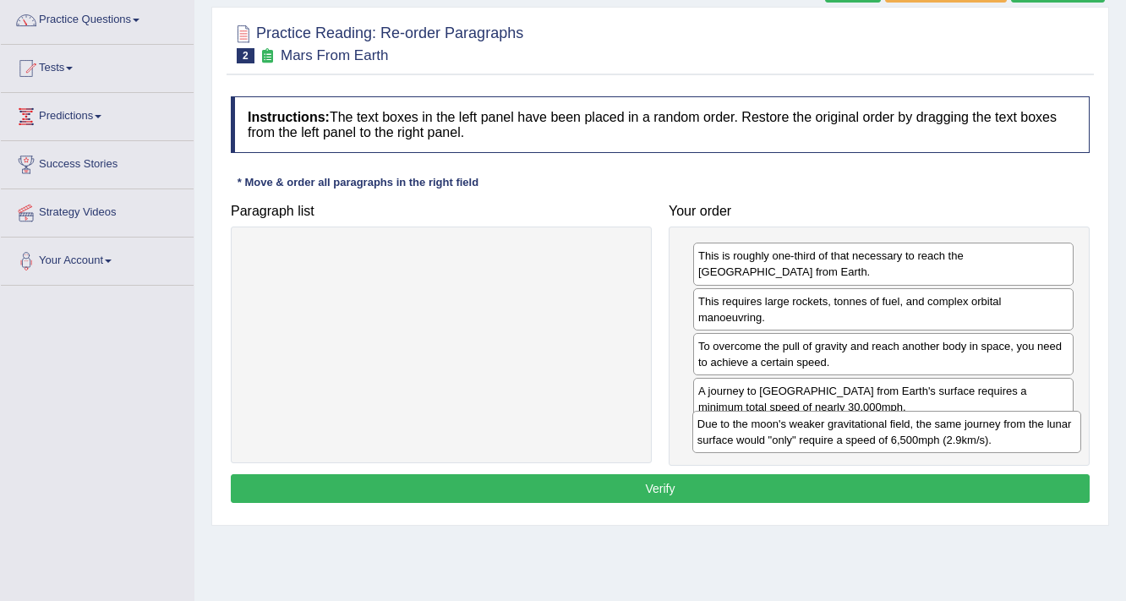
drag, startPoint x: 361, startPoint y: 271, endPoint x: 806, endPoint y: 440, distance: 476.1
click at [806, 440] on div "Due to the moon's weaker gravitational field, the same journey from the lunar s…" at bounding box center [887, 432] width 390 height 42
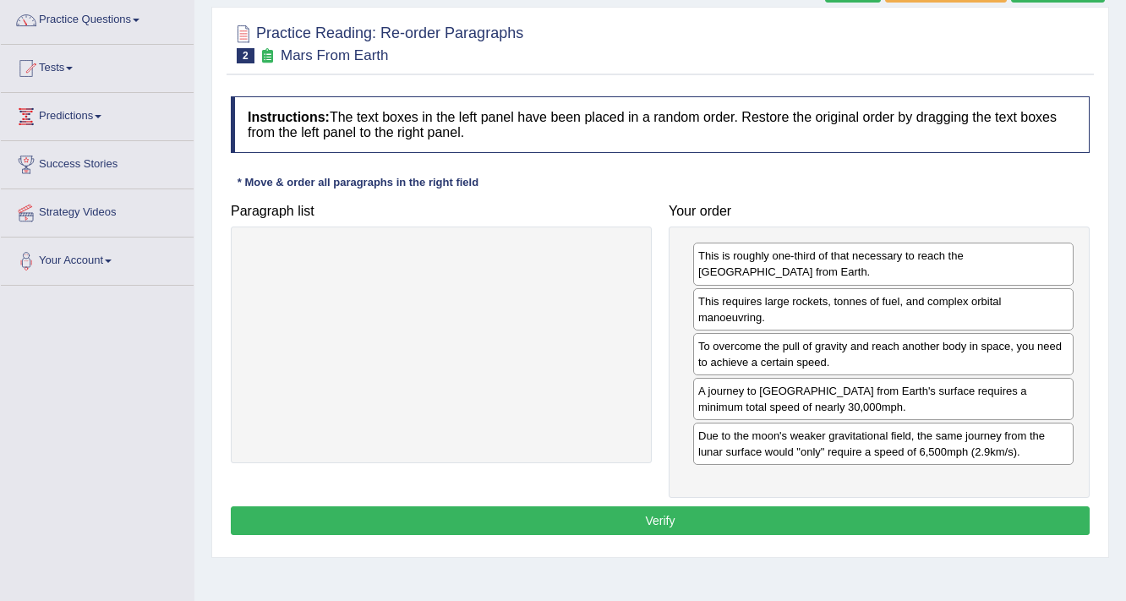
click at [713, 511] on button "Verify" at bounding box center [660, 520] width 859 height 29
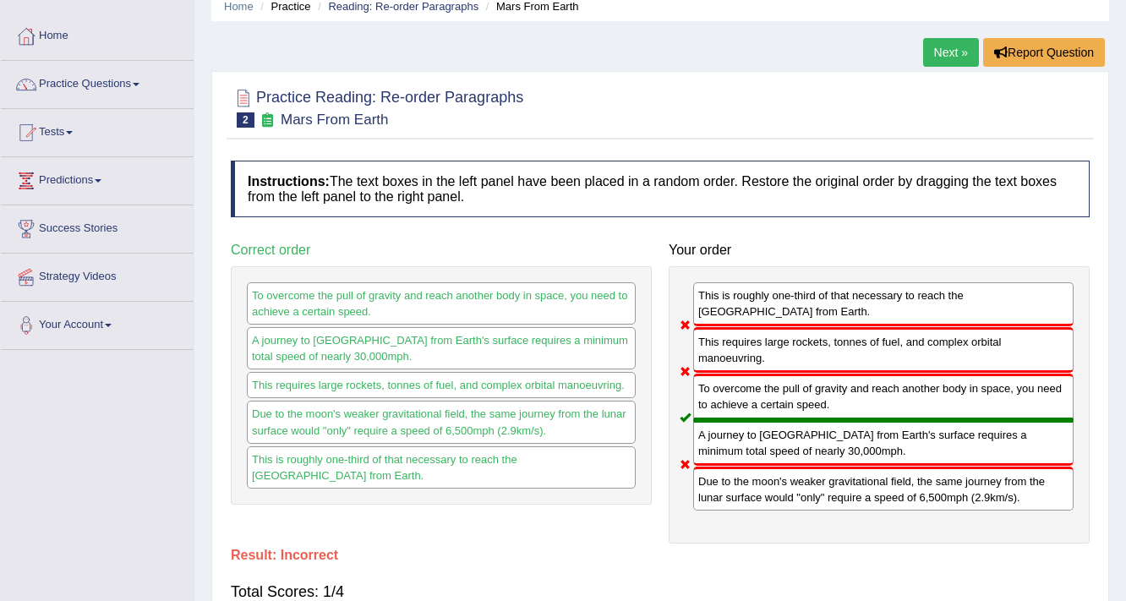
scroll to position [68, 0]
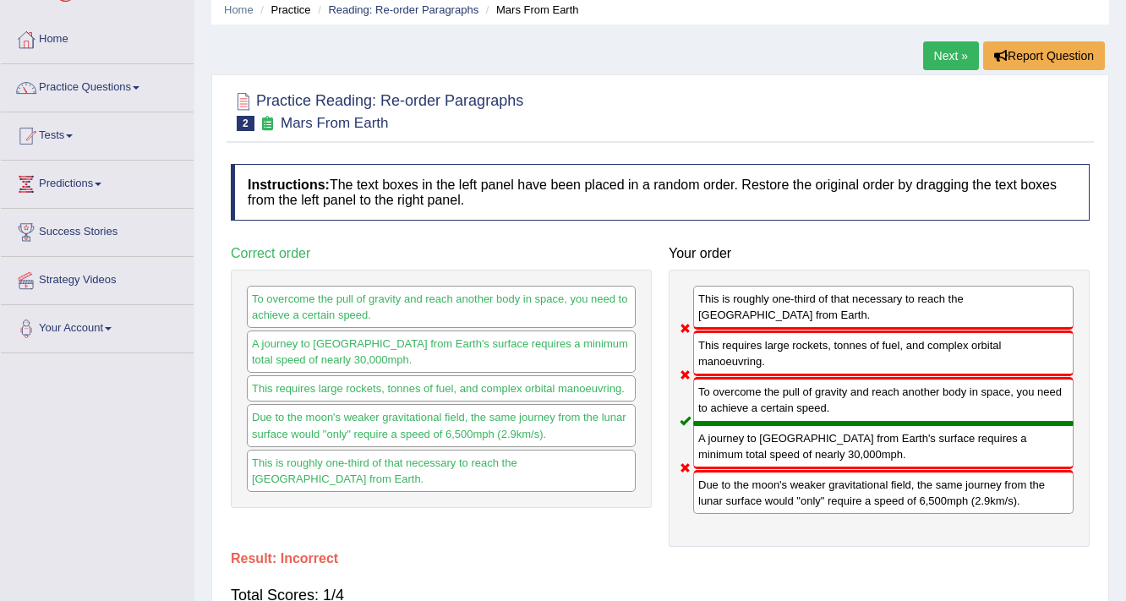
click at [949, 54] on link "Next »" at bounding box center [951, 55] width 56 height 29
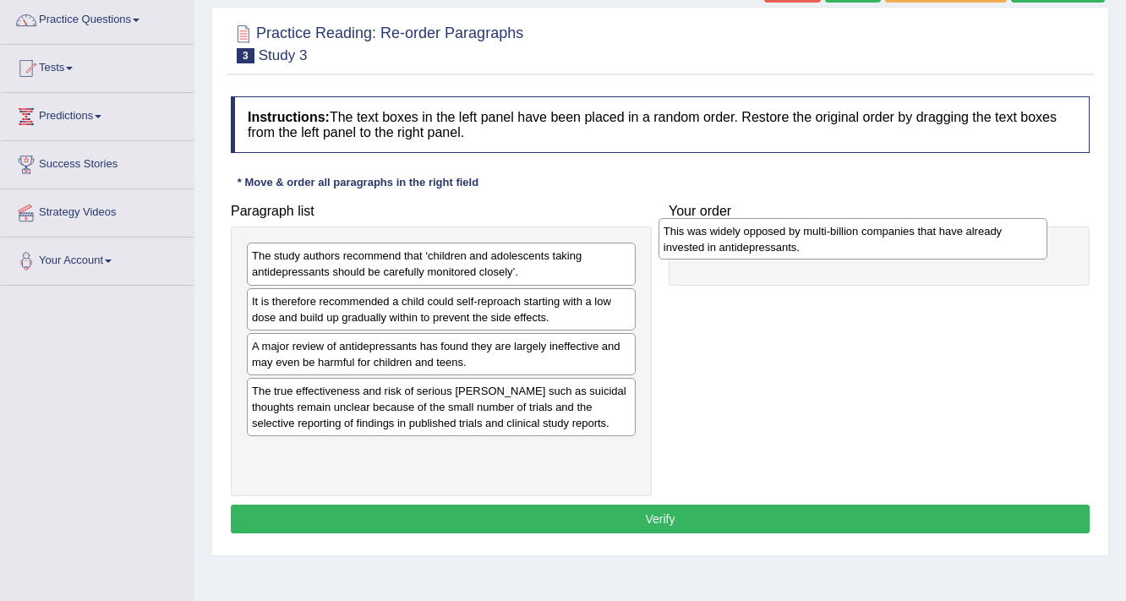
drag, startPoint x: 321, startPoint y: 406, endPoint x: 733, endPoint y: 247, distance: 441.2
click at [733, 247] on div "This was widely opposed by multi-billion companies that have already invested i…" at bounding box center [853, 239] width 390 height 42
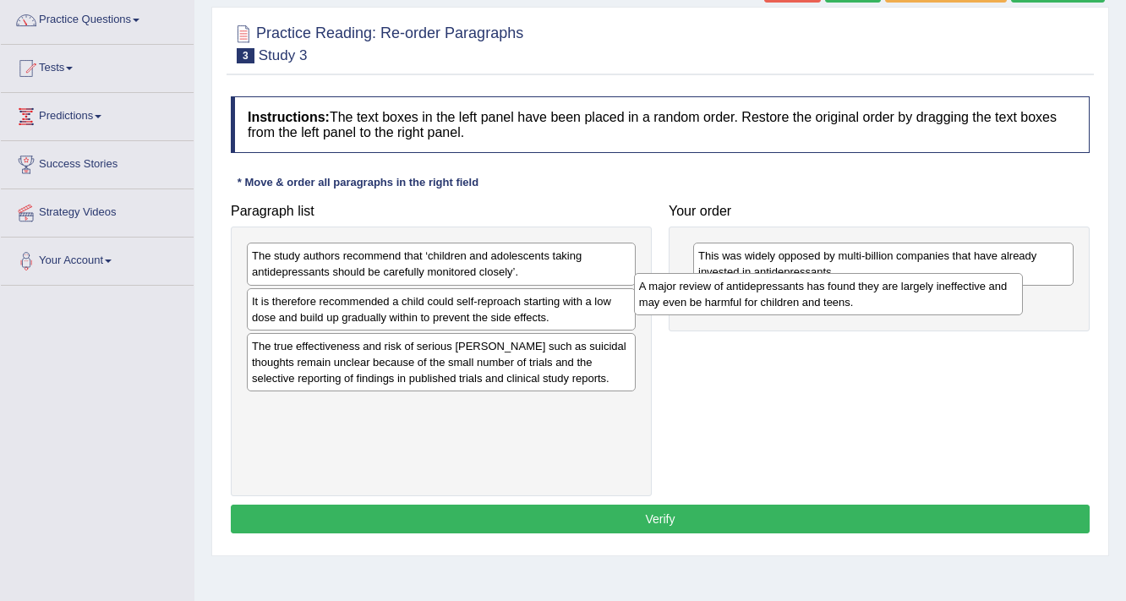
drag, startPoint x: 456, startPoint y: 367, endPoint x: 844, endPoint y: 308, distance: 391.6
click at [844, 308] on div "A major review of antidepressants has found they are largely ineffective and ma…" at bounding box center [829, 294] width 390 height 42
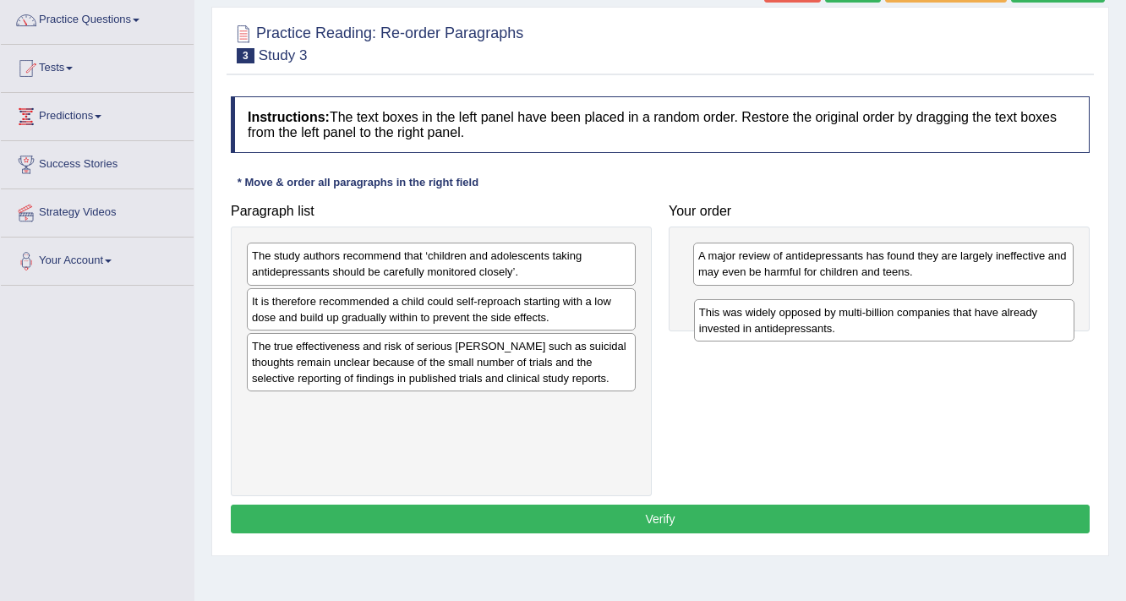
drag, startPoint x: 795, startPoint y: 266, endPoint x: 796, endPoint y: 323, distance: 56.6
click at [796, 323] on div "This was widely opposed by multi-billion companies that have already invested i…" at bounding box center [884, 320] width 381 height 42
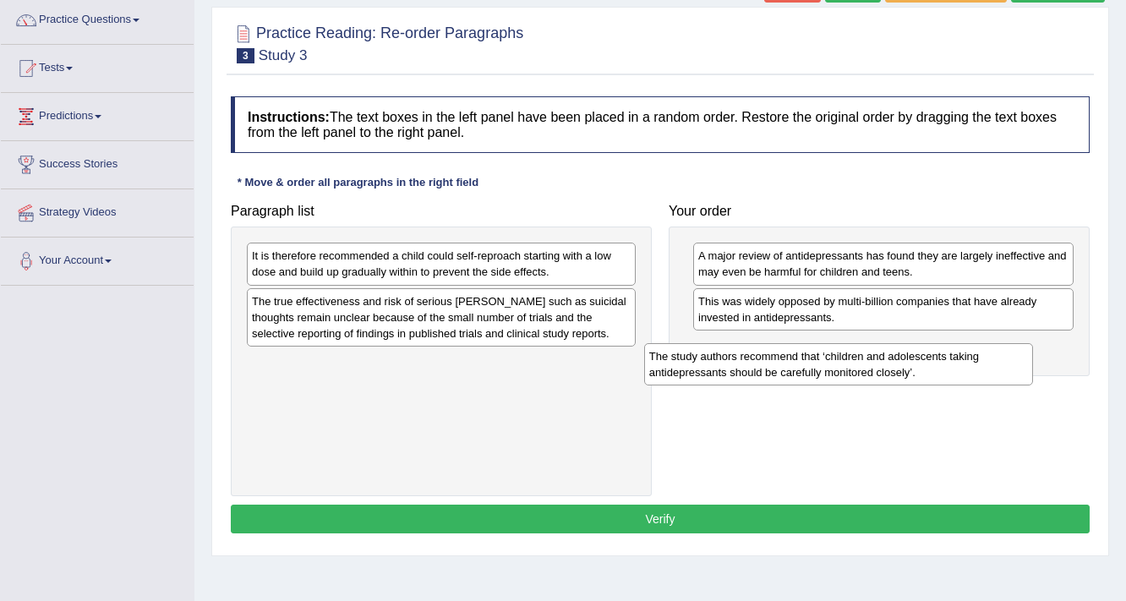
drag, startPoint x: 439, startPoint y: 270, endPoint x: 837, endPoint y: 370, distance: 410.6
click at [837, 370] on div "The study authors recommend that ‘children and adolescents taking antidepressan…" at bounding box center [839, 364] width 390 height 42
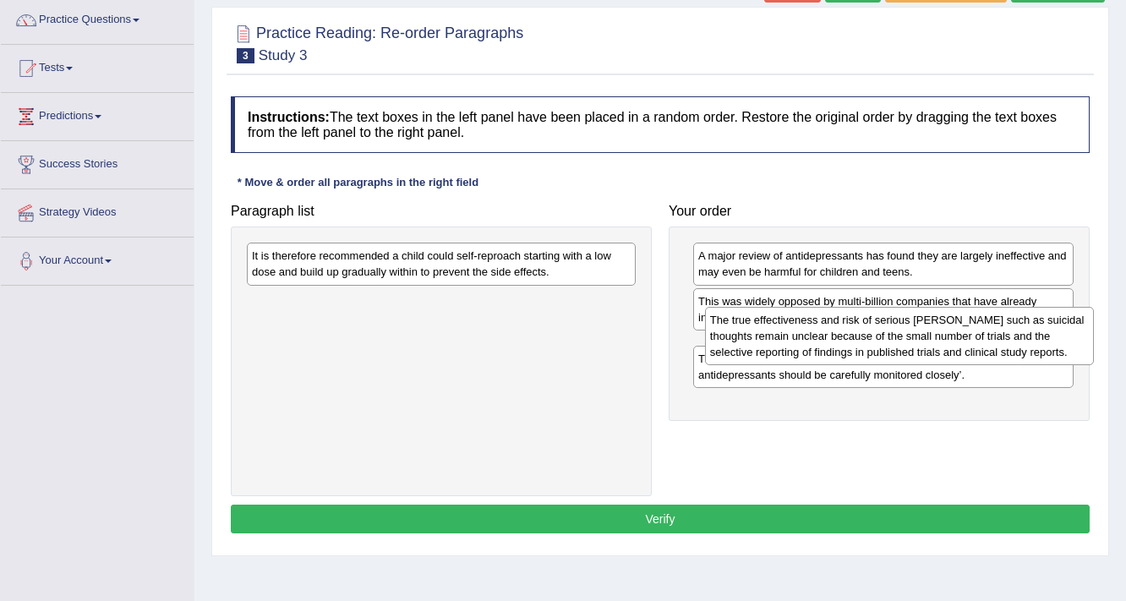
drag, startPoint x: 524, startPoint y: 305, endPoint x: 982, endPoint y: 325, distance: 458.5
click at [982, 325] on div "The true effectiveness and risk of serious harms such as suicidal thoughts rema…" at bounding box center [900, 336] width 390 height 58
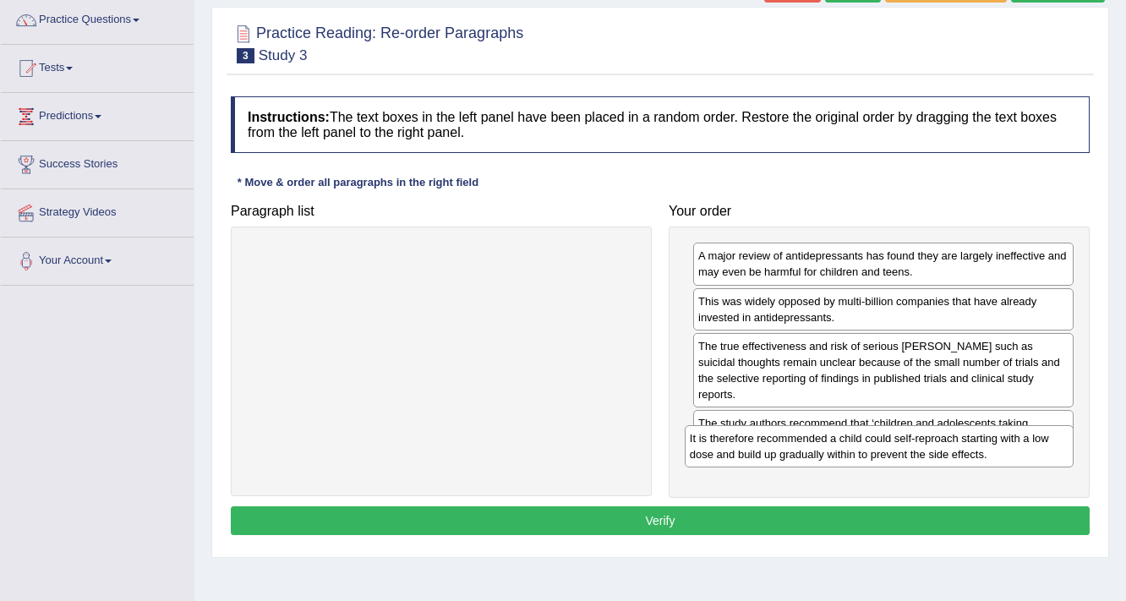
drag, startPoint x: 323, startPoint y: 270, endPoint x: 761, endPoint y: 453, distance: 474.4
click at [761, 453] on div "It is therefore recommended a child could self-reproach starting with a low dos…" at bounding box center [880, 446] width 390 height 42
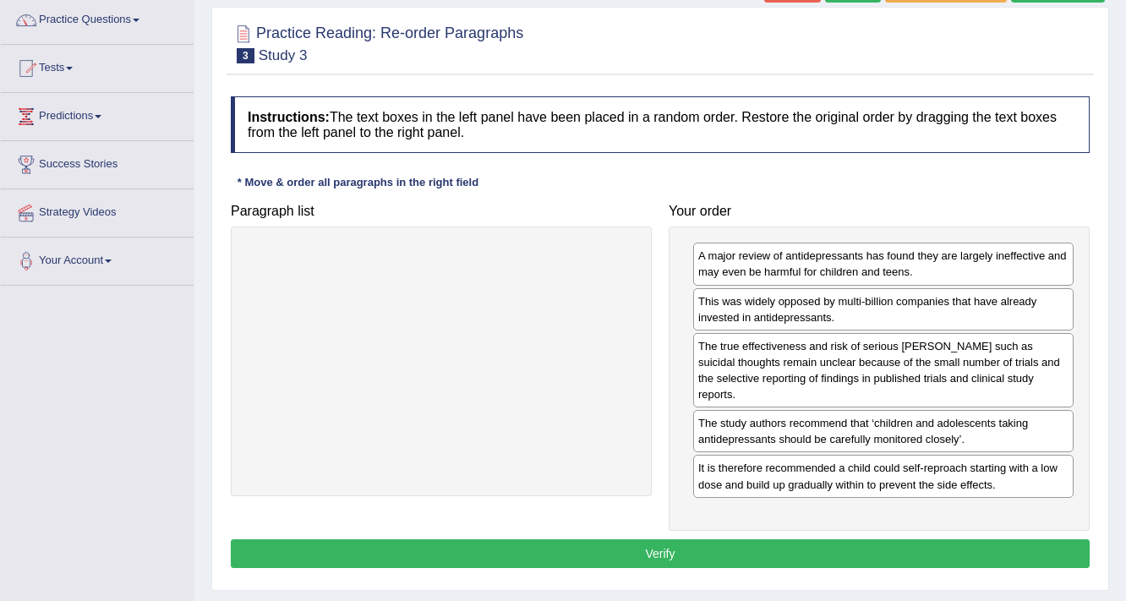
click at [680, 539] on button "Verify" at bounding box center [660, 553] width 859 height 29
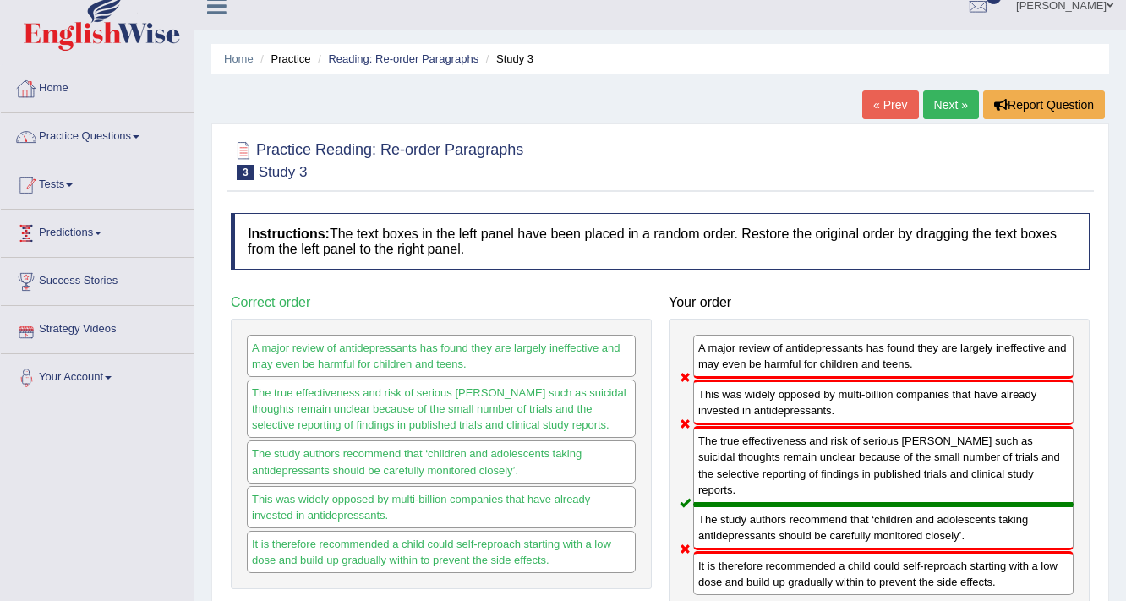
scroll to position [16, 0]
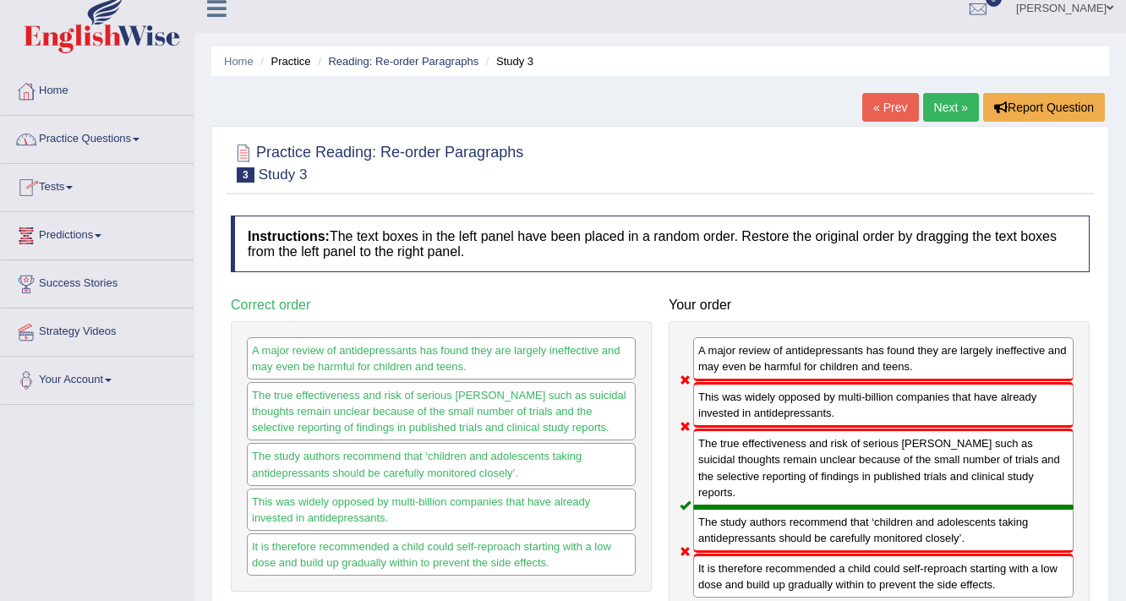
click at [123, 133] on link "Practice Questions" at bounding box center [97, 137] width 193 height 42
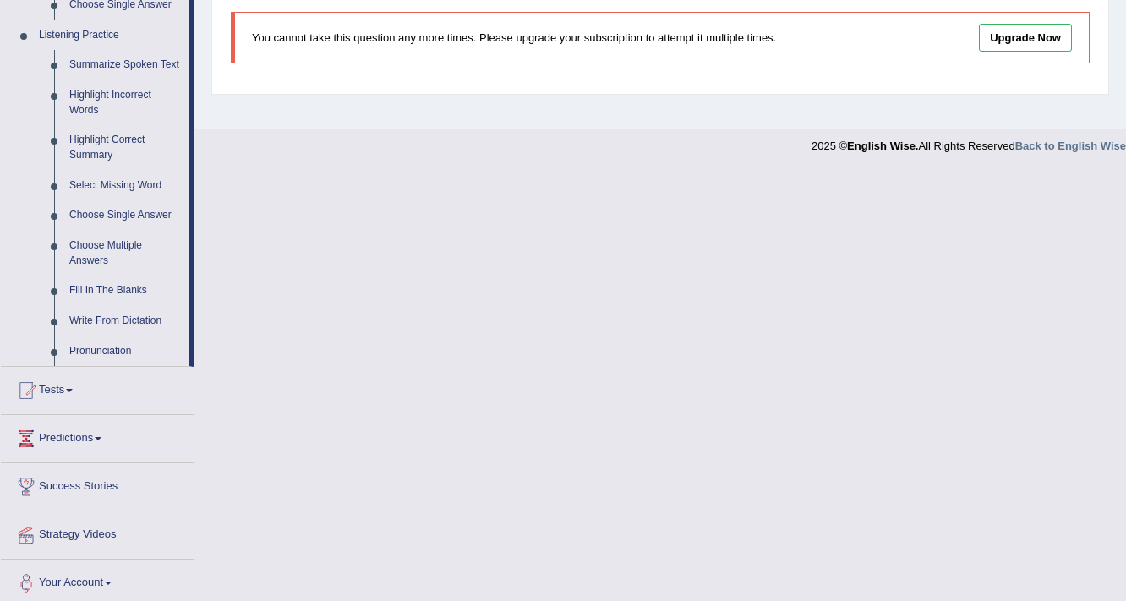
scroll to position [722, 0]
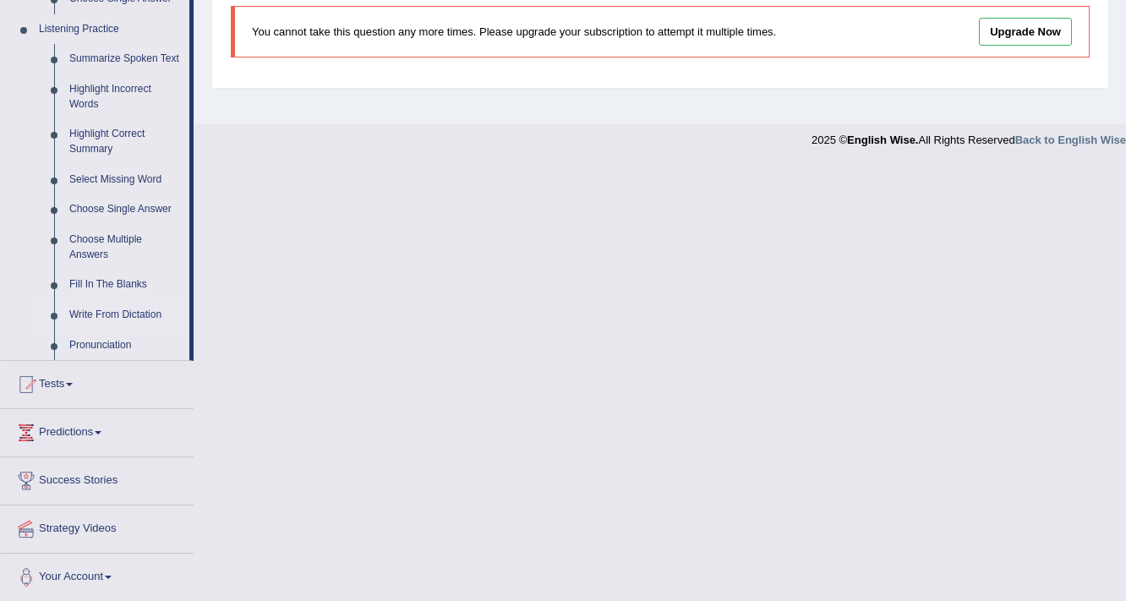
click at [109, 314] on link "Write From Dictation" at bounding box center [126, 315] width 128 height 30
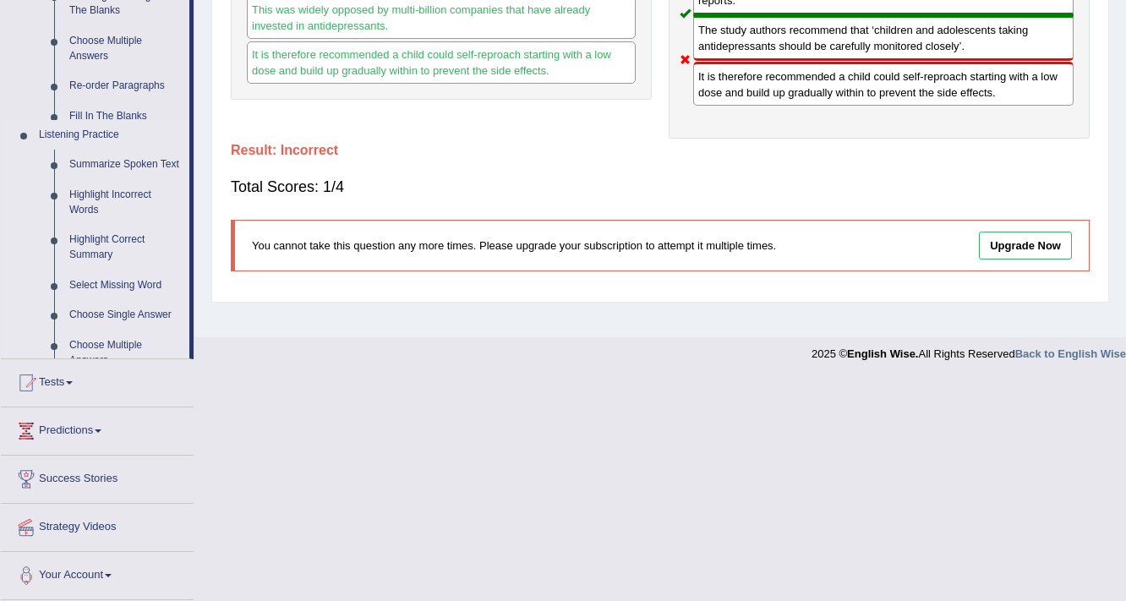
scroll to position [313, 0]
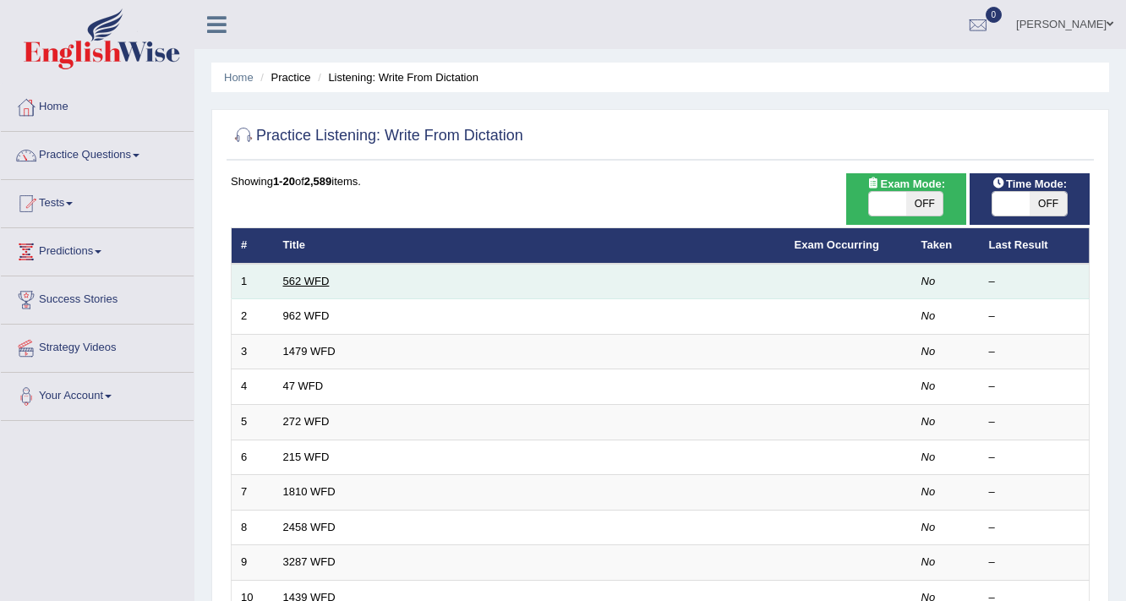
click at [310, 279] on link "562 WFD" at bounding box center [306, 281] width 46 height 13
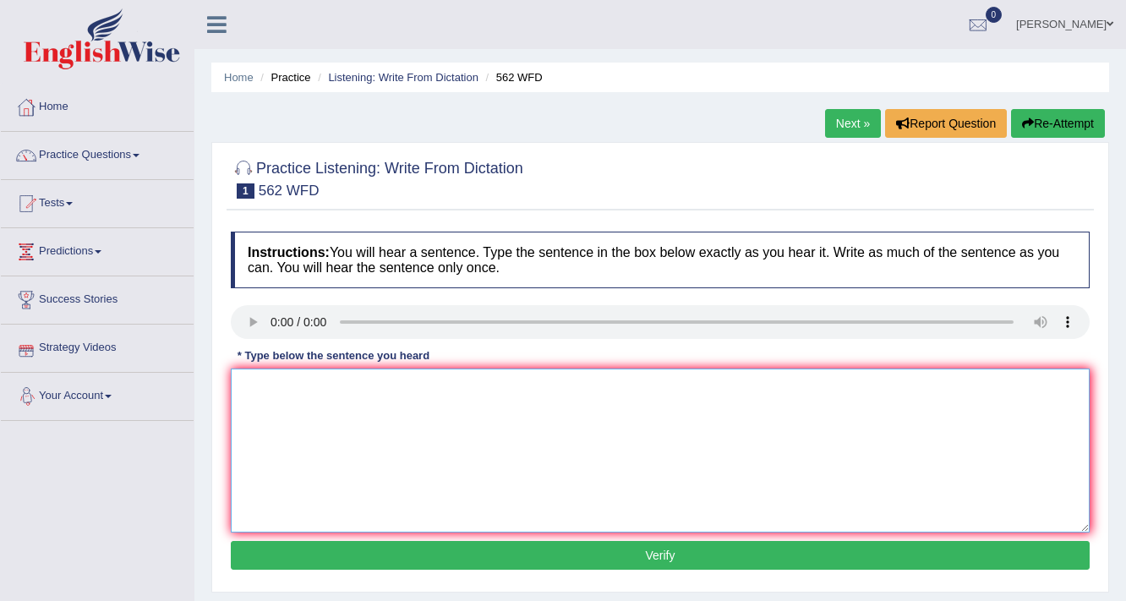
click at [262, 412] on textarea at bounding box center [660, 451] width 859 height 164
click at [244, 386] on textarea "the gap between rich nd poor does not decrease." at bounding box center [660, 451] width 859 height 164
click at [358, 391] on textarea "The gap between rich nd poor does not decrease." at bounding box center [660, 451] width 859 height 164
type textarea "The gap between rich and poor does not decrease."
click at [707, 554] on button "Verify" at bounding box center [660, 555] width 859 height 29
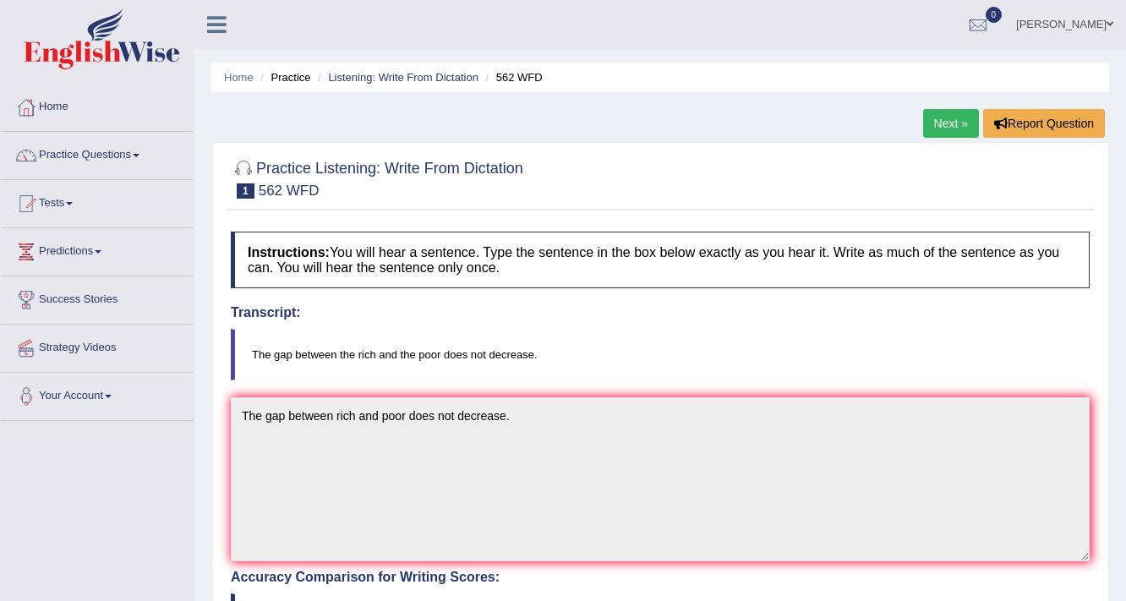
click at [953, 127] on link "Next »" at bounding box center [951, 123] width 56 height 29
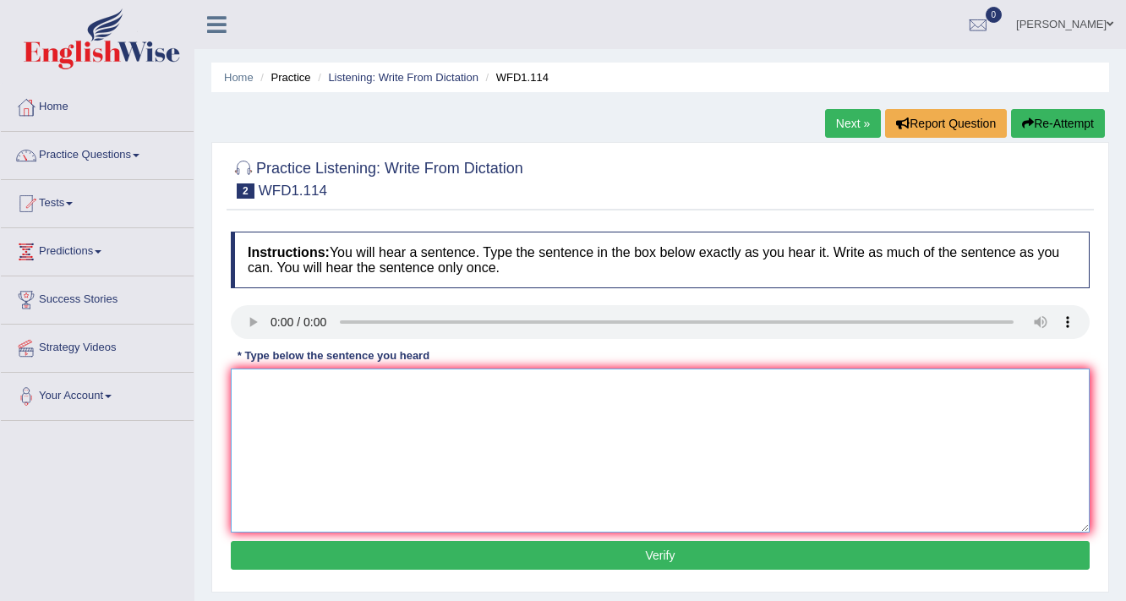
click at [272, 455] on textarea at bounding box center [660, 451] width 859 height 164
type textarea "t"
type textarea "The author's work is less philosophical and more experimental."
click at [574, 555] on button "Verify" at bounding box center [660, 555] width 859 height 29
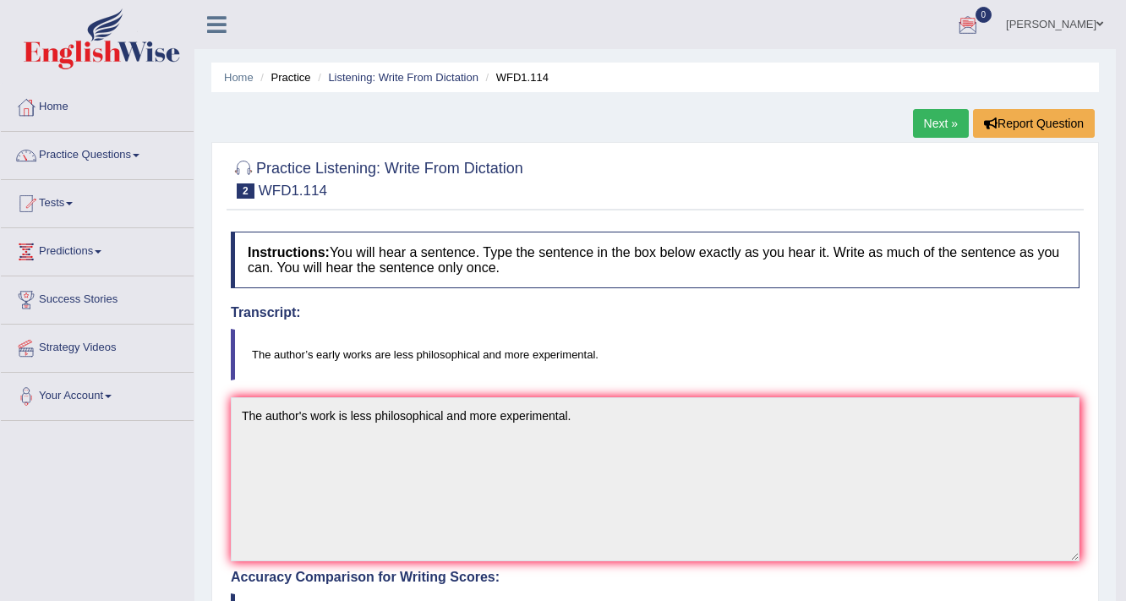
click at [934, 122] on link "Next »" at bounding box center [941, 123] width 56 height 29
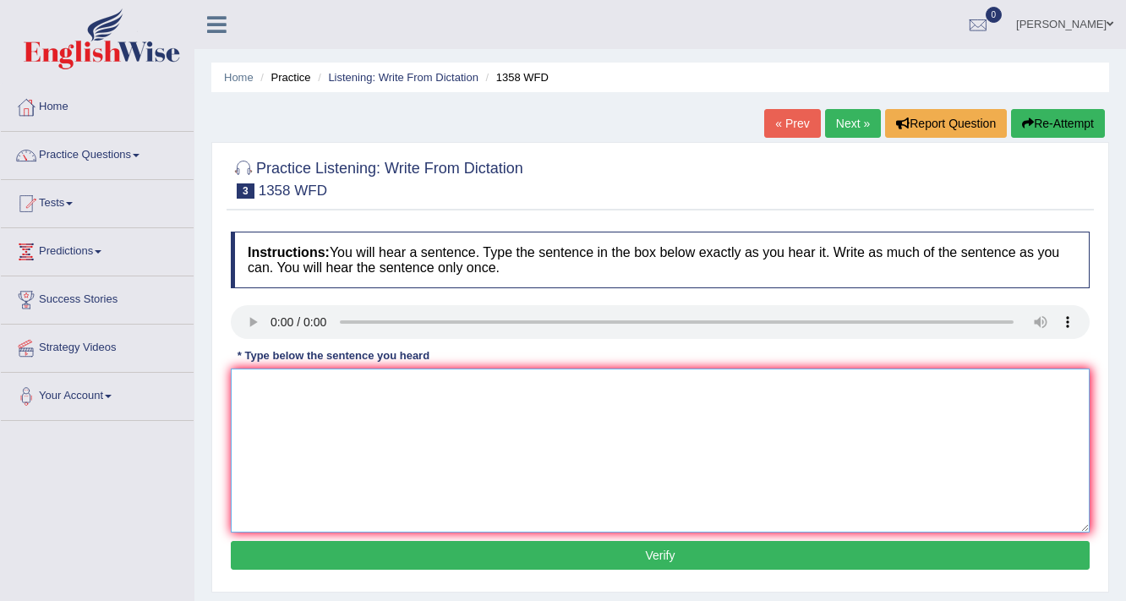
click at [285, 423] on textarea at bounding box center [660, 451] width 859 height 164
type textarea "Communication skills have become very more important in recent years."
click at [578, 551] on button "Verify" at bounding box center [660, 555] width 859 height 29
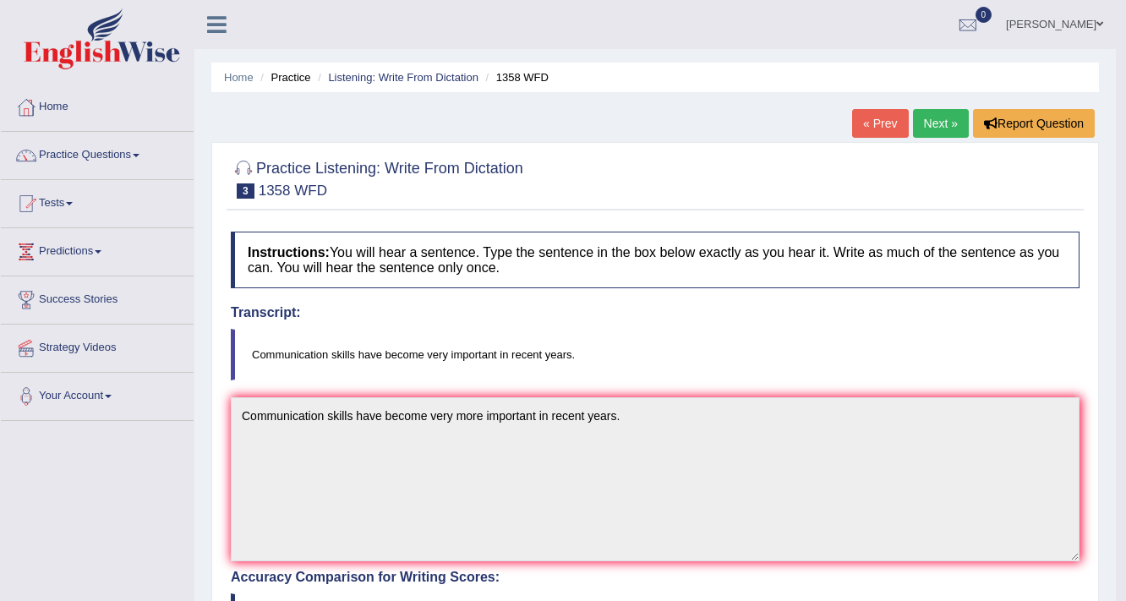
click at [927, 116] on link "Next »" at bounding box center [941, 123] width 56 height 29
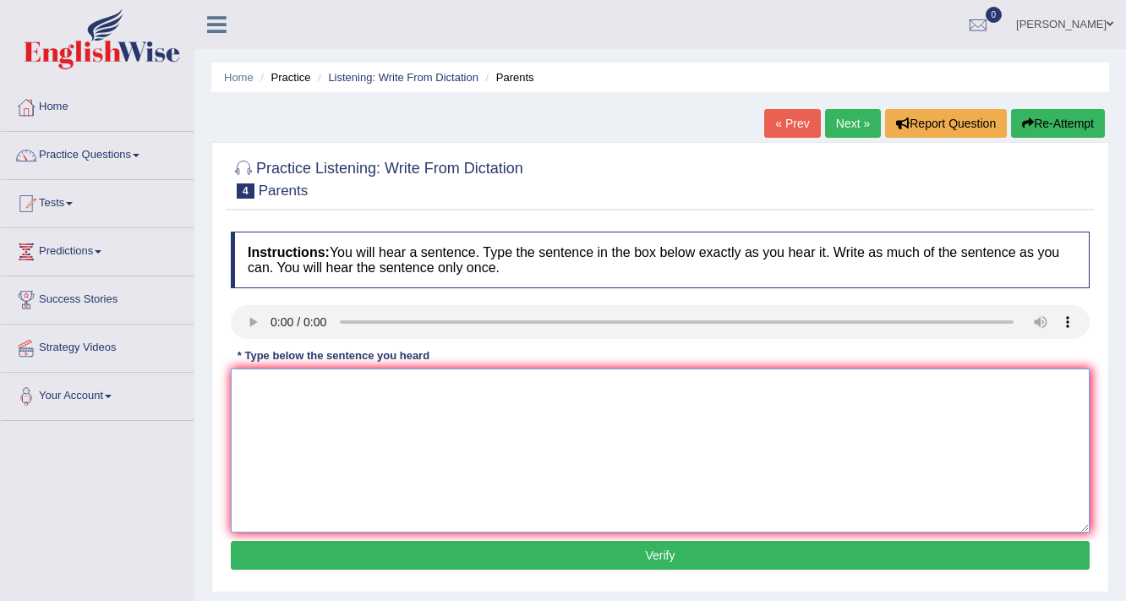
click at [270, 440] on textarea at bounding box center [660, 451] width 859 height 164
click at [249, 389] on textarea "Prents [DATE] are envolved in their child's education." at bounding box center [660, 451] width 859 height 164
click at [347, 391] on textarea "Parents [DATE] are envolved in their child's education." at bounding box center [660, 451] width 859 height 164
type textarea "Parents [DATE] are involved in their child's education."
click at [457, 559] on button "Verify" at bounding box center [660, 555] width 859 height 29
